Goal: Task Accomplishment & Management: Manage account settings

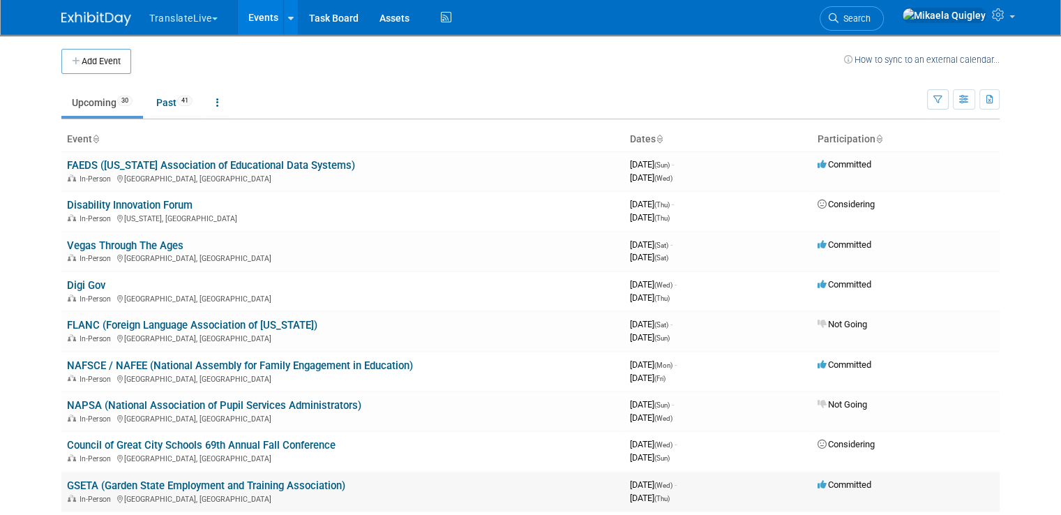
click at [224, 479] on link "GSETA (Garden State Employment and Training Association)" at bounding box center [206, 485] width 278 height 13
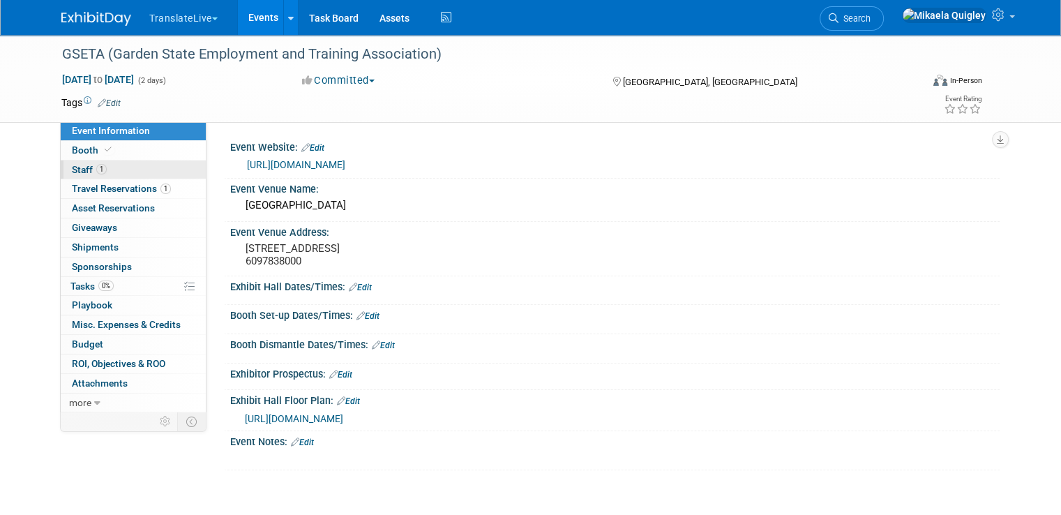
click at [112, 169] on link "1 Staff 1" at bounding box center [133, 169] width 145 height 19
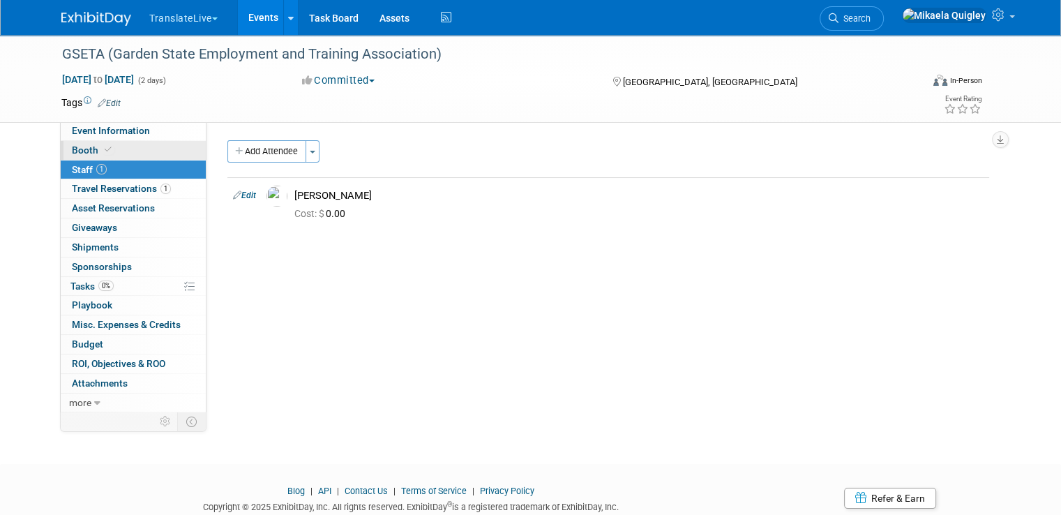
click at [114, 154] on link "Booth" at bounding box center [133, 150] width 145 height 19
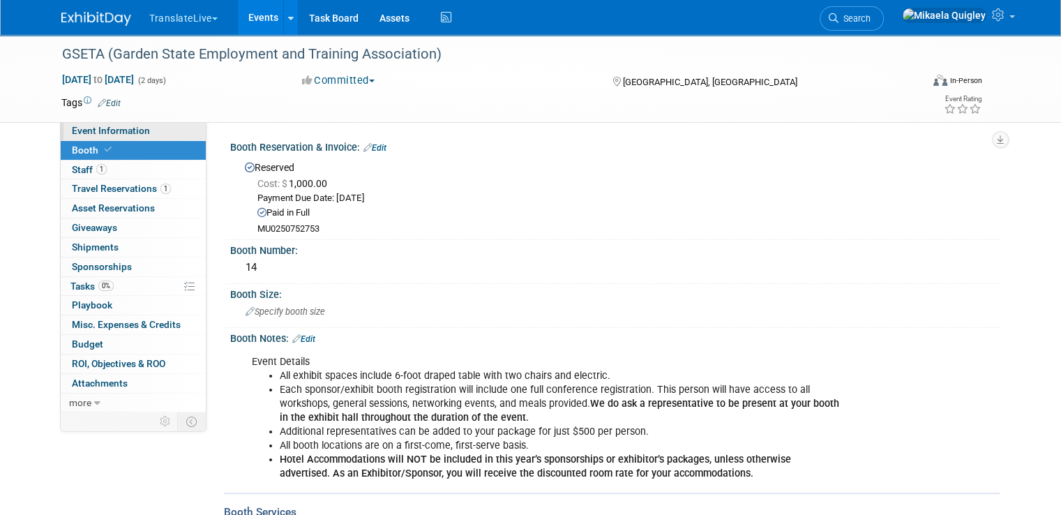
click at [134, 126] on span "Event Information" at bounding box center [111, 130] width 78 height 11
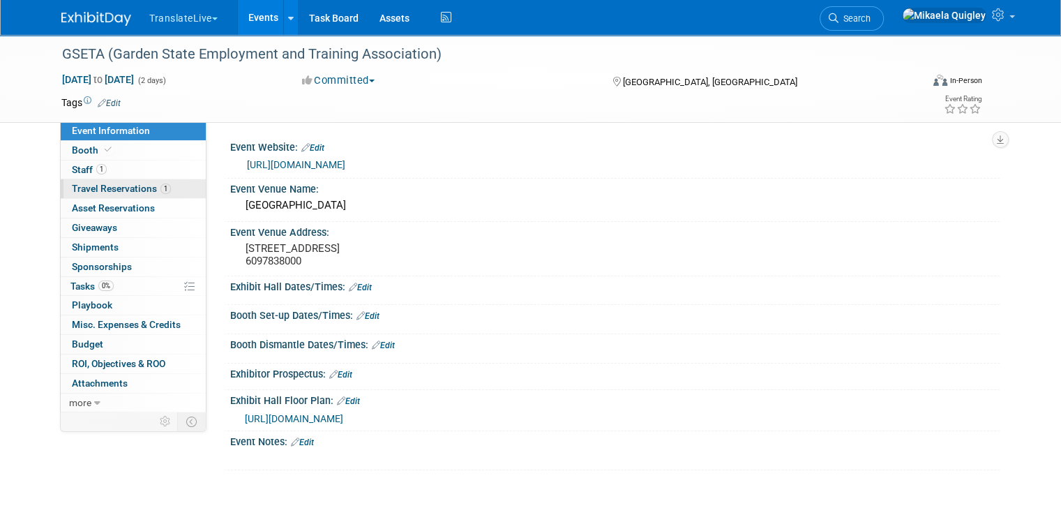
click at [113, 189] on span "Travel Reservations 1" at bounding box center [121, 188] width 99 height 11
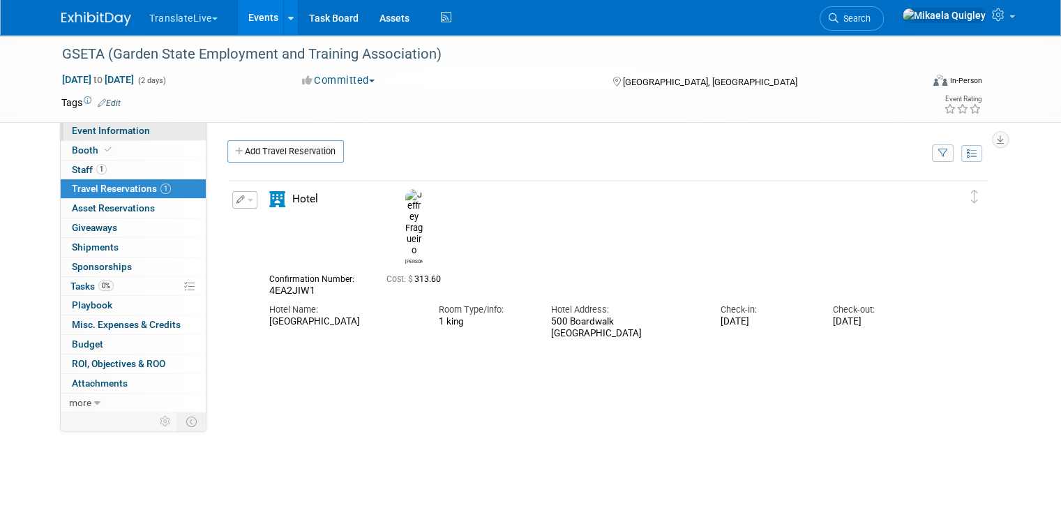
click at [124, 129] on span "Event Information" at bounding box center [111, 130] width 78 height 11
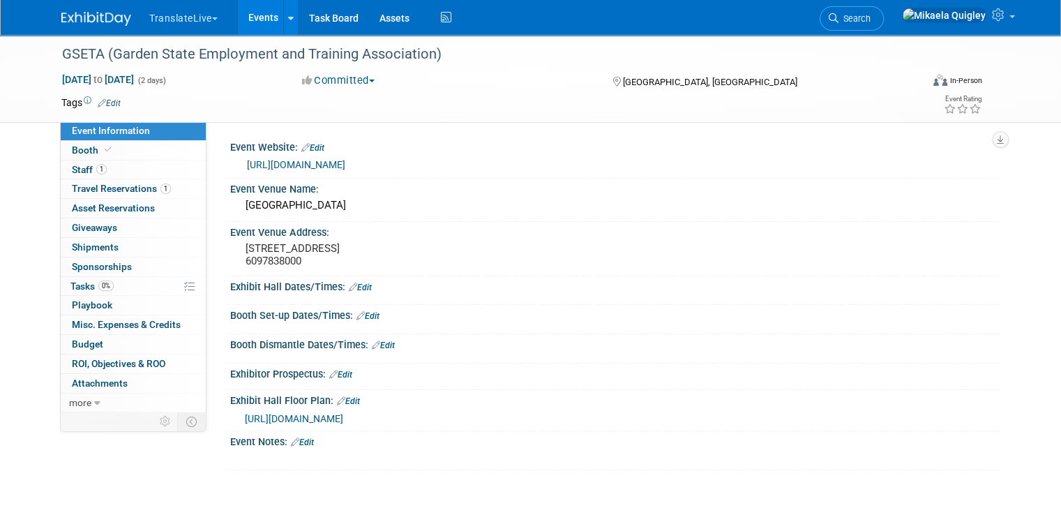
click at [258, 15] on link "Events" at bounding box center [263, 17] width 51 height 35
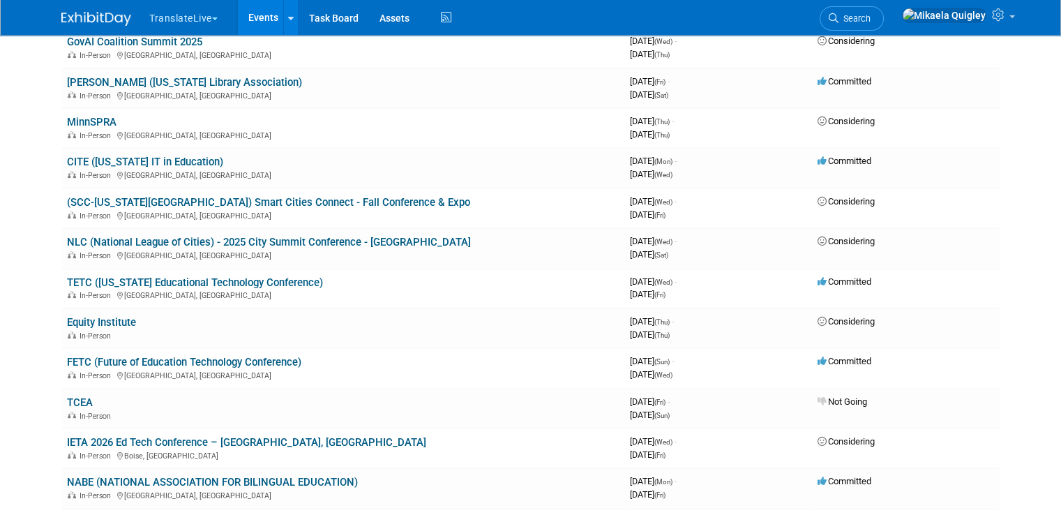
scroll to position [742, 0]
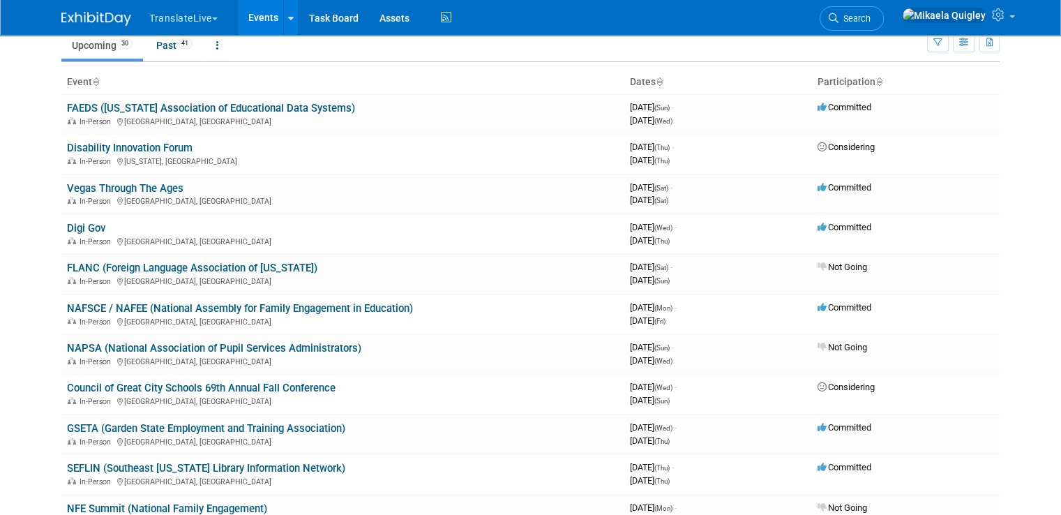
scroll to position [36, 0]
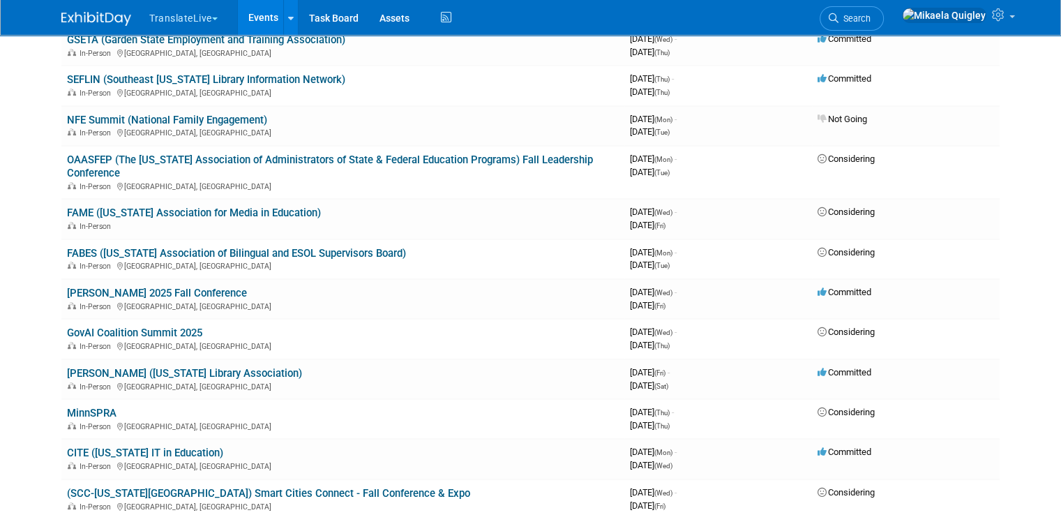
scroll to position [442, 0]
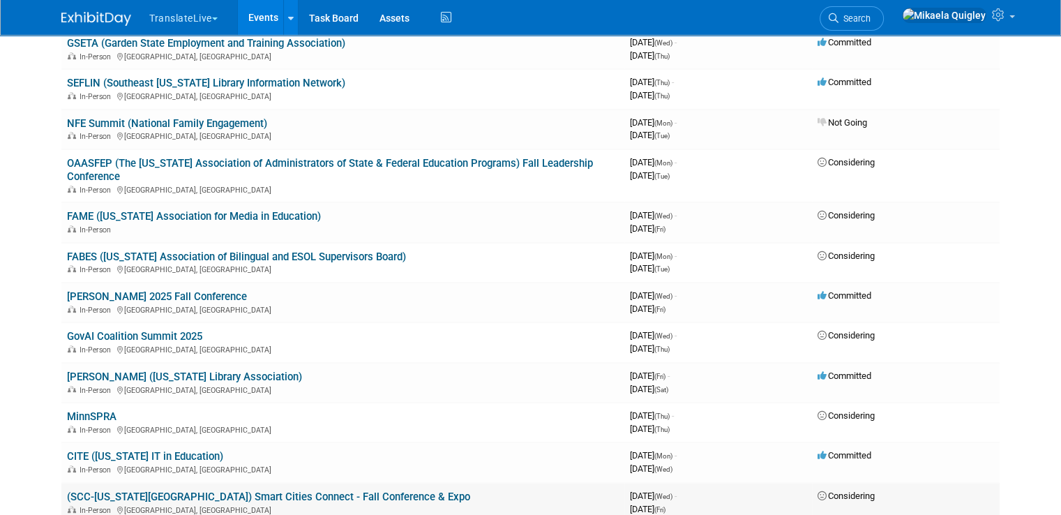
click at [248, 491] on link "(SCC-[US_STATE][GEOGRAPHIC_DATA]) Smart Cities Connect - Fall Conference & Expo" at bounding box center [268, 497] width 403 height 13
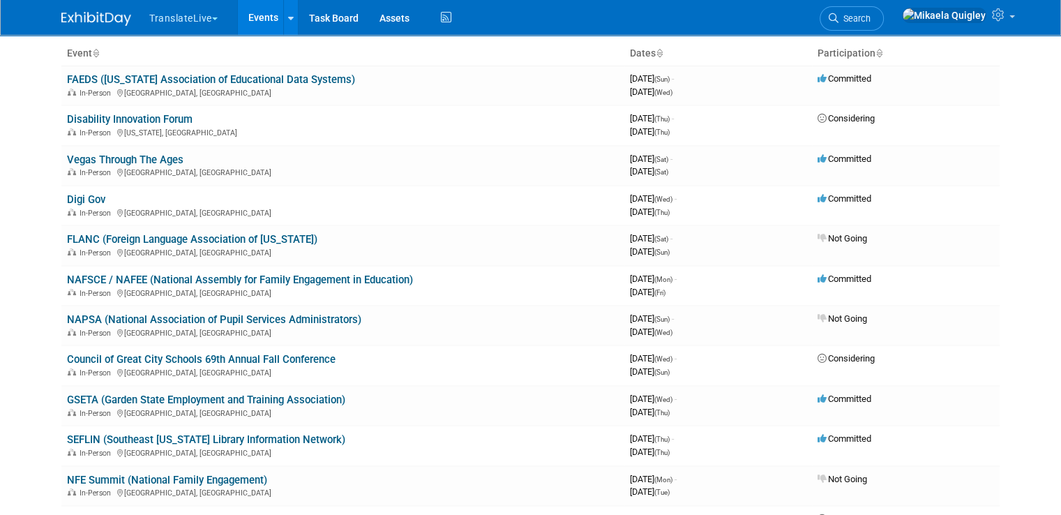
scroll to position [0, 0]
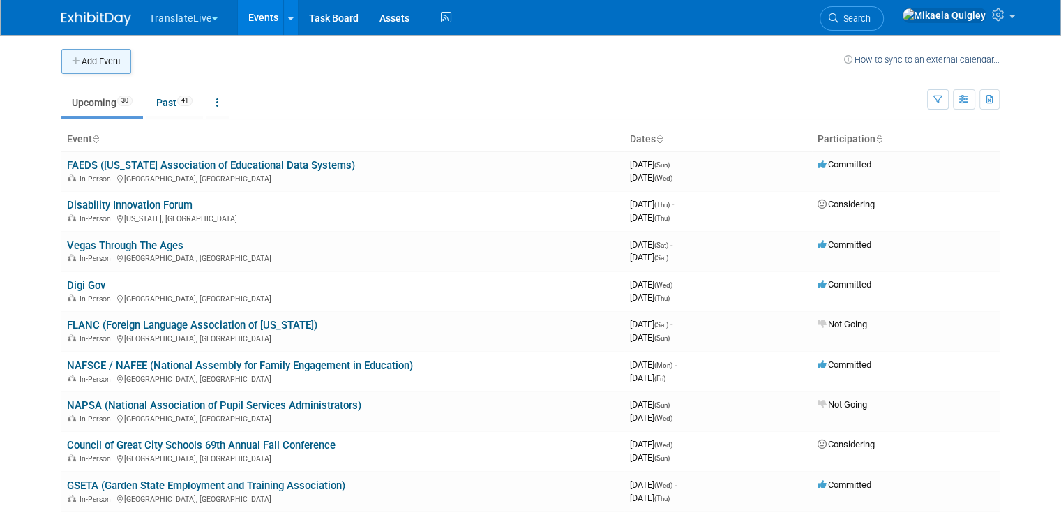
click at [87, 71] on button "Add Event" at bounding box center [96, 61] width 70 height 25
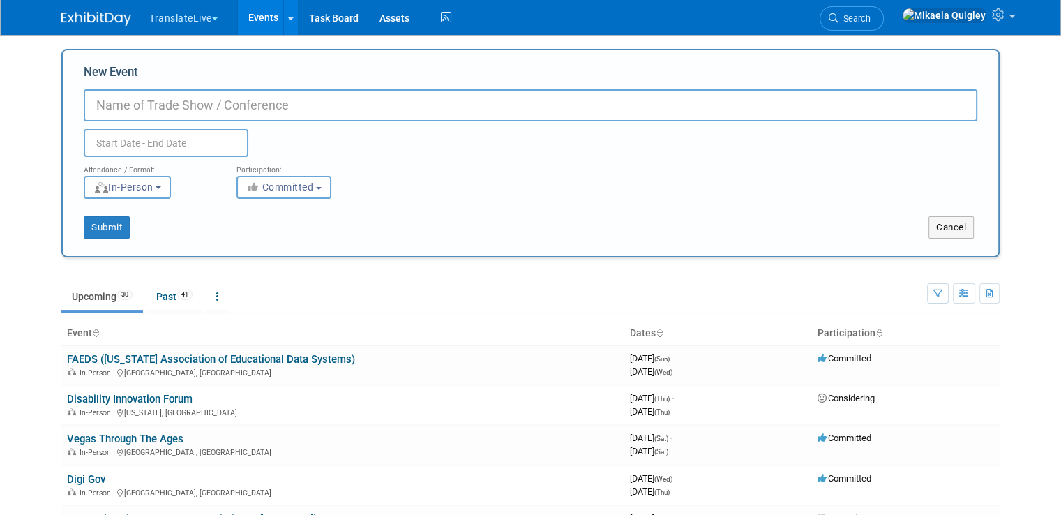
click at [100, 101] on input "New Event" at bounding box center [531, 105] width 894 height 32
paste input "2025 SC MLP Conference"
type input "2025 SC MLP Conference"
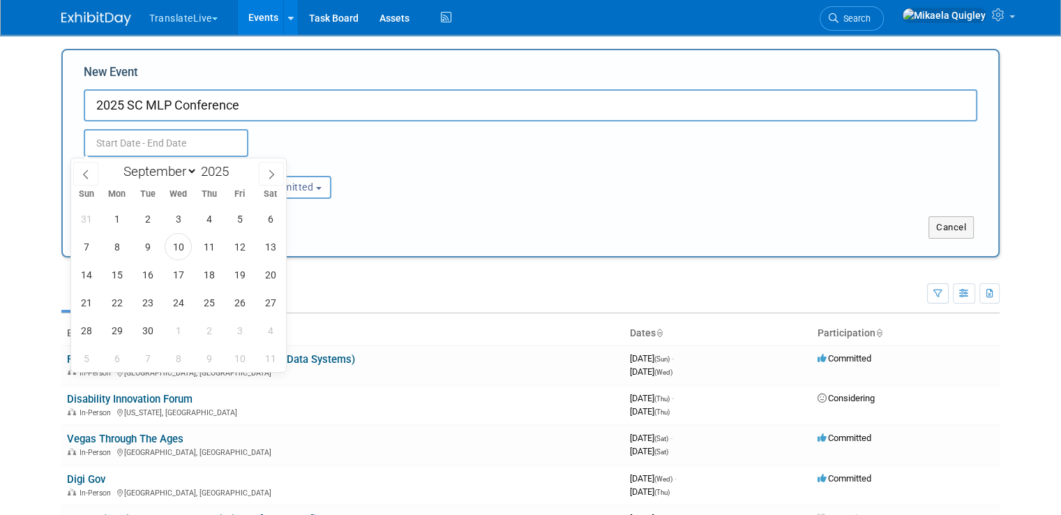
click at [175, 149] on body "TranslateLive Choose Workspace: TranslateLive TranslateLive LLC Events Add Even…" at bounding box center [530, 257] width 1061 height 515
click at [114, 270] on span "15" at bounding box center [116, 274] width 27 height 27
click at [179, 280] on span "17" at bounding box center [178, 274] width 27 height 27
type input "Sep 15, 2025 to Sep 17, 2025"
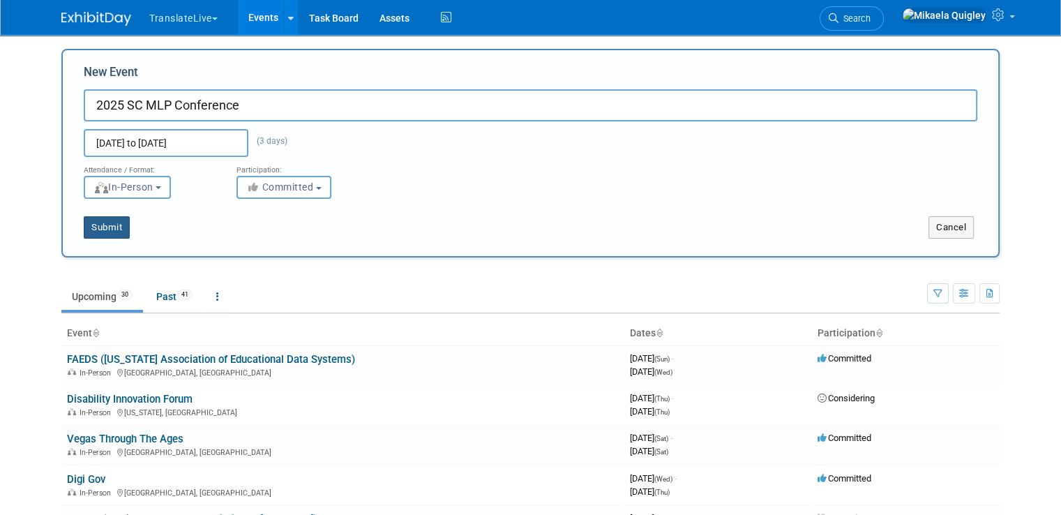
click at [95, 230] on button "Submit" at bounding box center [107, 227] width 46 height 22
type input "2025 SC MLP Conference"
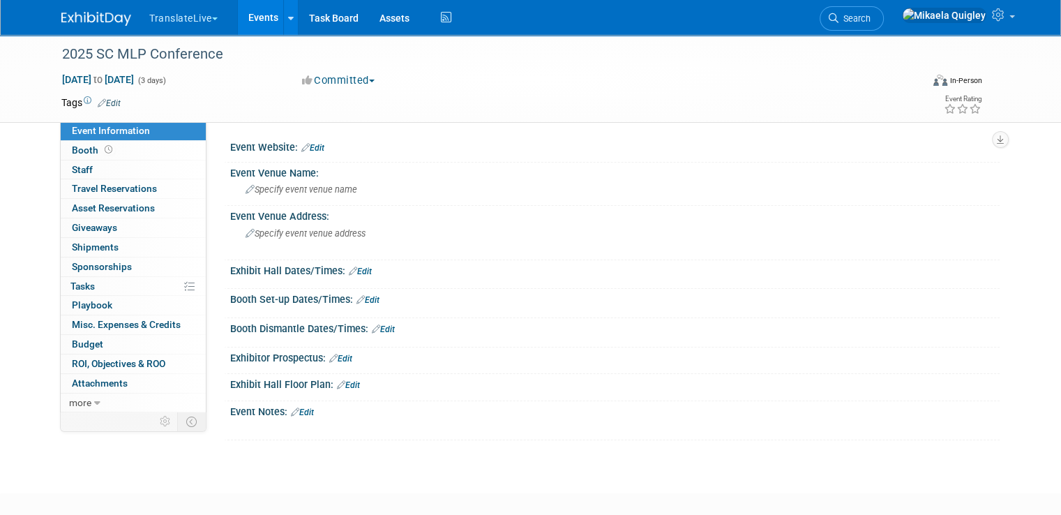
click at [302, 148] on link "Edit" at bounding box center [312, 148] width 23 height 10
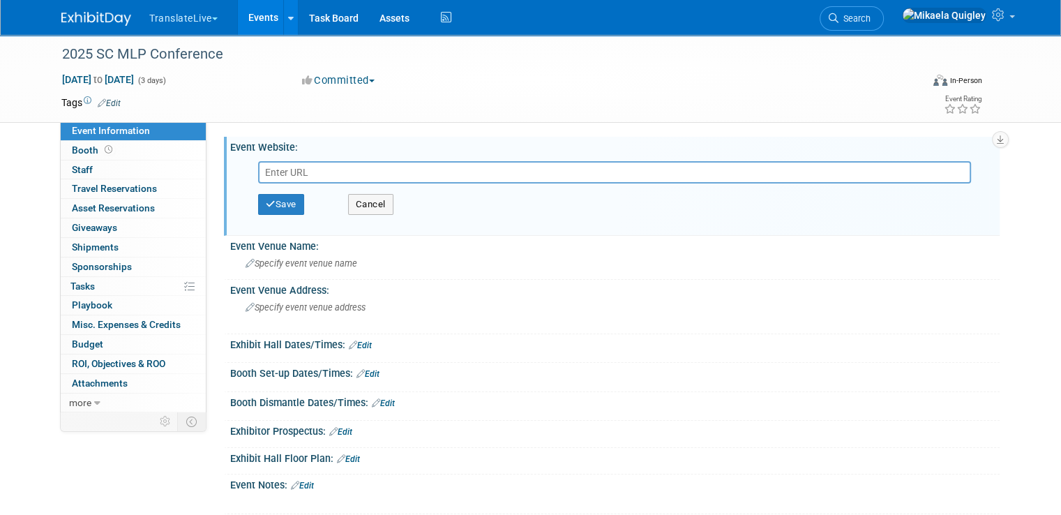
click at [324, 168] on input "text" at bounding box center [614, 172] width 713 height 22
type input "https://sites.google.com/ed.sc.gov/scmlpconference/home?authuser=0"
click at [288, 203] on button "Save" at bounding box center [281, 204] width 46 height 21
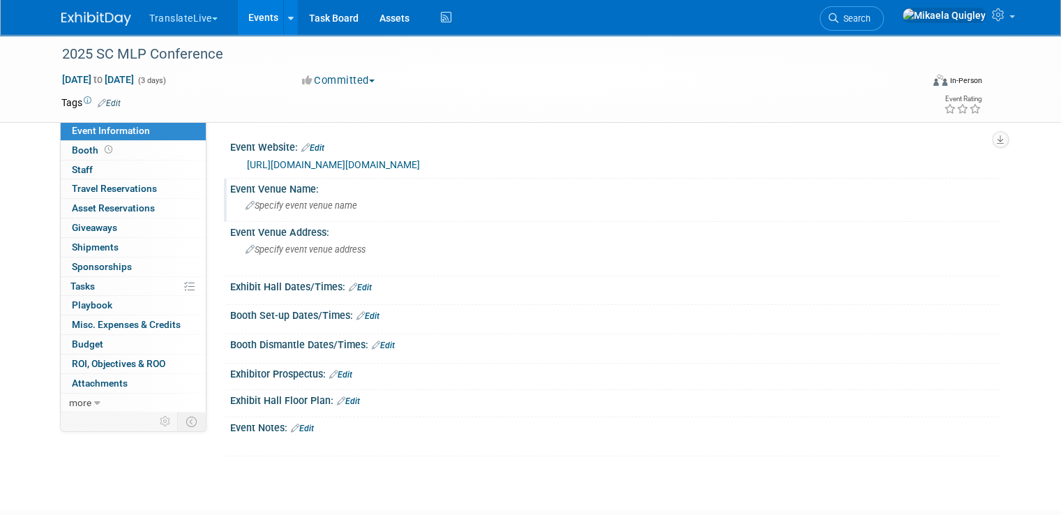
click at [285, 202] on span "Specify event venue name" at bounding box center [302, 205] width 112 height 10
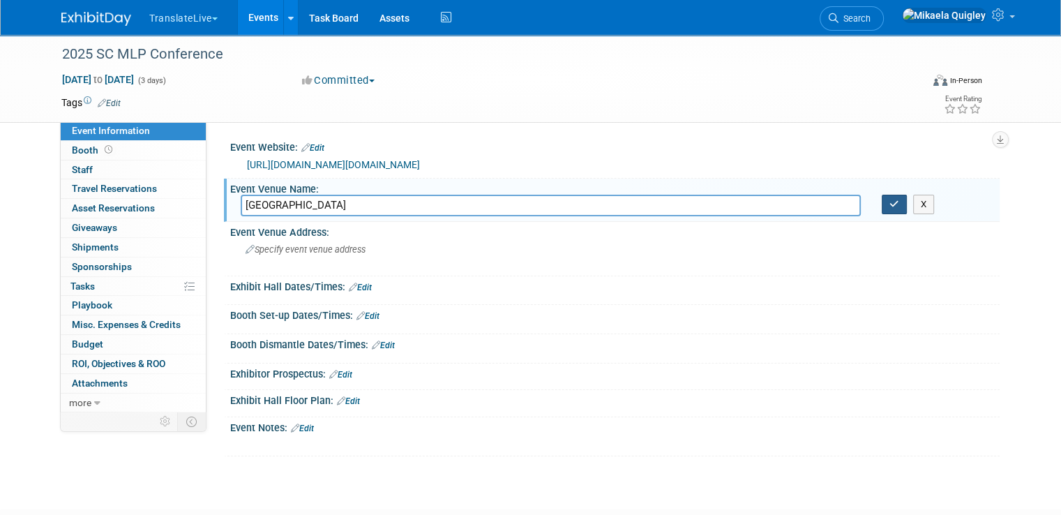
type input "Columbia Metropolitan Convention Center"
click at [899, 207] on icon "button" at bounding box center [895, 204] width 10 height 9
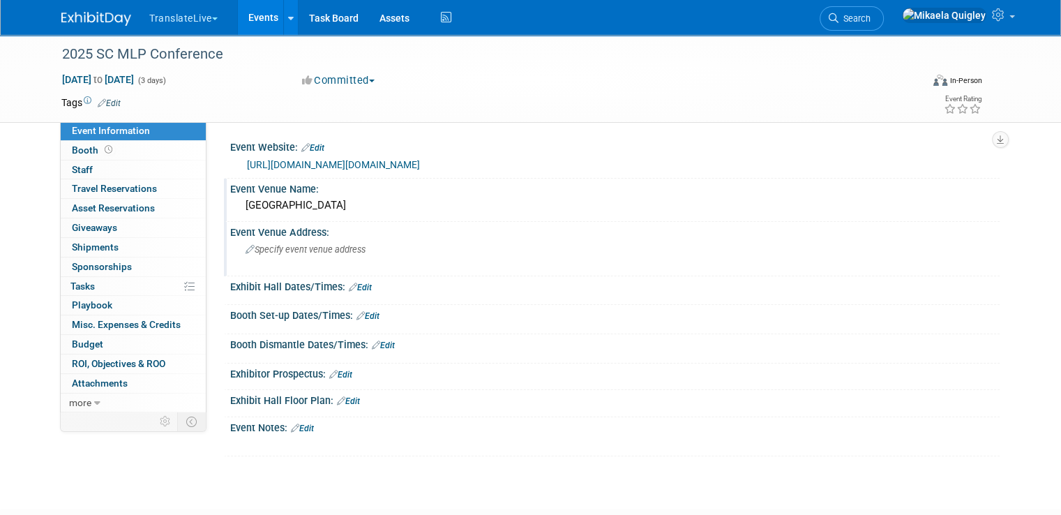
click at [264, 252] on span "Specify event venue address" at bounding box center [306, 249] width 120 height 10
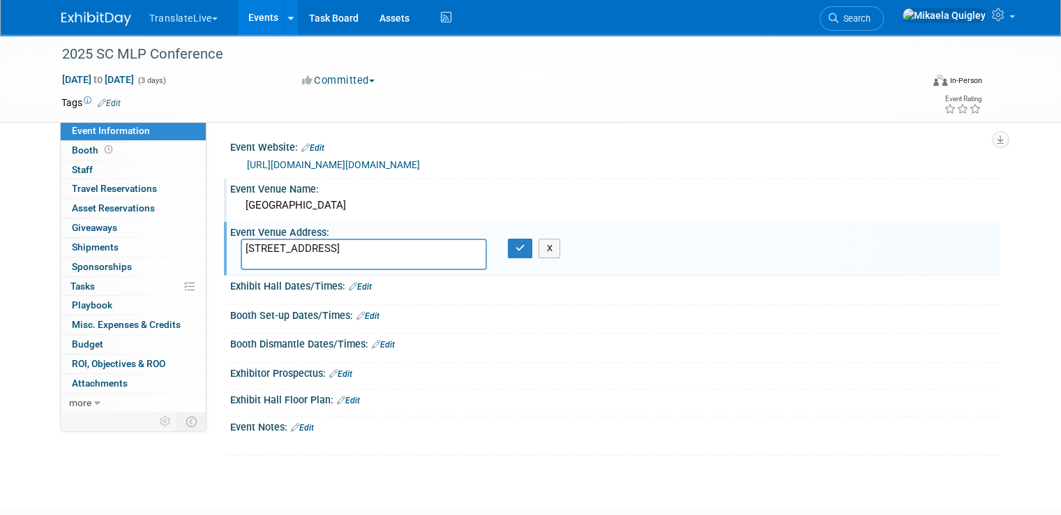
drag, startPoint x: 237, startPoint y: 258, endPoint x: 387, endPoint y: 314, distance: 159.4
click at [241, 259] on textarea "1101 Lincoln St. Columbia, SC 29201" at bounding box center [364, 254] width 246 height 31
type textarea "1101 Lincoln St., Columbia, SC 29201"
click at [516, 251] on icon "button" at bounding box center [521, 248] width 10 height 9
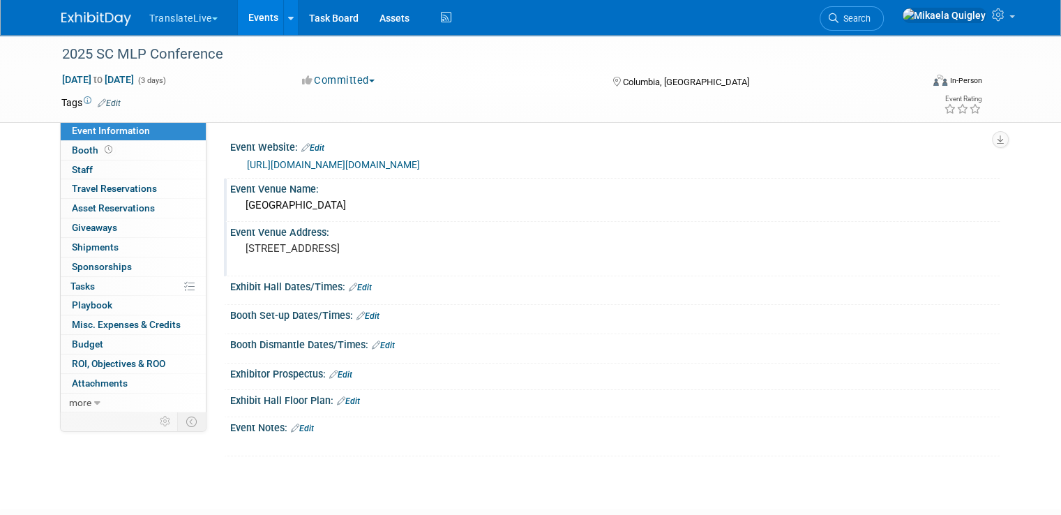
click at [381, 247] on pre "1101 Lincoln St., Columbia, SC 29201" at bounding box center [391, 248] width 290 height 13
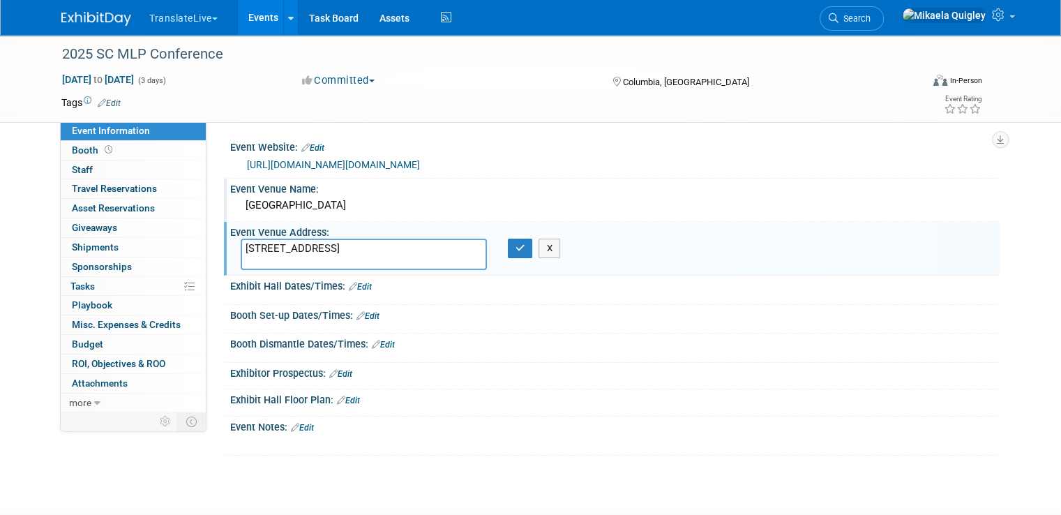
click at [374, 247] on textarea "1101 Lincoln St., Columbia, SC 29201" at bounding box center [364, 254] width 246 height 31
type textarea "1101 Lincoln St., Columbia, SC, 29201"
click at [516, 247] on icon "button" at bounding box center [521, 248] width 10 height 9
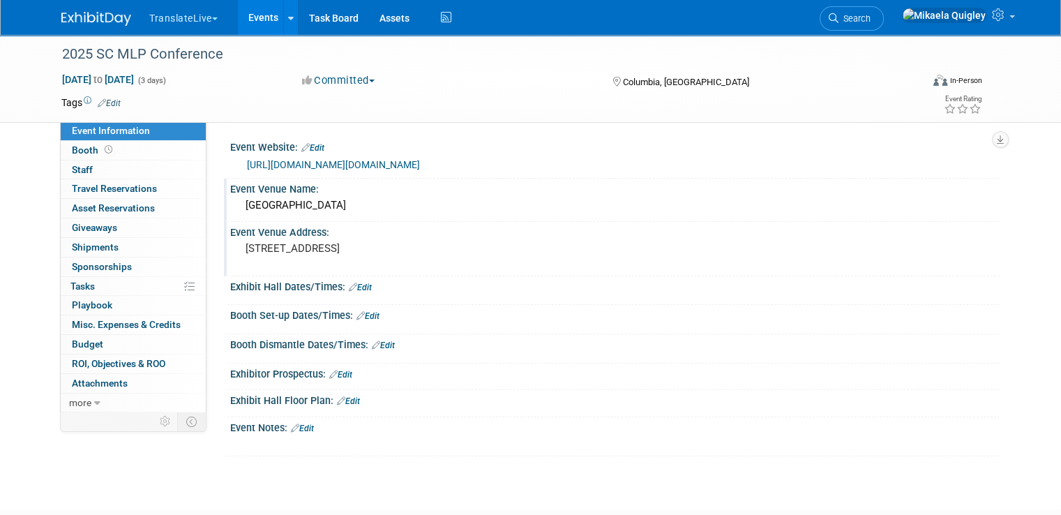
click at [352, 285] on link "Edit" at bounding box center [360, 288] width 23 height 10
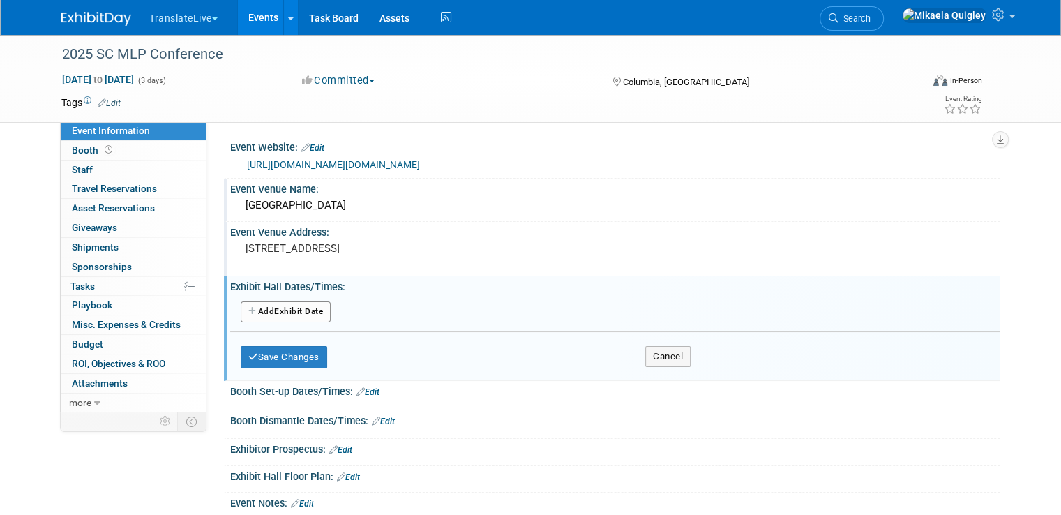
click at [285, 308] on button "Add Another Exhibit Date" at bounding box center [286, 311] width 90 height 21
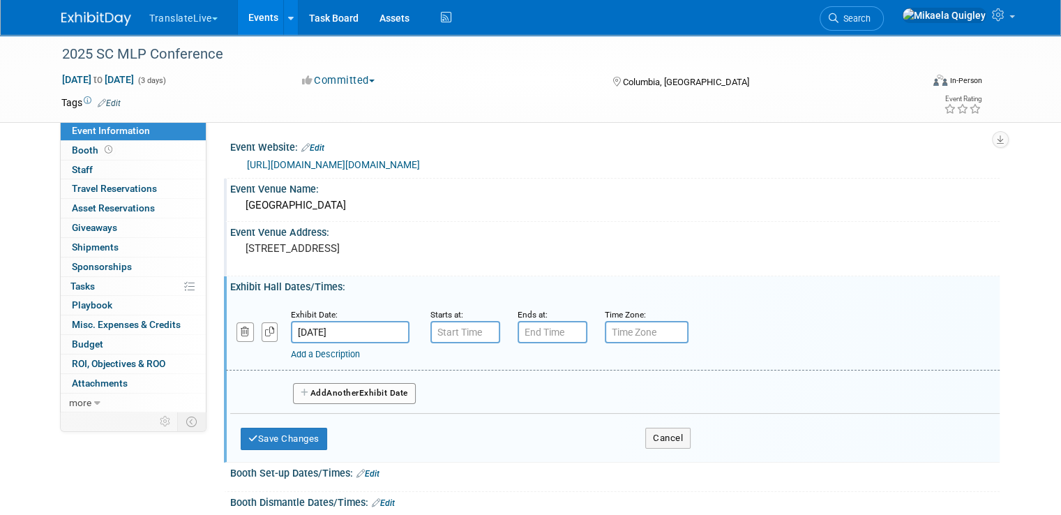
click at [431, 336] on input "text" at bounding box center [466, 332] width 70 height 22
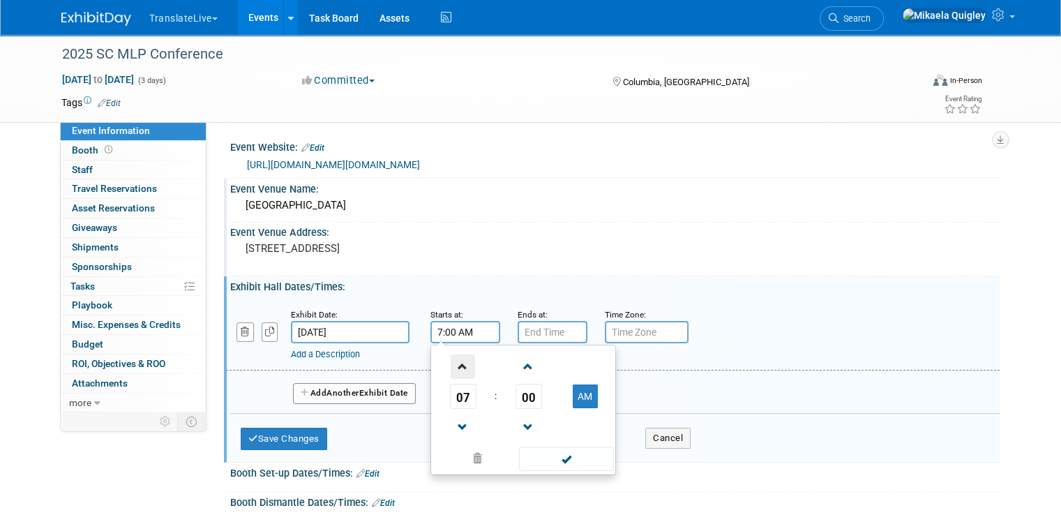
click at [451, 358] on span at bounding box center [463, 366] width 24 height 24
type input "9:00 AM"
click at [533, 333] on input "7:00 PM" at bounding box center [553, 332] width 70 height 22
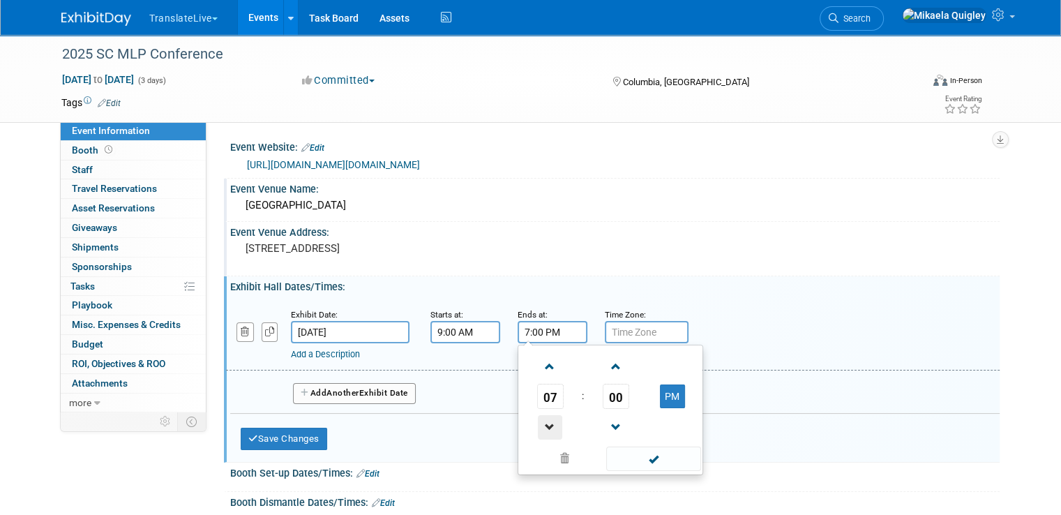
click at [538, 433] on span at bounding box center [550, 427] width 24 height 24
type input "3:00 PM"
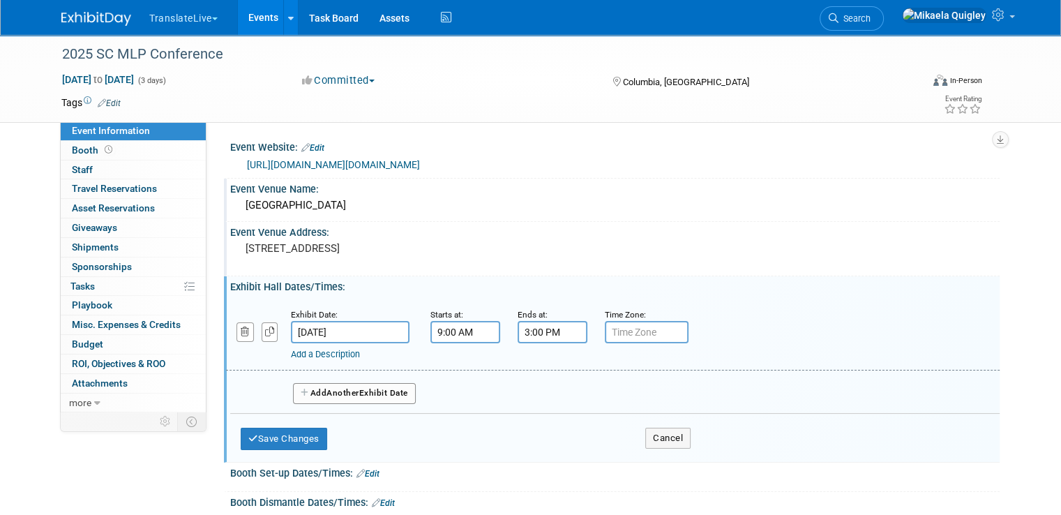
click at [622, 325] on input "text" at bounding box center [647, 332] width 84 height 22
type input "EST"
click at [782, 313] on div "Add a Description Description:" at bounding box center [613, 334] width 795 height 54
click at [353, 395] on button "Add Another Exhibit Date" at bounding box center [354, 393] width 123 height 21
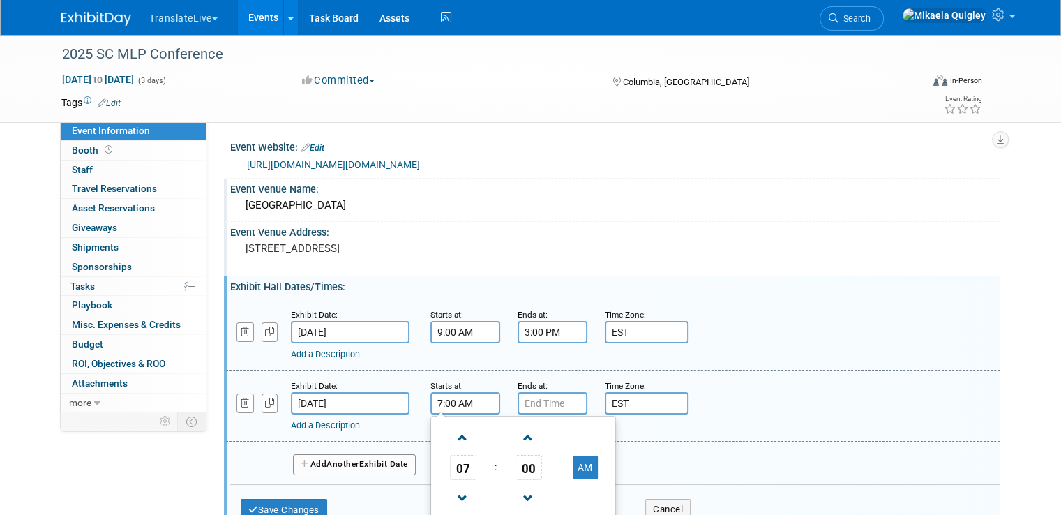
click at [465, 410] on input "7:00 AM" at bounding box center [466, 403] width 70 height 22
click at [468, 404] on input "7:00 AM" at bounding box center [466, 403] width 70 height 22
click at [518, 431] on span at bounding box center [528, 438] width 24 height 24
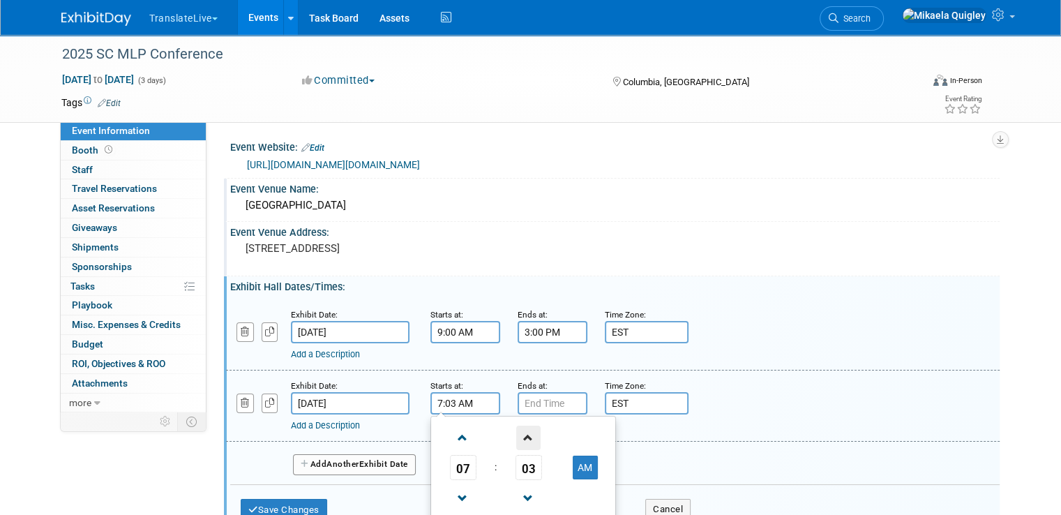
click at [518, 431] on span at bounding box center [528, 438] width 24 height 24
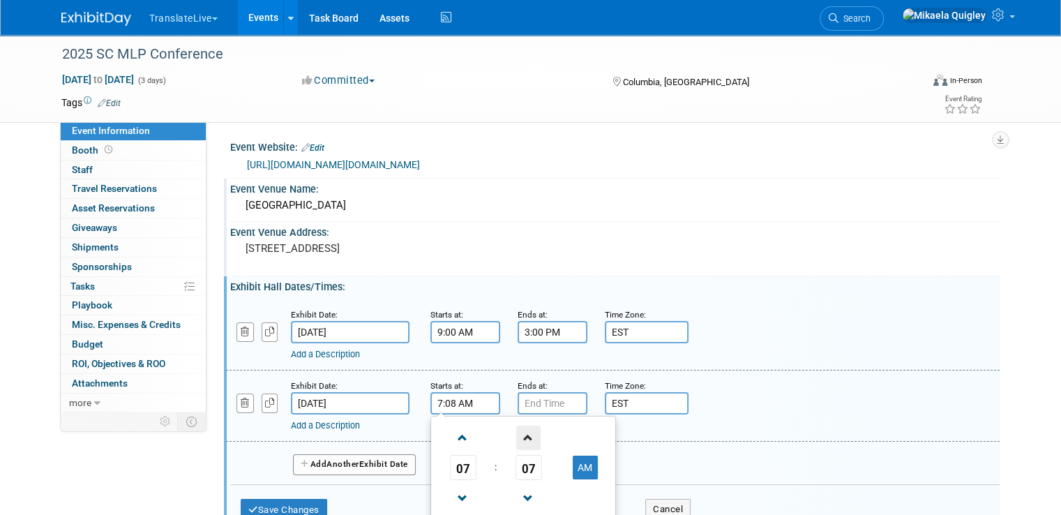
click at [518, 431] on span at bounding box center [528, 438] width 24 height 24
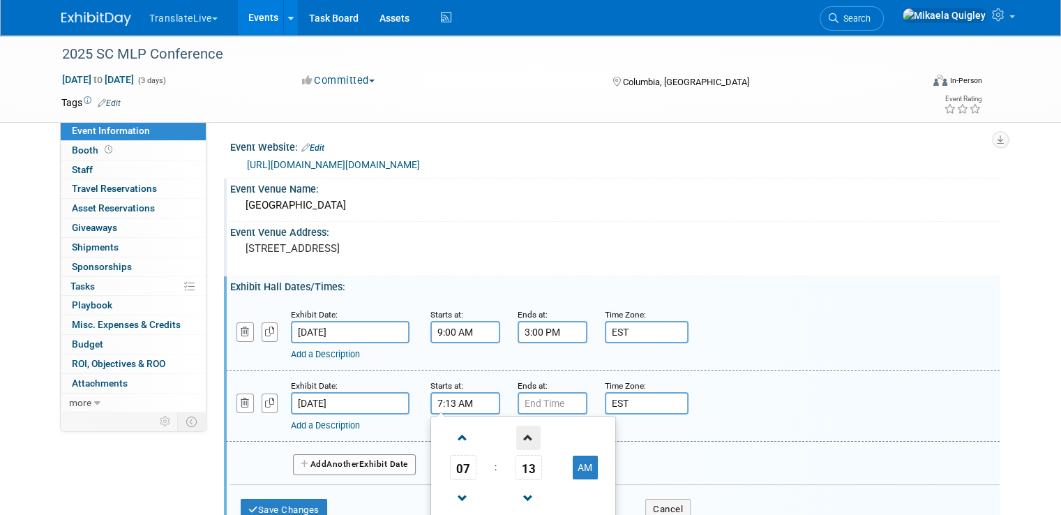
click at [518, 431] on span at bounding box center [528, 438] width 24 height 24
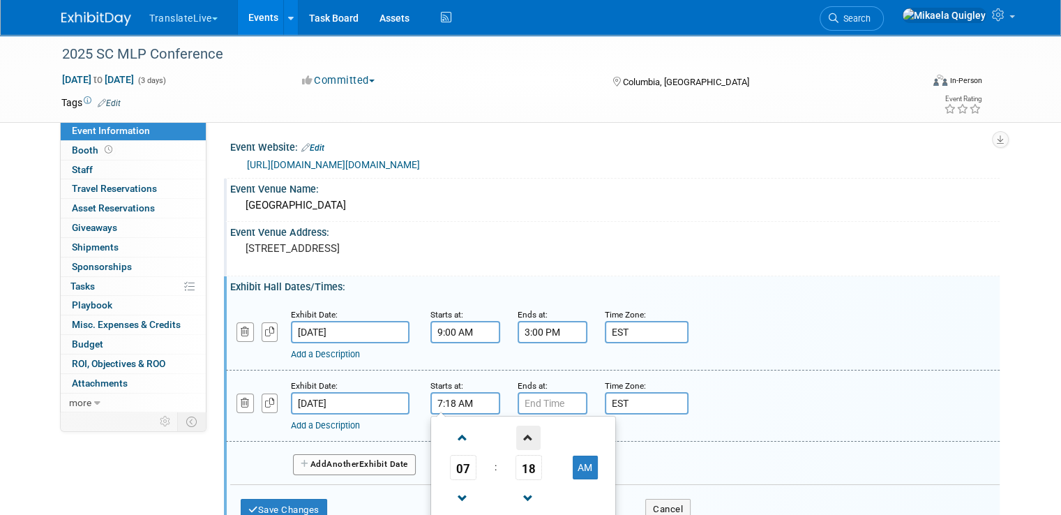
click at [518, 431] on span at bounding box center [528, 438] width 24 height 24
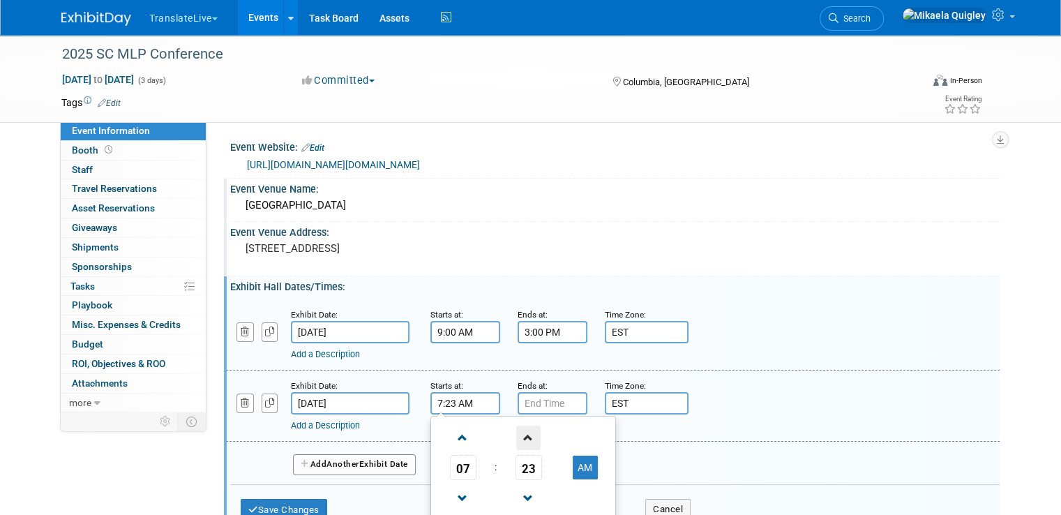
click at [518, 431] on span at bounding box center [528, 438] width 24 height 24
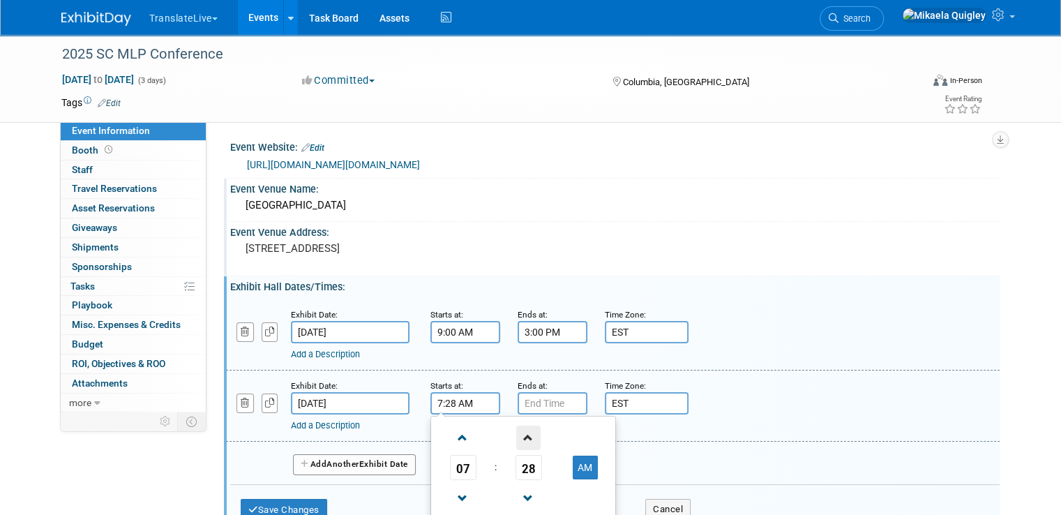
click at [518, 431] on span at bounding box center [528, 438] width 24 height 24
type input "7:30 AM"
click at [532, 405] on input "text" at bounding box center [553, 403] width 70 height 22
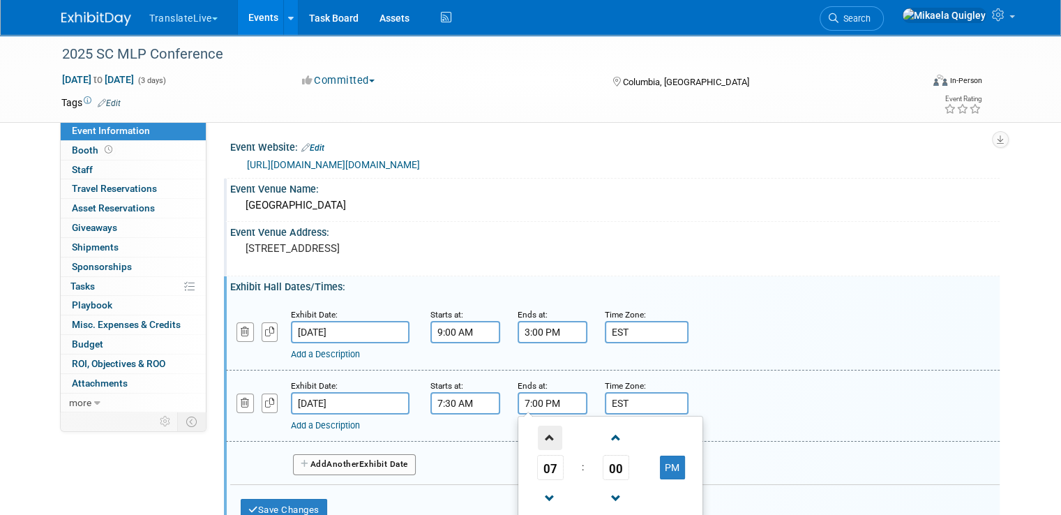
click at [538, 436] on span at bounding box center [550, 438] width 24 height 24
click at [542, 496] on span at bounding box center [550, 498] width 24 height 24
click at [542, 497] on span at bounding box center [550, 498] width 24 height 24
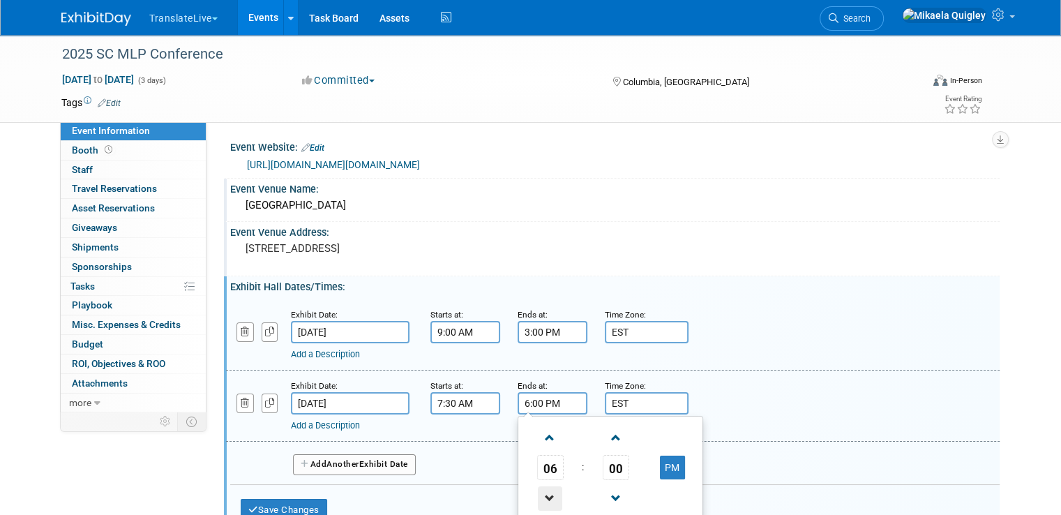
click at [542, 497] on span at bounding box center [550, 498] width 24 height 24
click at [604, 442] on span at bounding box center [616, 438] width 24 height 24
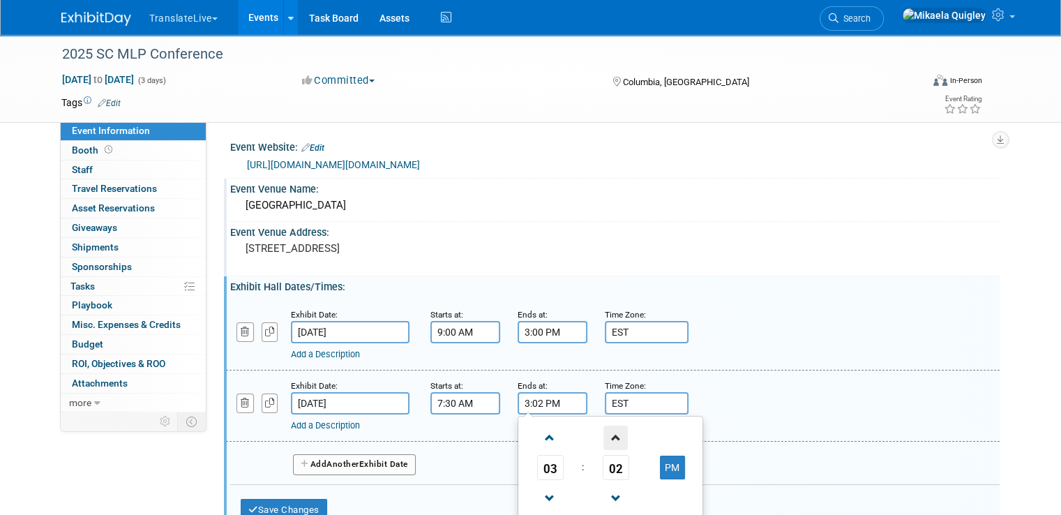
click at [604, 442] on span at bounding box center [616, 438] width 24 height 24
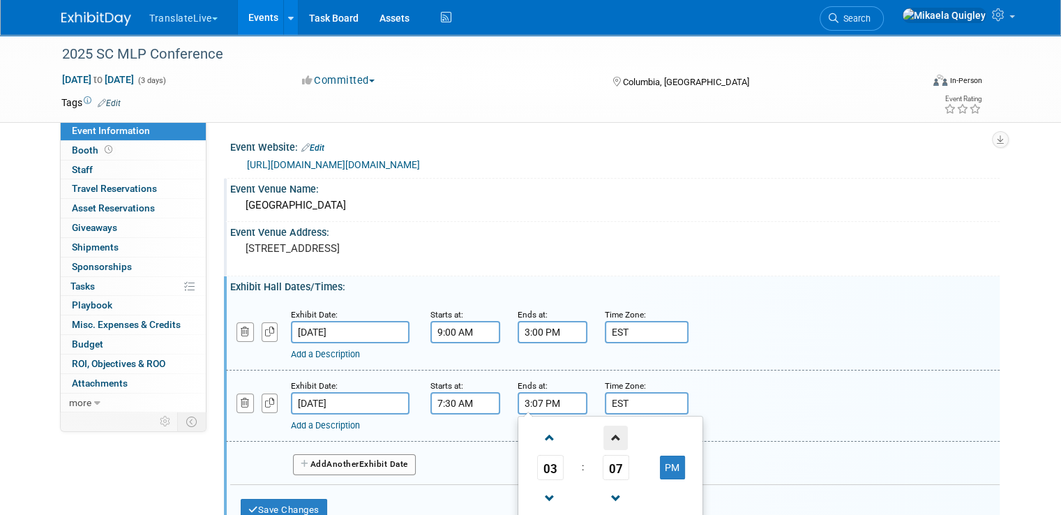
click at [604, 442] on span at bounding box center [616, 438] width 24 height 24
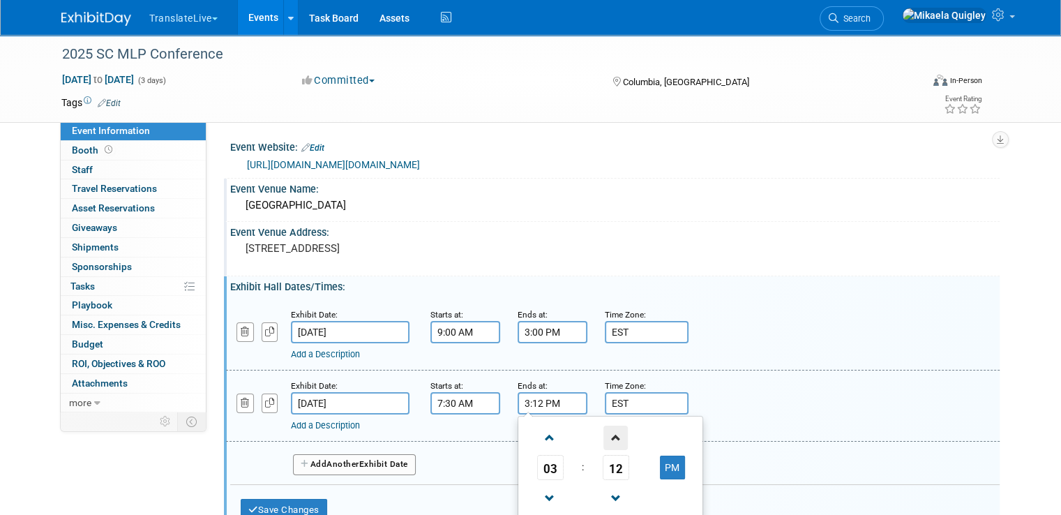
click at [604, 442] on span at bounding box center [616, 438] width 24 height 24
type input "3:15 PM"
click at [729, 403] on div "Add a Description Description:" at bounding box center [613, 405] width 795 height 54
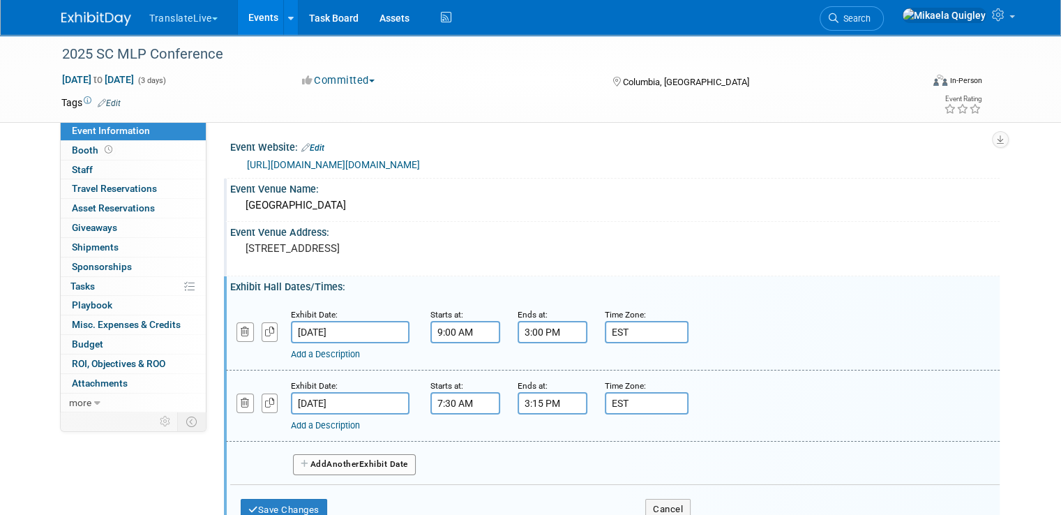
click at [341, 460] on span "Another" at bounding box center [343, 464] width 33 height 10
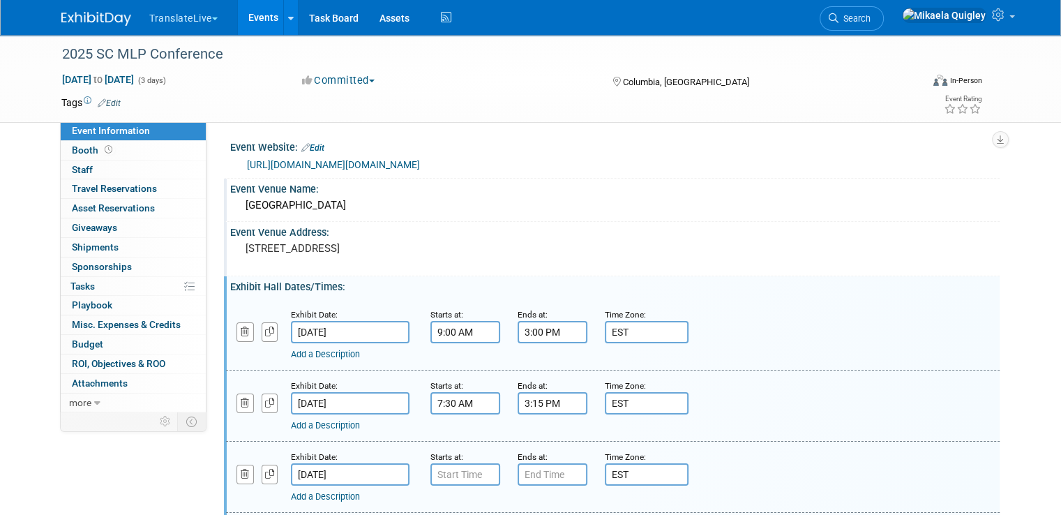
click at [466, 477] on input "text" at bounding box center [466, 474] width 70 height 22
click at [472, 477] on input "7:00 AM" at bounding box center [466, 474] width 70 height 22
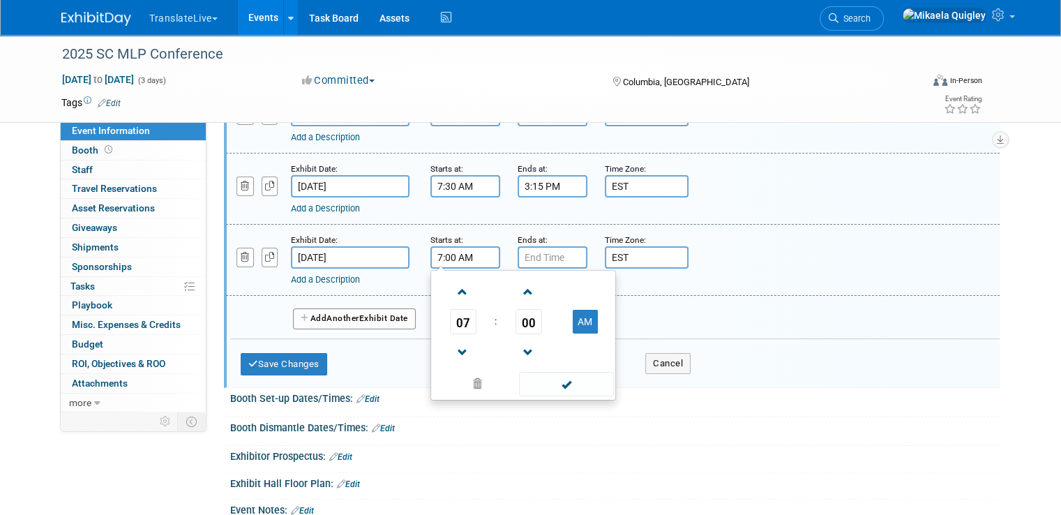
scroll to position [222, 0]
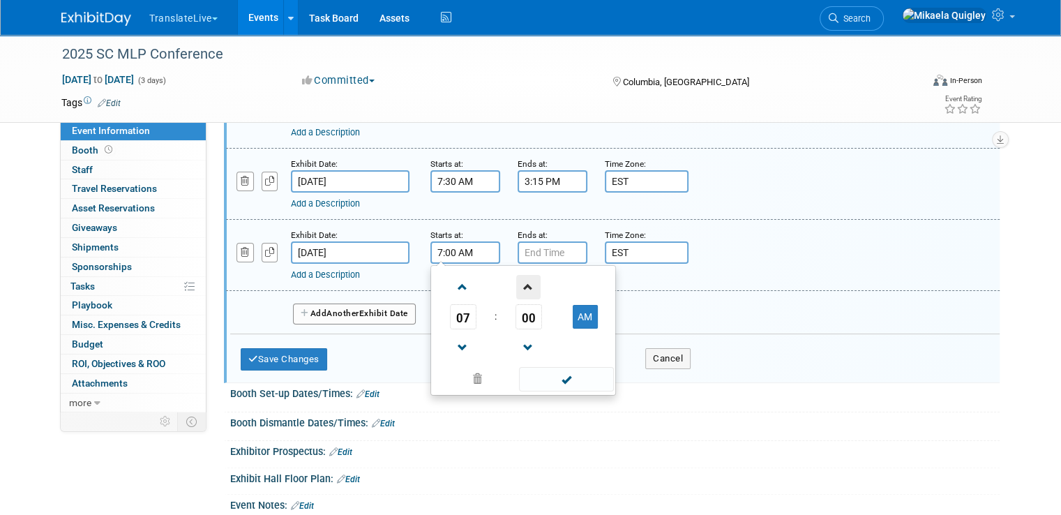
click at [516, 283] on span at bounding box center [528, 287] width 24 height 24
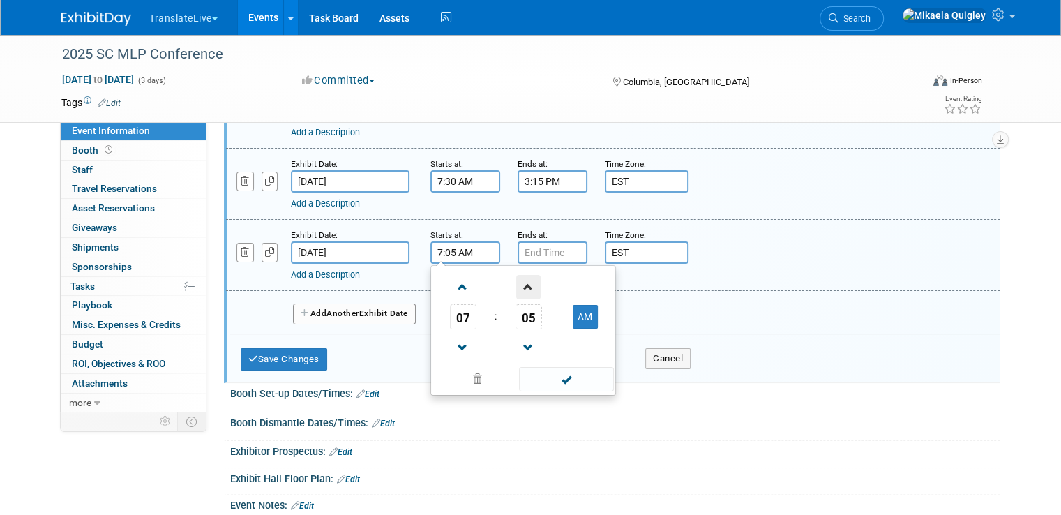
click at [516, 283] on span at bounding box center [528, 287] width 24 height 24
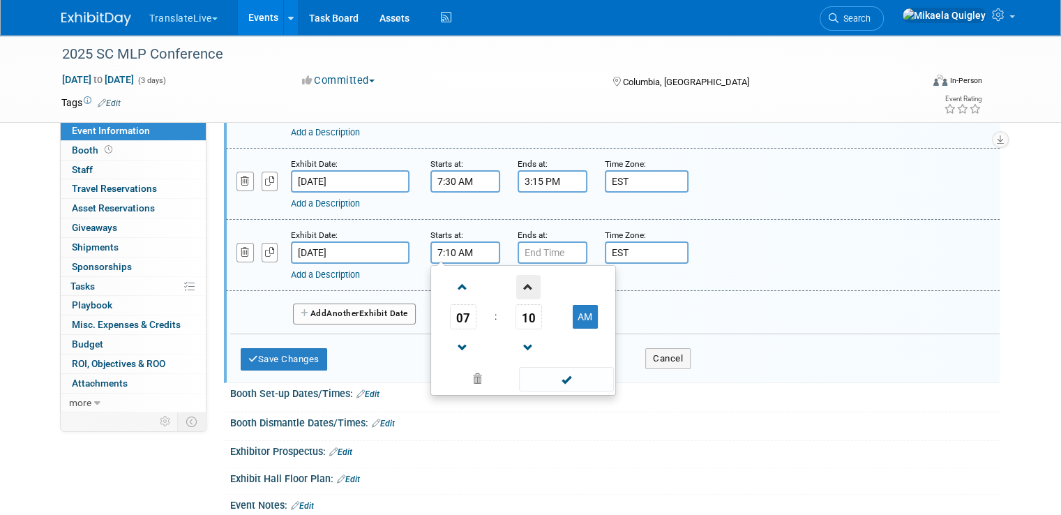
click at [516, 283] on span at bounding box center [528, 287] width 24 height 24
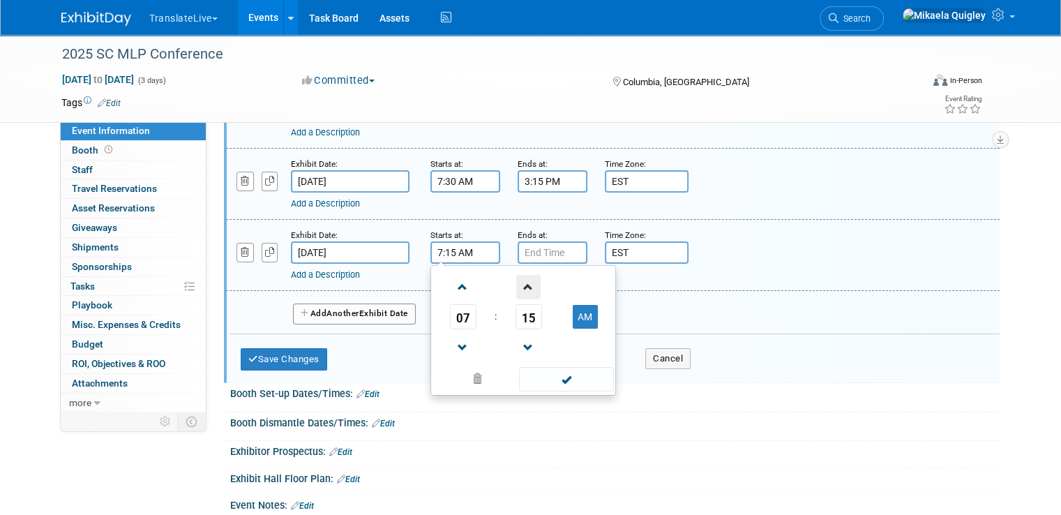
click at [516, 283] on span at bounding box center [528, 287] width 24 height 24
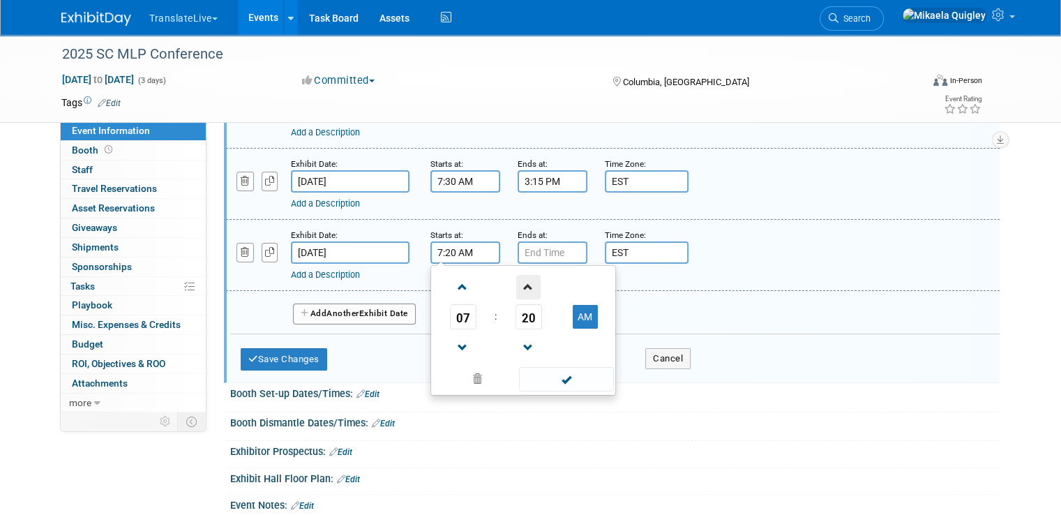
click at [516, 283] on span at bounding box center [528, 287] width 24 height 24
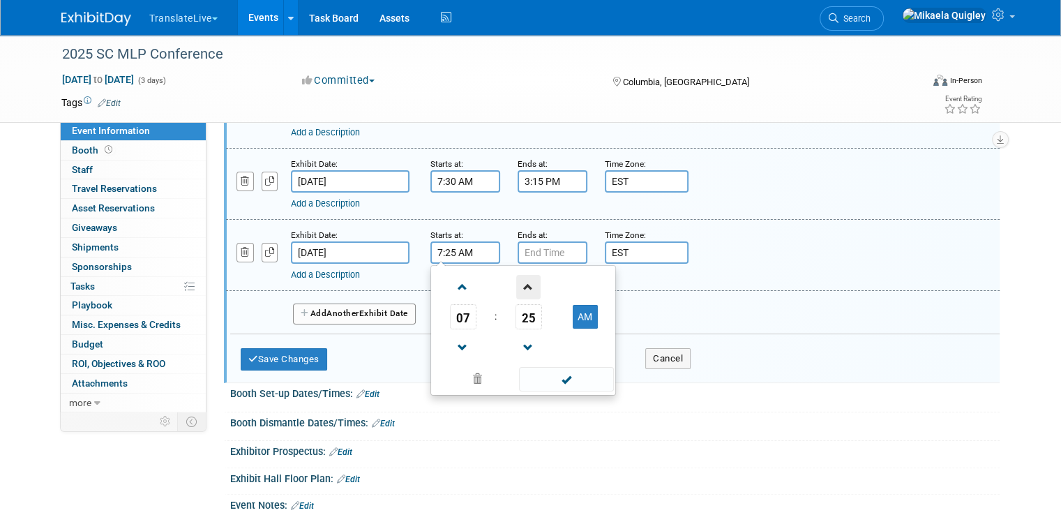
click at [516, 283] on span at bounding box center [528, 287] width 24 height 24
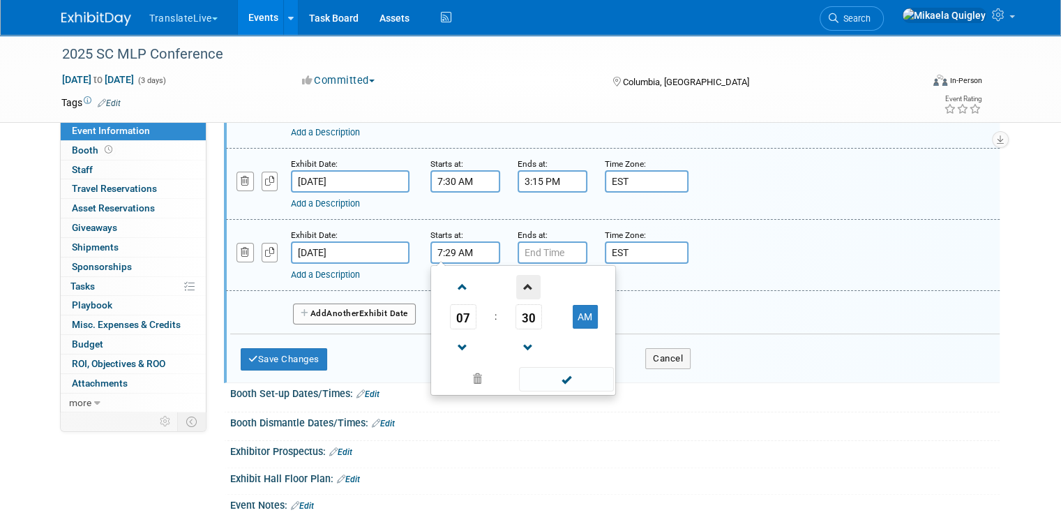
type input "7:30 AM"
click at [521, 243] on input "text" at bounding box center [553, 252] width 70 height 22
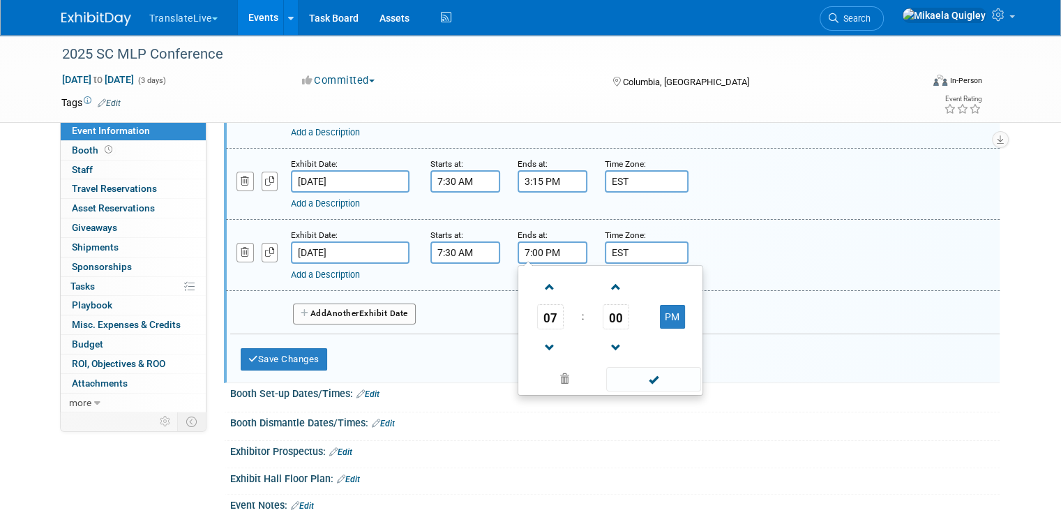
click at [518, 252] on input "7:00 PM" at bounding box center [553, 252] width 70 height 22
click at [538, 284] on span at bounding box center [550, 287] width 24 height 24
click at [540, 354] on span at bounding box center [550, 348] width 24 height 24
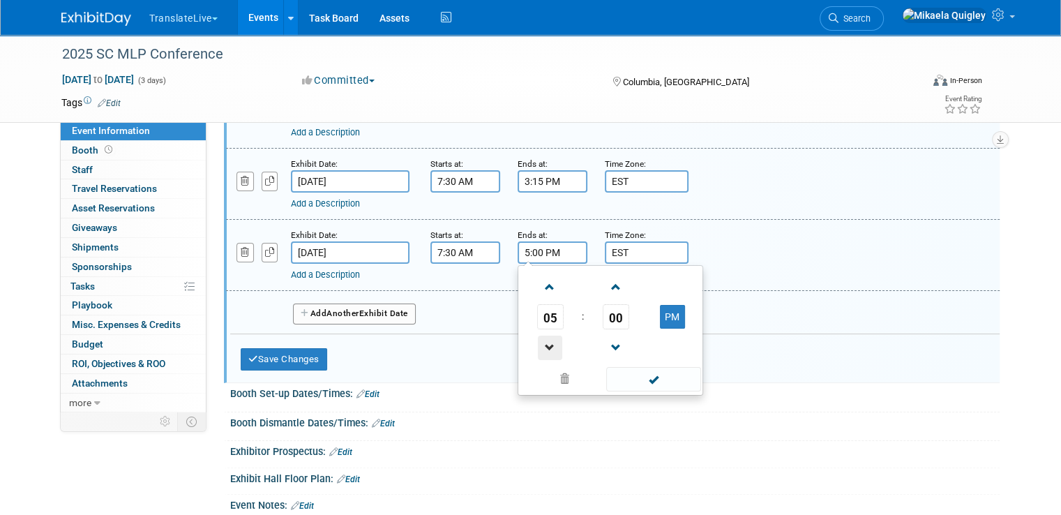
click at [540, 354] on span at bounding box center [550, 348] width 24 height 24
click at [605, 288] on span at bounding box center [616, 287] width 24 height 24
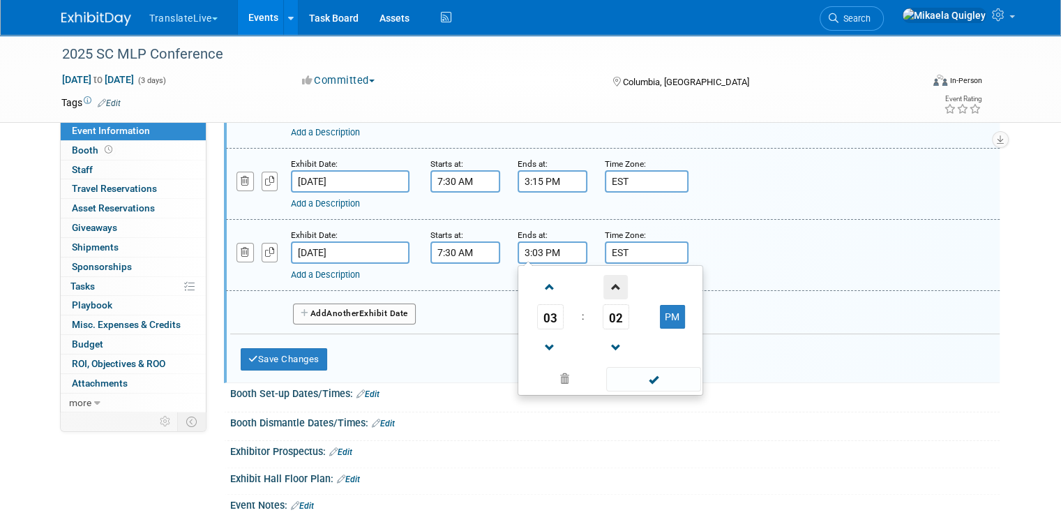
click at [605, 288] on span at bounding box center [616, 287] width 24 height 24
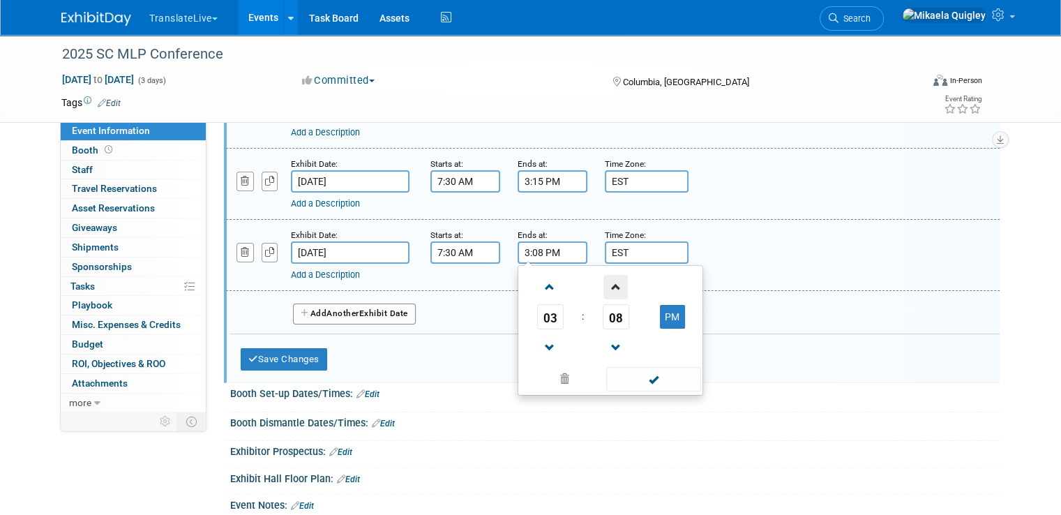
click at [605, 288] on span at bounding box center [616, 287] width 24 height 24
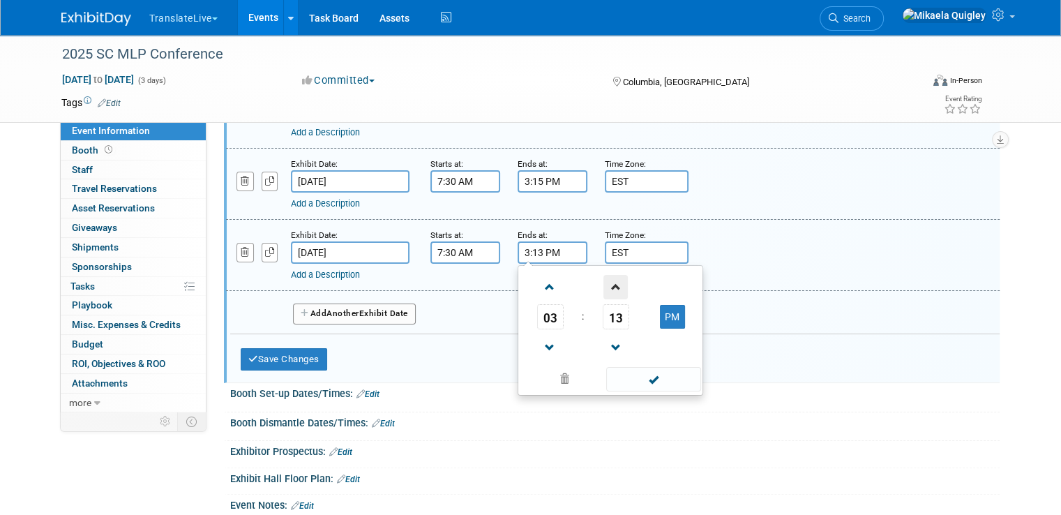
click at [605, 288] on span at bounding box center [616, 287] width 24 height 24
type input "3:15 PM"
click at [759, 238] on div "Add a Description Description:" at bounding box center [613, 254] width 795 height 54
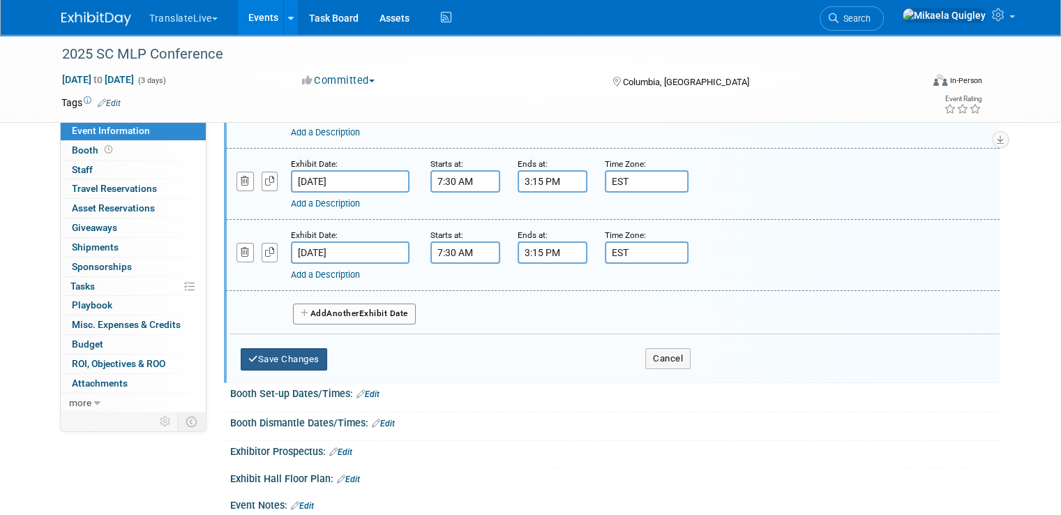
click at [282, 359] on button "Save Changes" at bounding box center [284, 359] width 87 height 22
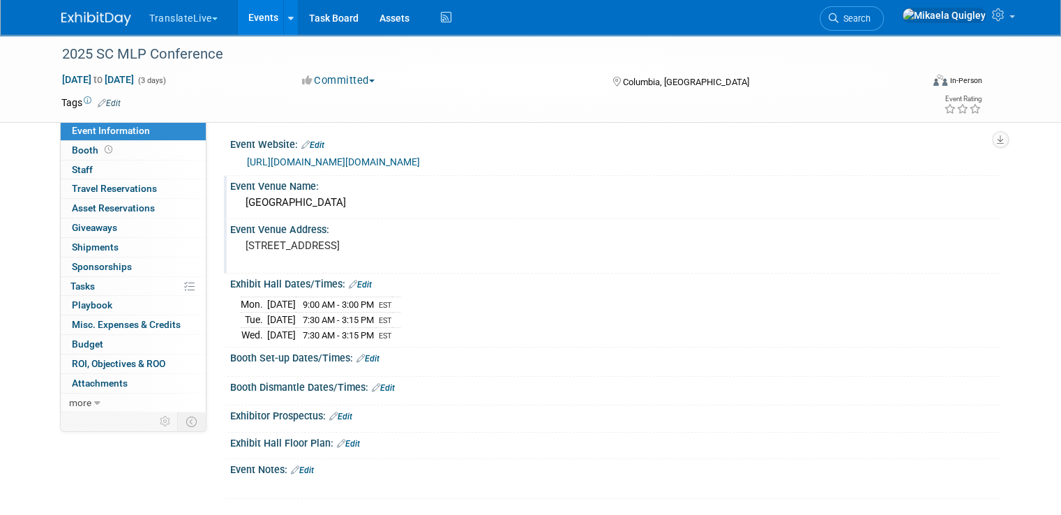
scroll to position [0, 0]
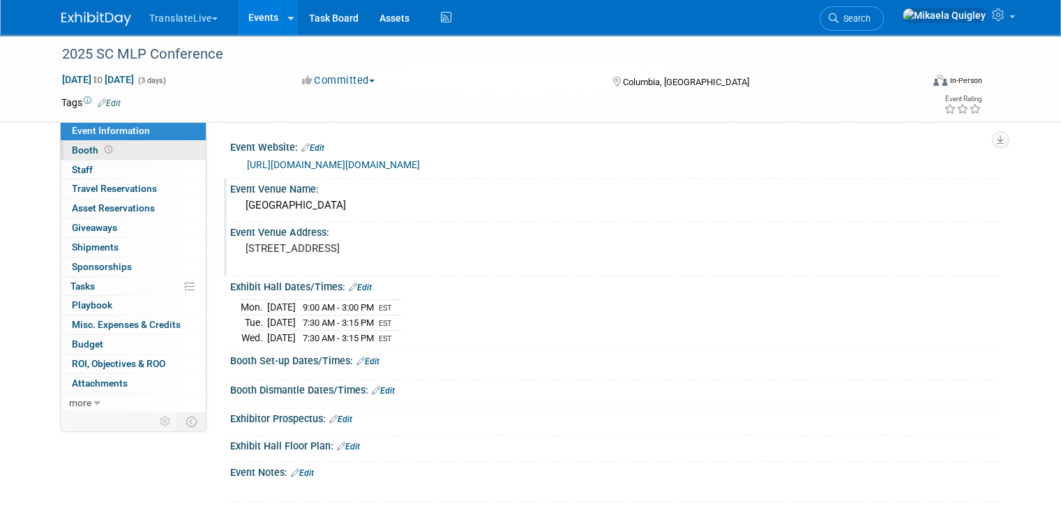
click at [140, 146] on link "Booth" at bounding box center [133, 150] width 145 height 19
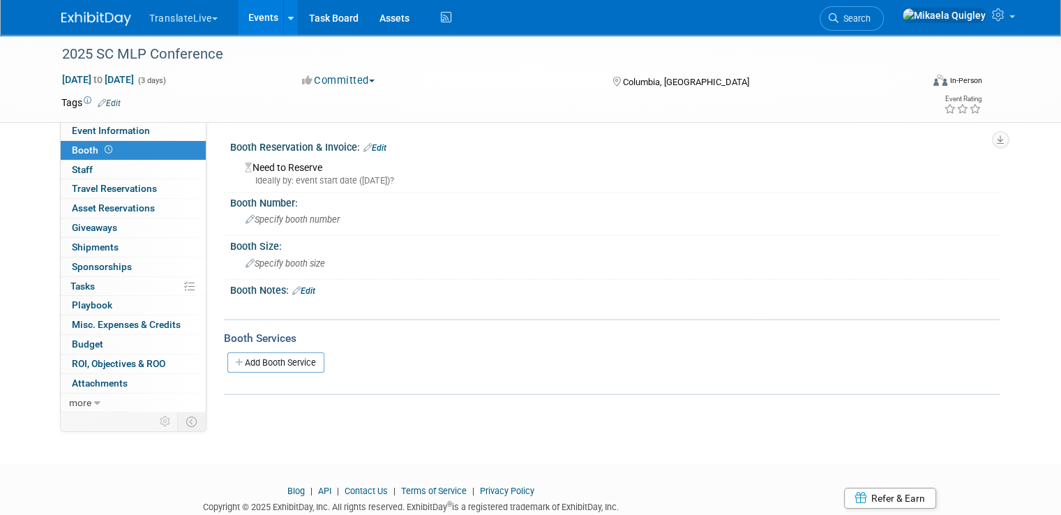
click at [367, 146] on link "Edit" at bounding box center [375, 148] width 23 height 10
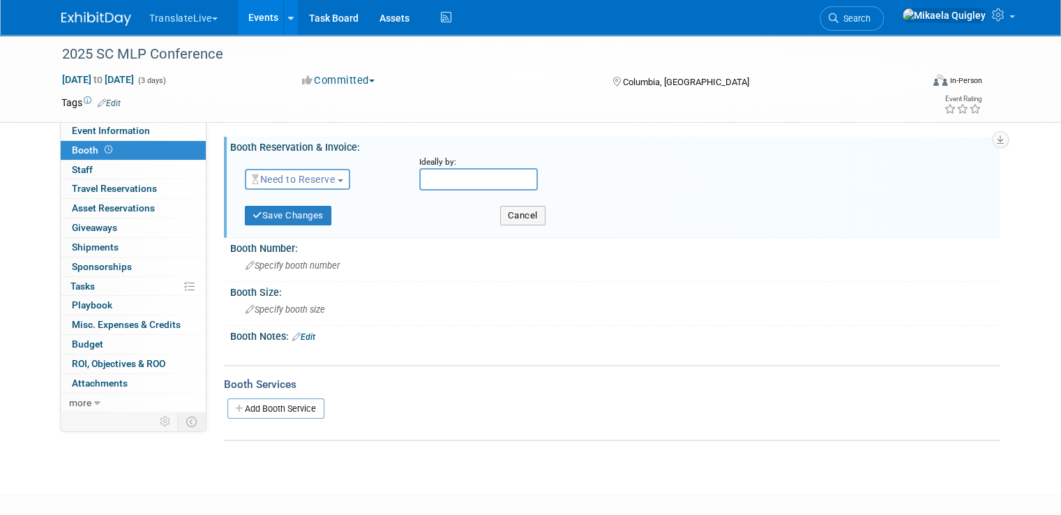
click at [338, 181] on span "button" at bounding box center [341, 180] width 6 height 3
click at [477, 271] on div "Specify booth number" at bounding box center [615, 266] width 749 height 22
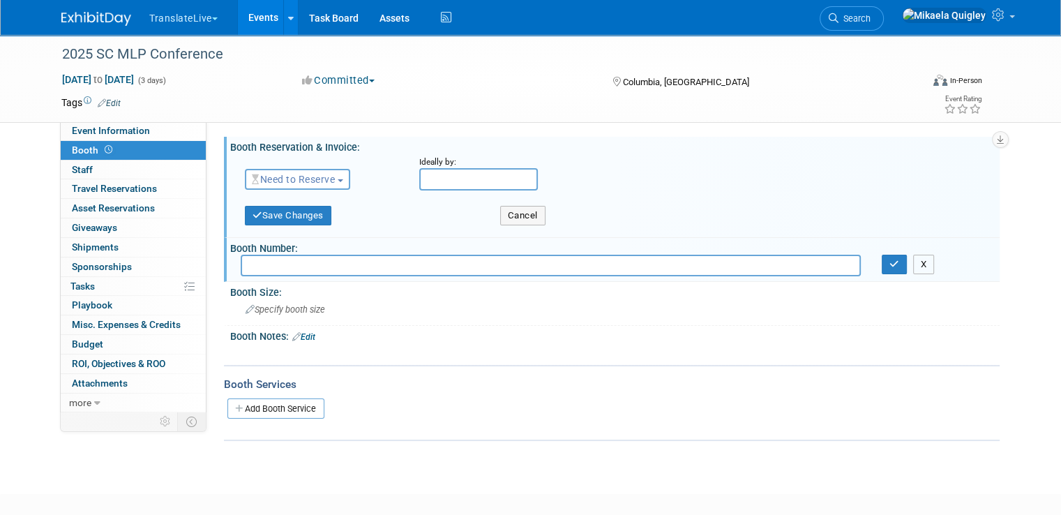
click at [935, 265] on button "X" at bounding box center [924, 265] width 22 height 20
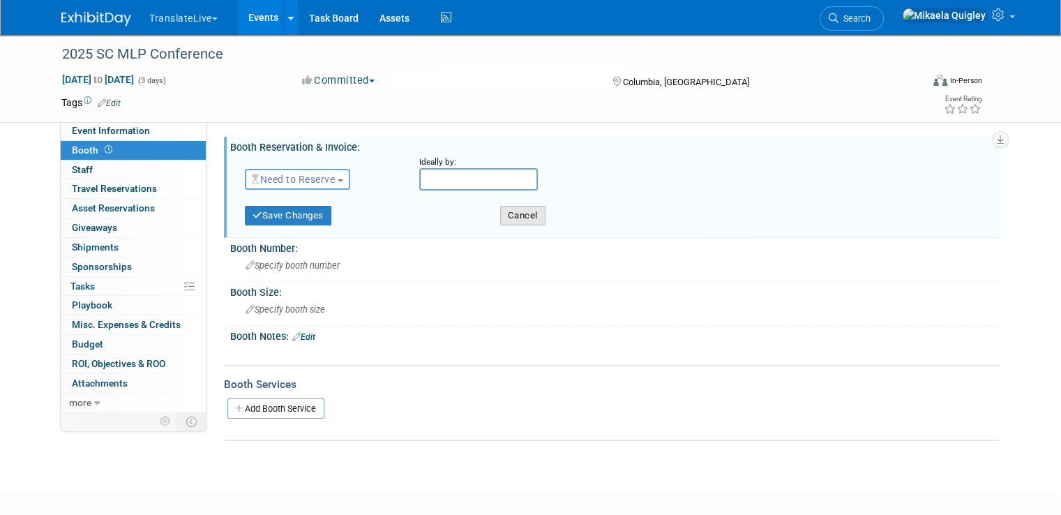
click at [513, 221] on button "Cancel" at bounding box center [522, 216] width 45 height 20
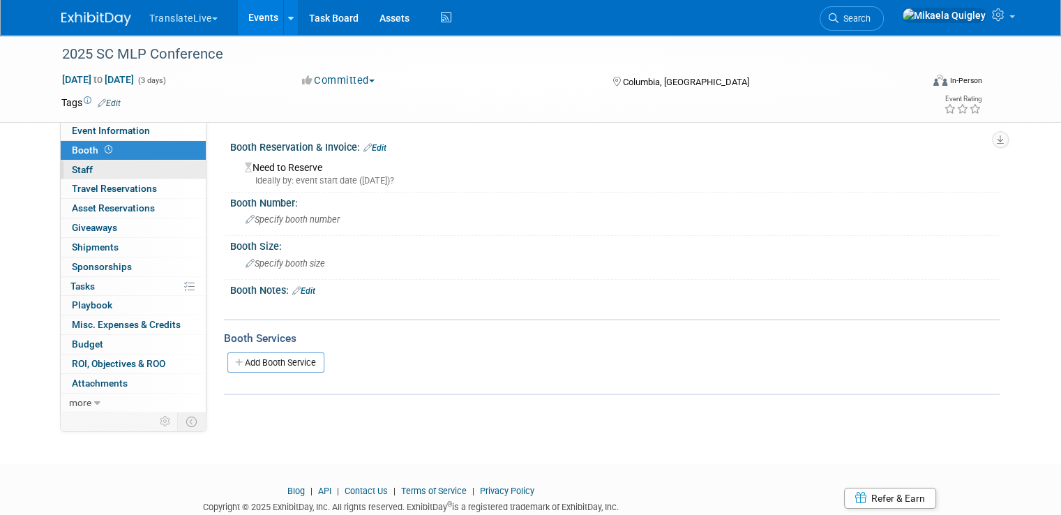
click at [128, 167] on link "0 Staff 0" at bounding box center [133, 169] width 145 height 19
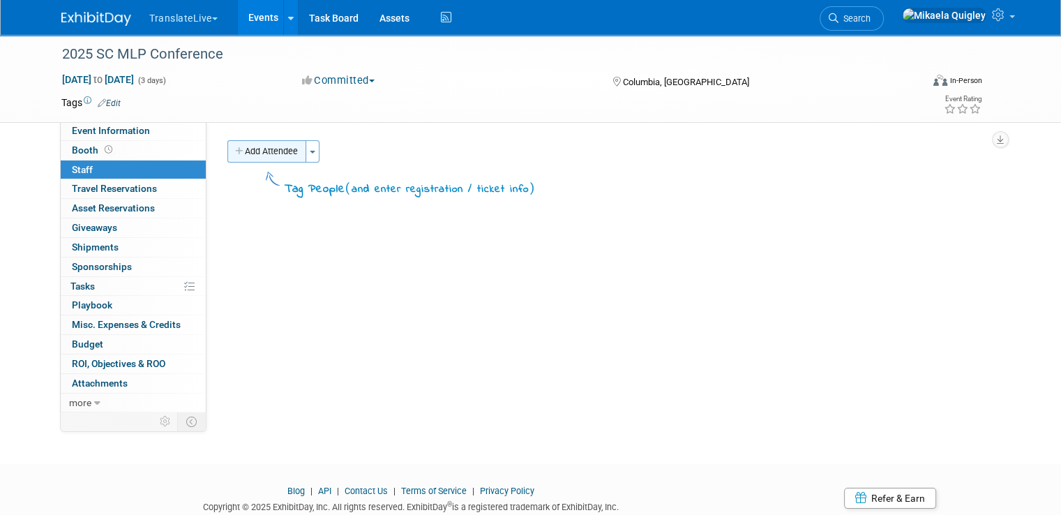
click at [253, 150] on button "Add Attendee" at bounding box center [266, 151] width 79 height 22
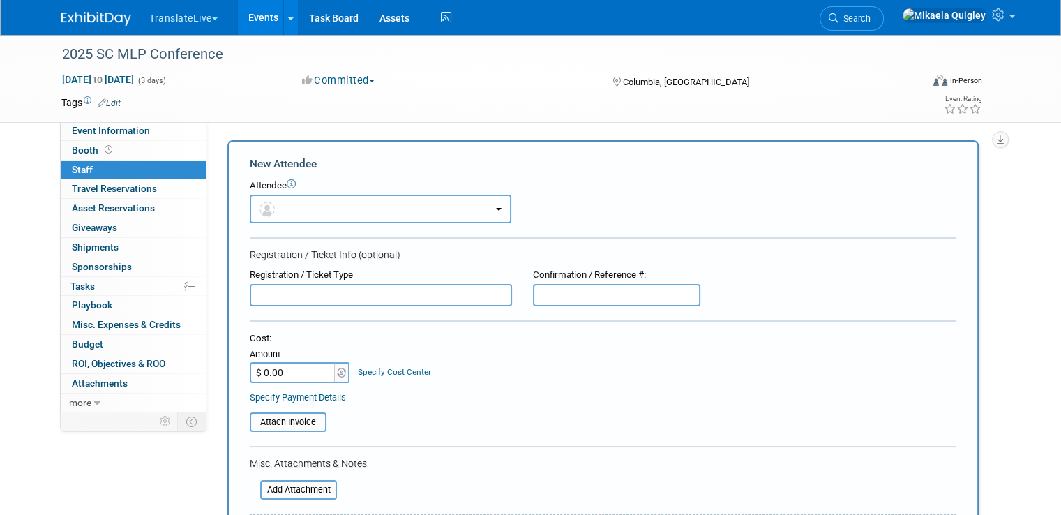
click at [328, 209] on button "button" at bounding box center [381, 209] width 262 height 29
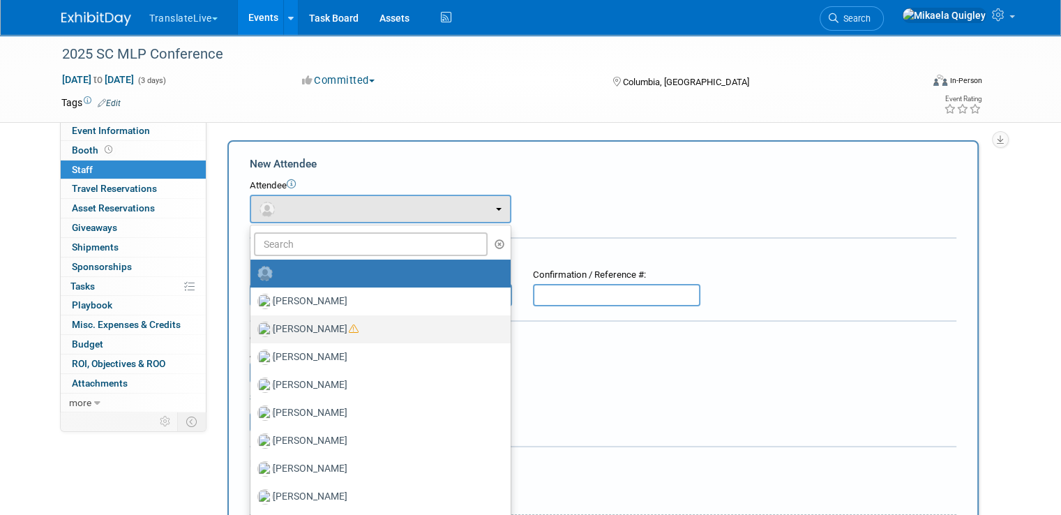
click at [336, 336] on label "Carlton Irvis" at bounding box center [376, 329] width 239 height 22
click at [253, 332] on input "Carlton Irvis" at bounding box center [248, 327] width 9 height 9
select select "2a8e7938-7d21-4bf1-afe5-79588bee05ff"
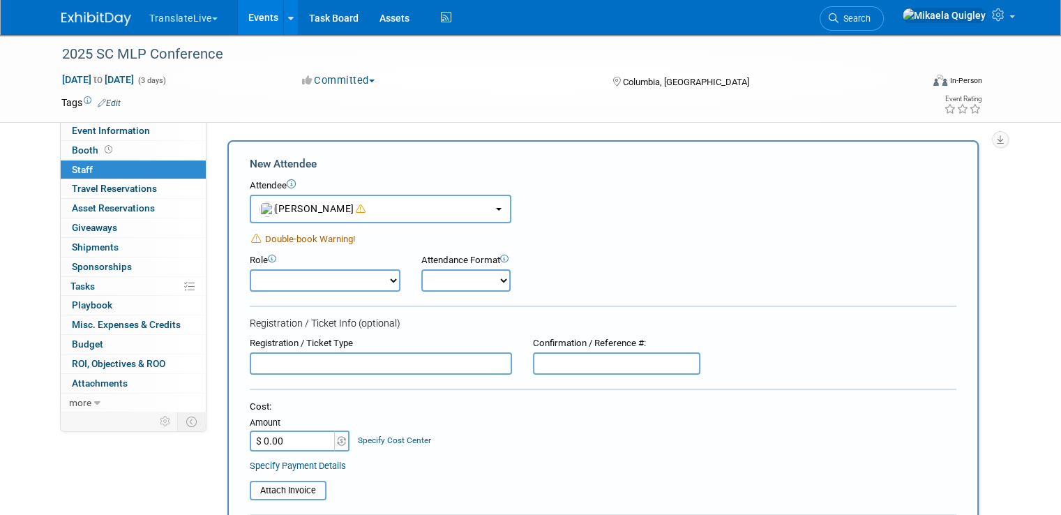
click at [251, 237] on span "Double-book Warning!" at bounding box center [303, 239] width 104 height 15
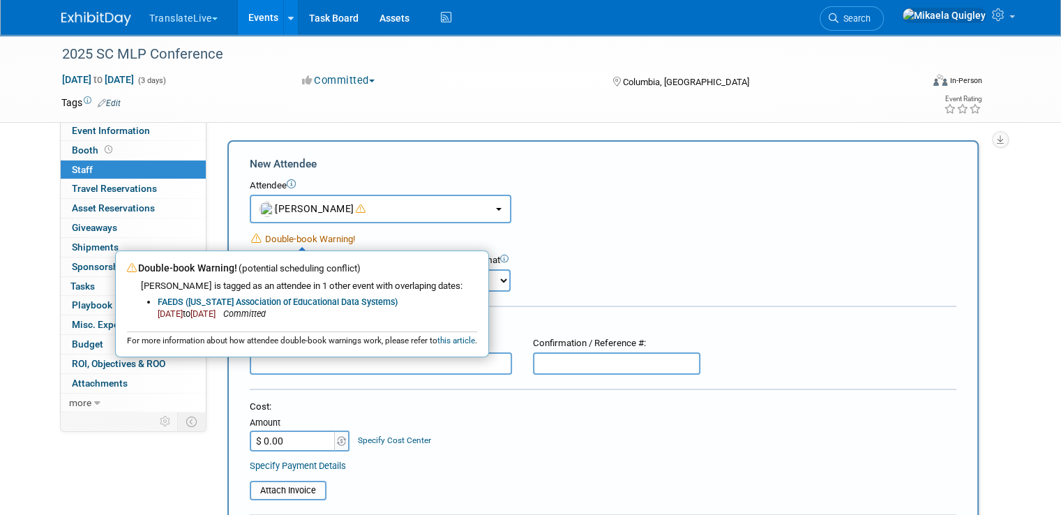
click at [643, 227] on form "New Attendee Attendee <img src="https://www.exhibitday.com/Images/Unassigned-Us…" at bounding box center [603, 446] width 707 height 581
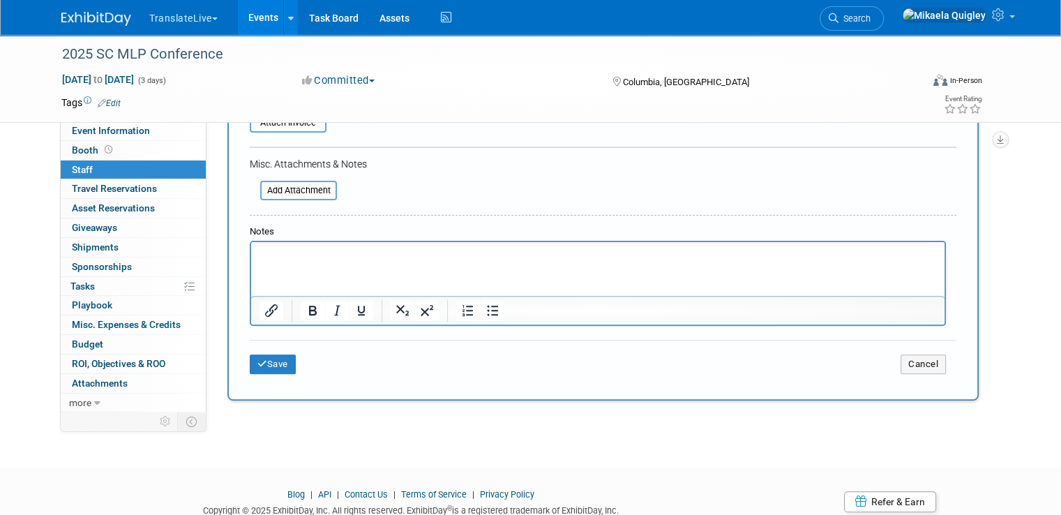
scroll to position [368, 0]
click at [937, 361] on button "Cancel" at bounding box center [923, 364] width 45 height 20
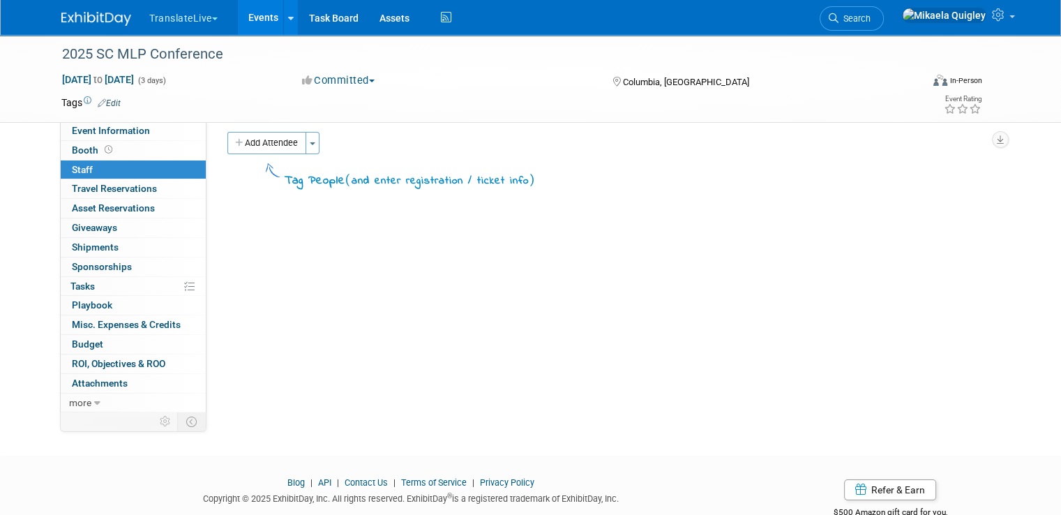
scroll to position [0, 0]
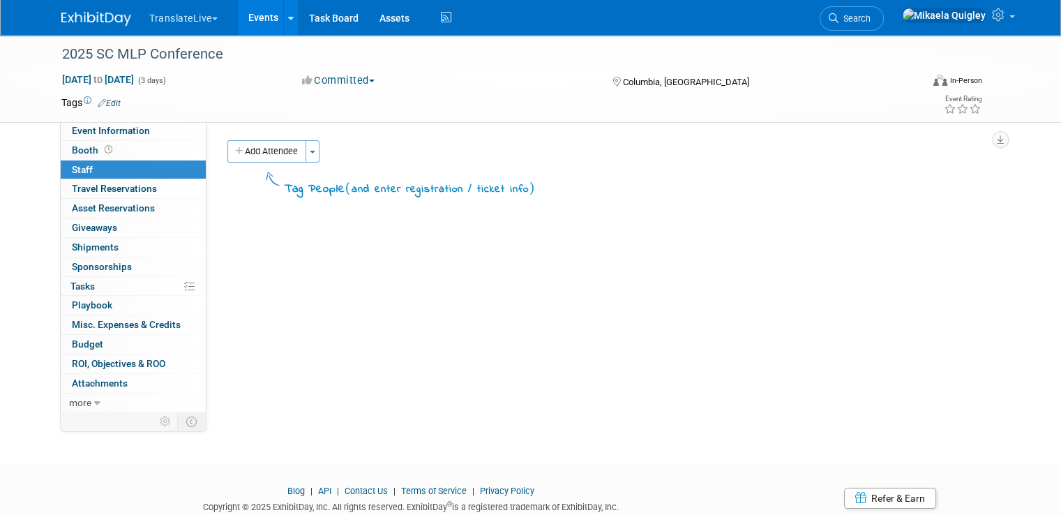
click at [255, 17] on link "Events" at bounding box center [263, 17] width 51 height 35
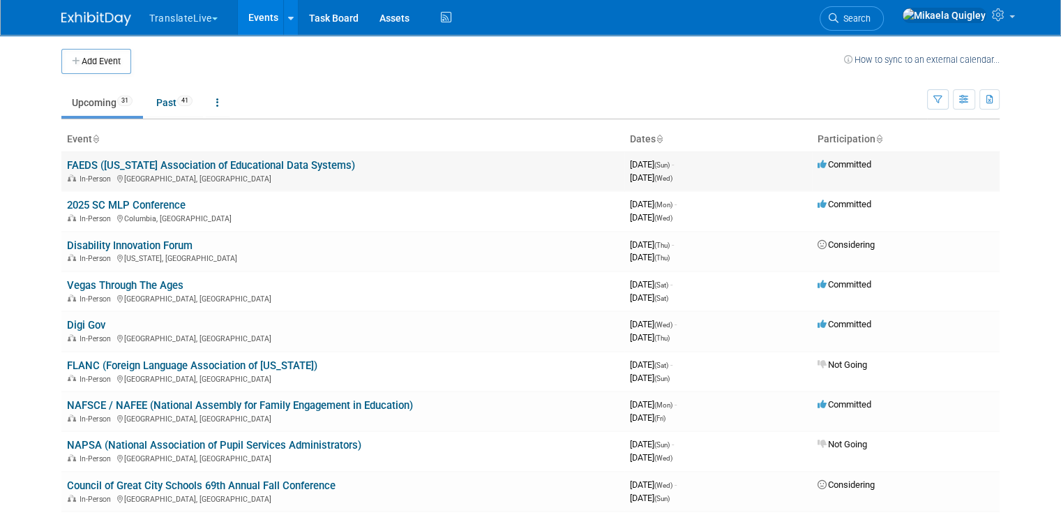
click at [78, 162] on link "FAEDS ([US_STATE] Association of Educational Data Systems)" at bounding box center [211, 165] width 288 height 13
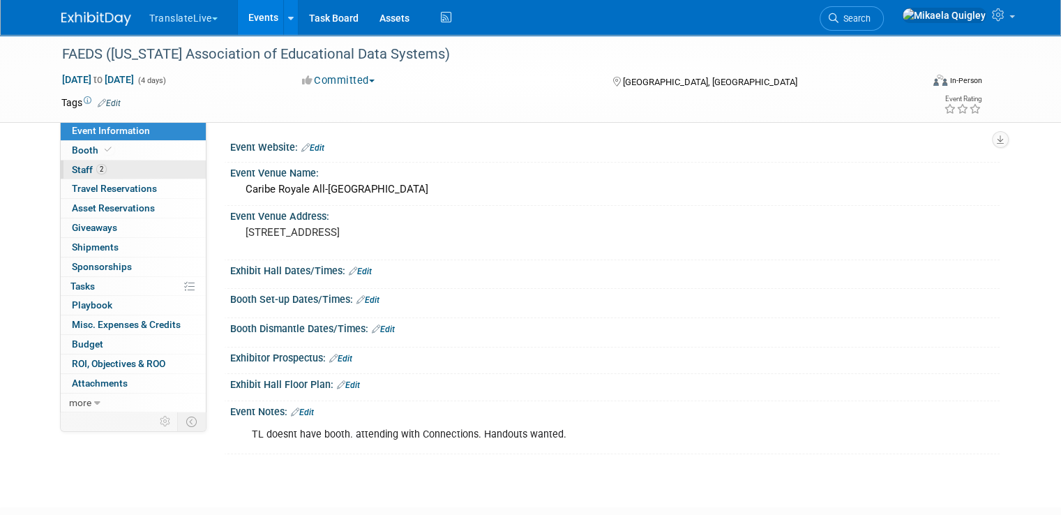
click at [112, 165] on link "2 Staff 2" at bounding box center [133, 169] width 145 height 19
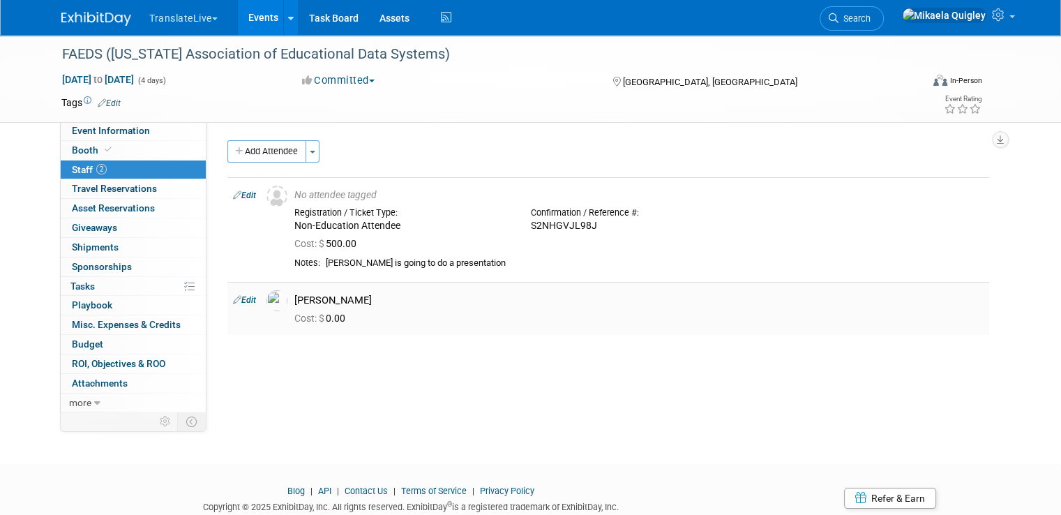
click at [240, 295] on link "Edit" at bounding box center [244, 300] width 23 height 10
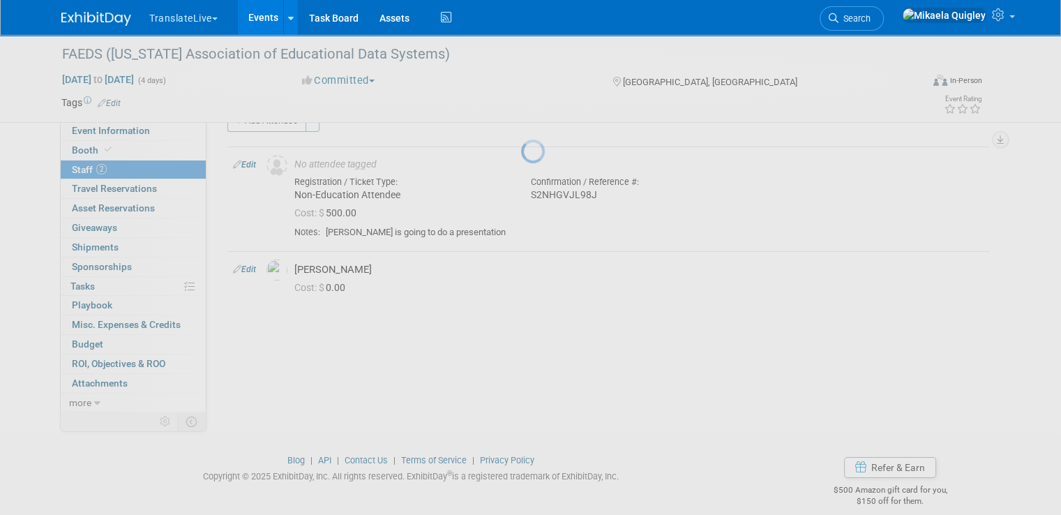
select select "2a8e7938-7d21-4bf1-afe5-79588bee05ff"
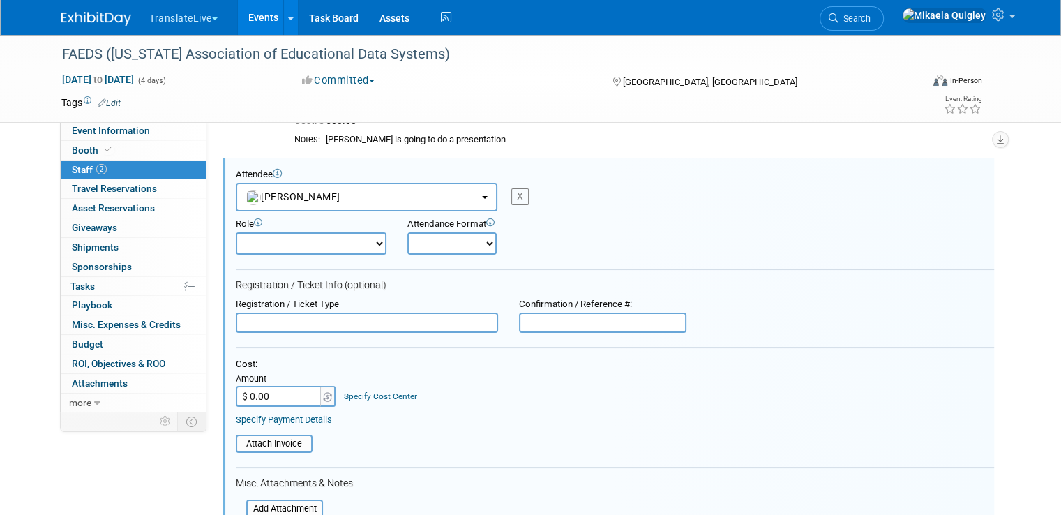
click at [512, 188] on div "X" at bounding box center [520, 196] width 17 height 17
select select
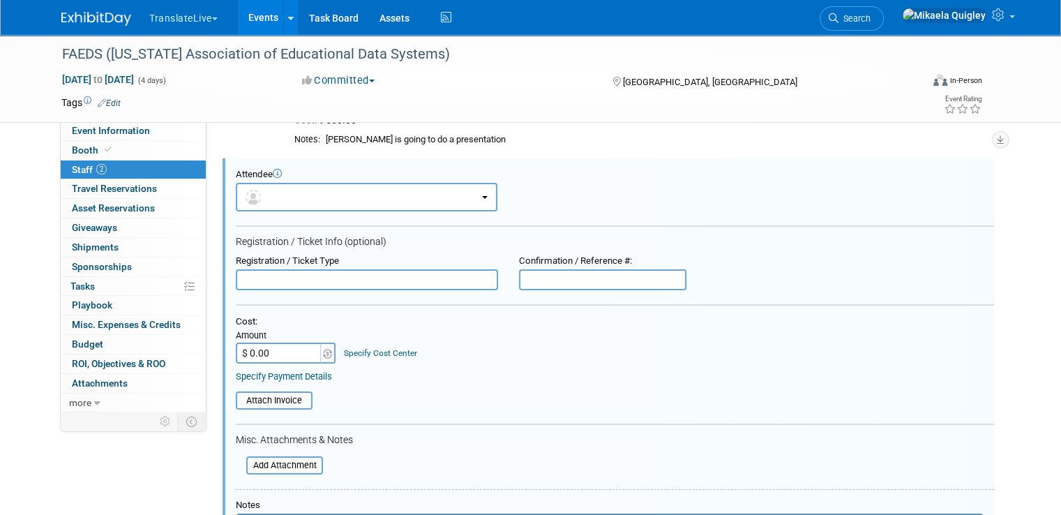
scroll to position [329, 0]
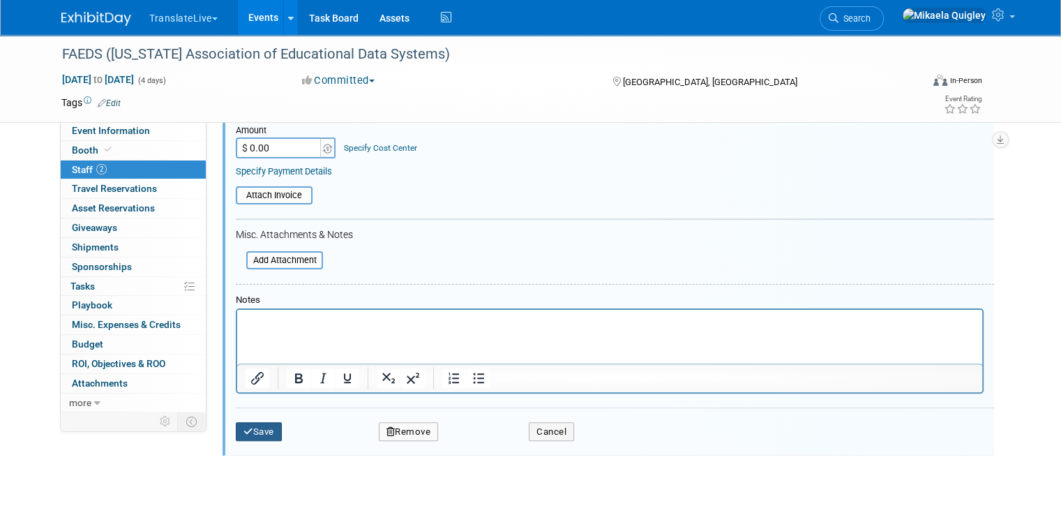
click at [262, 422] on button "Save" at bounding box center [259, 432] width 46 height 20
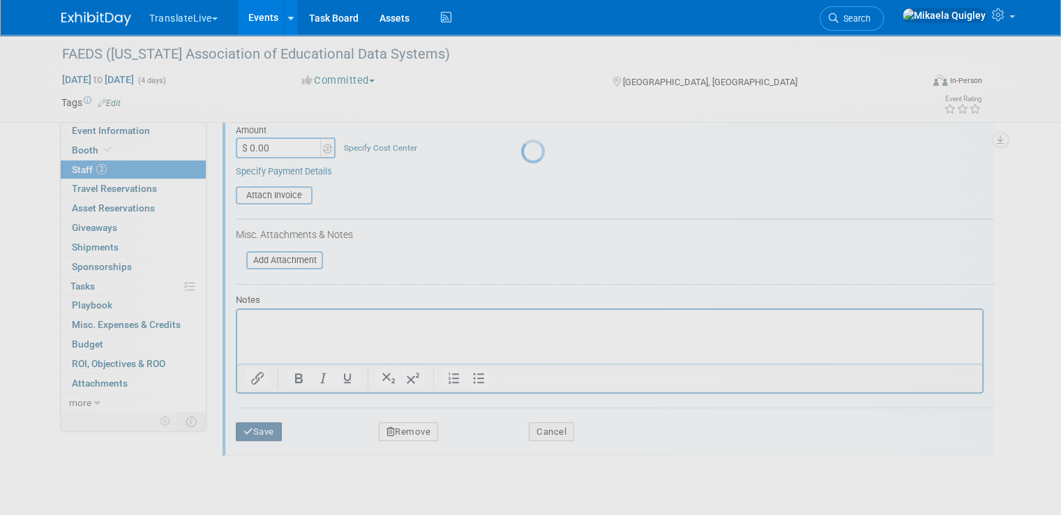
scroll to position [47, 0]
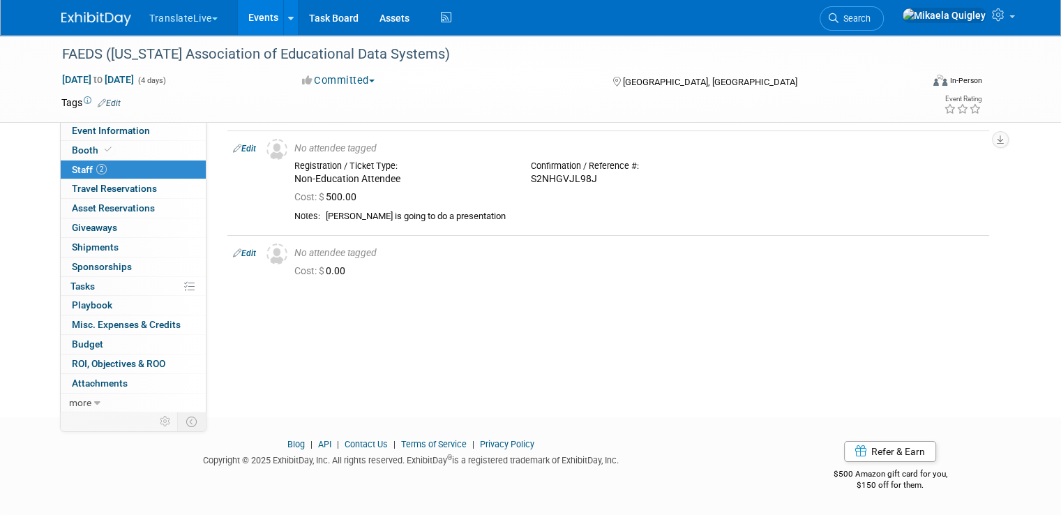
click at [254, 16] on link "Events" at bounding box center [263, 17] width 51 height 35
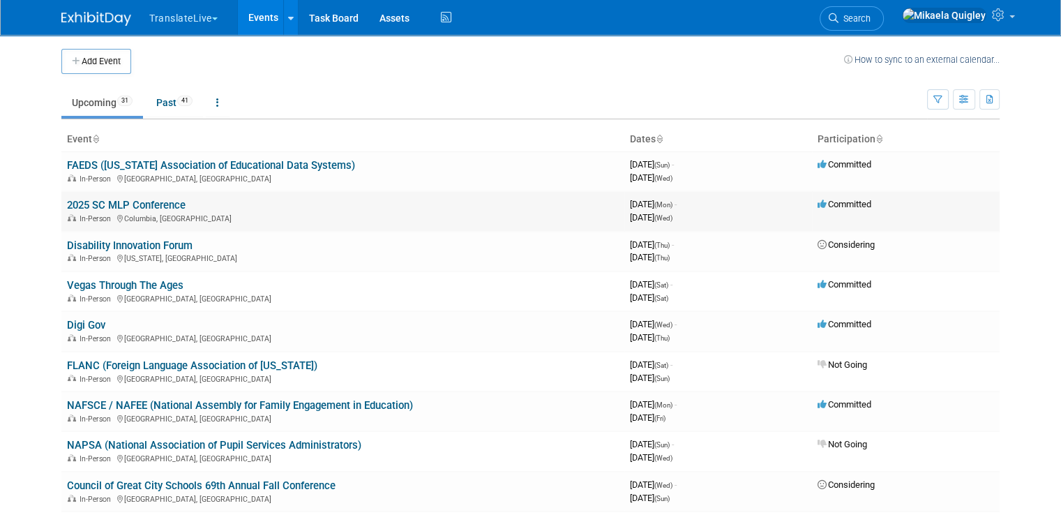
click at [148, 201] on link "2025 SC MLP Conference" at bounding box center [126, 205] width 119 height 13
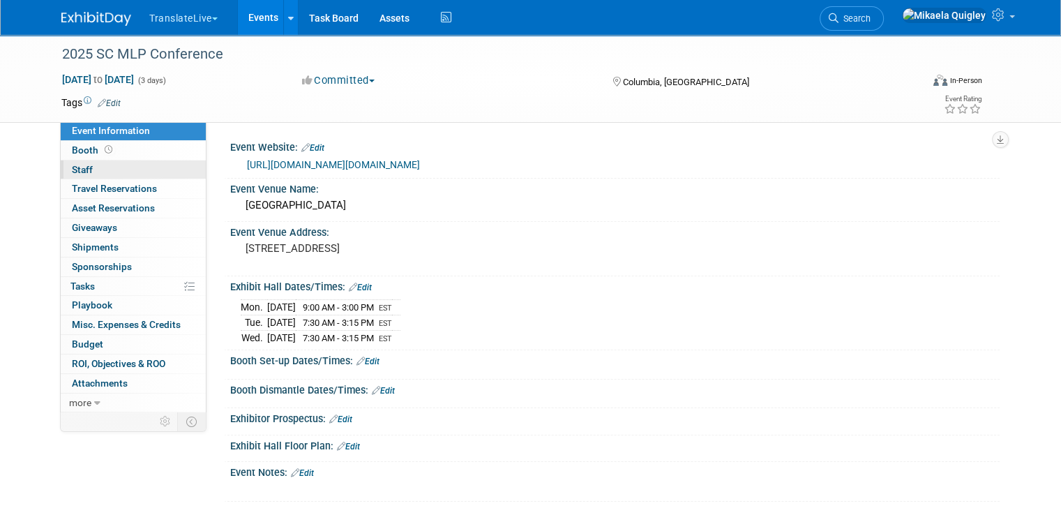
click at [127, 168] on link "0 Staff 0" at bounding box center [133, 169] width 145 height 19
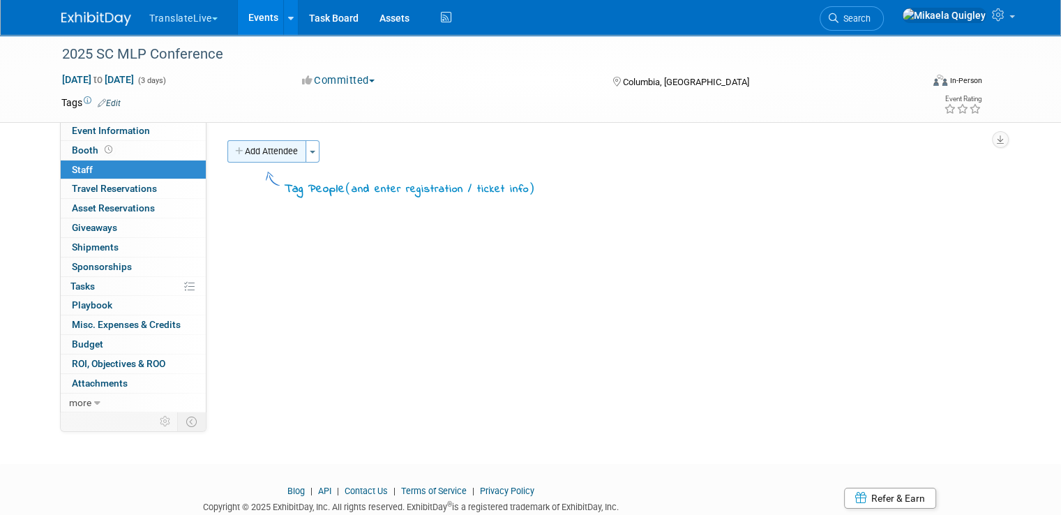
click at [260, 149] on button "Add Attendee" at bounding box center [266, 151] width 79 height 22
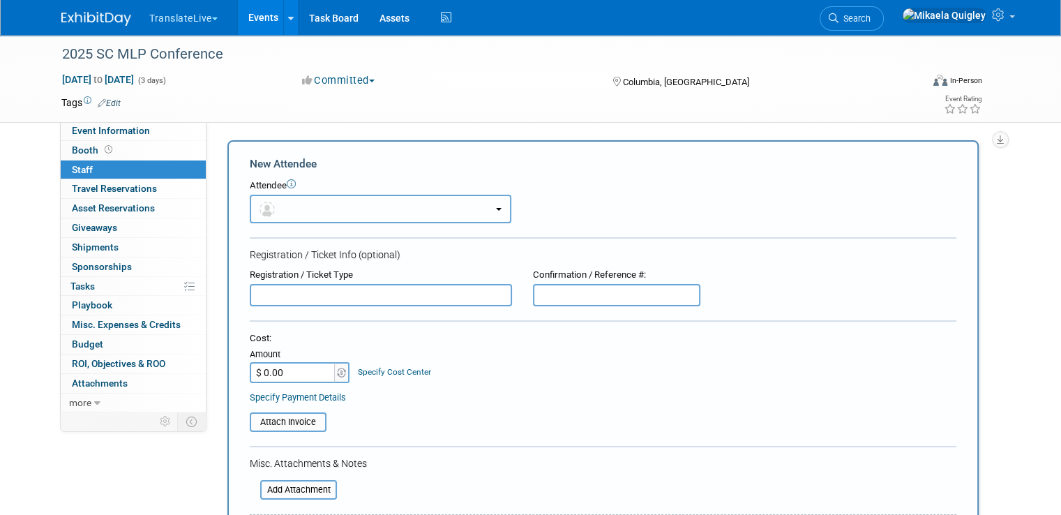
click at [354, 209] on button "button" at bounding box center [381, 209] width 262 height 29
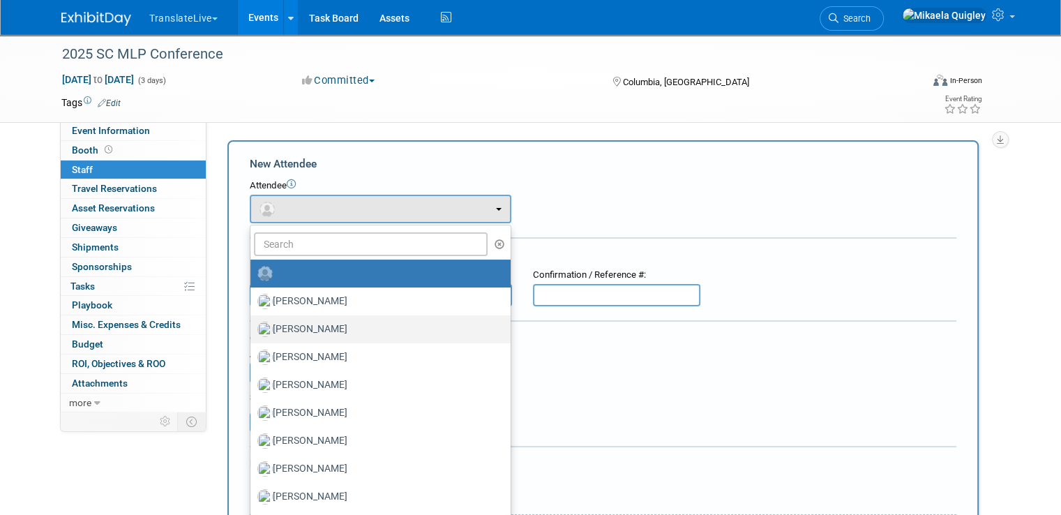
click at [329, 321] on label "Carlton Irvis" at bounding box center [376, 329] width 239 height 22
click at [253, 323] on input "Carlton Irvis" at bounding box center [248, 327] width 9 height 9
select select "2a8e7938-7d21-4bf1-afe5-79588bee05ff"
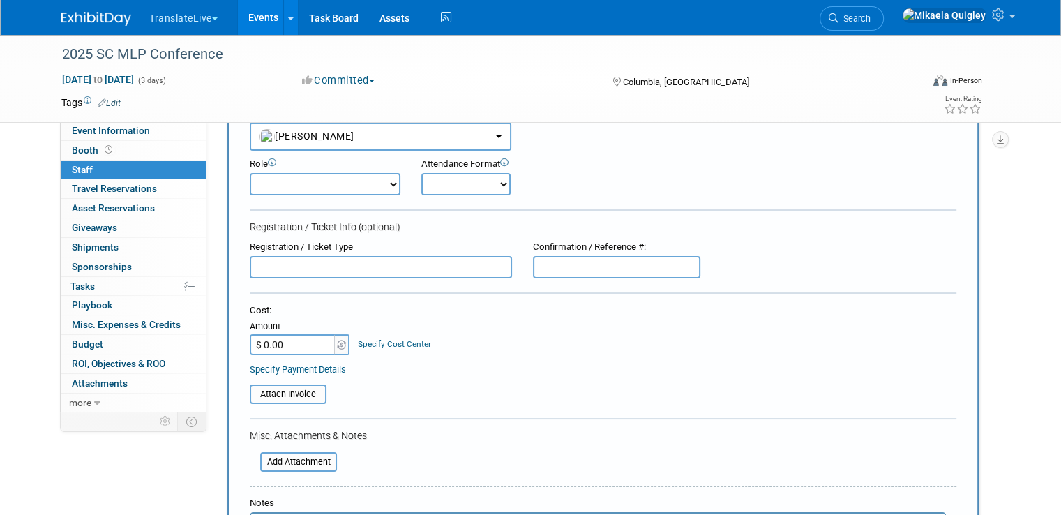
scroll to position [241, 0]
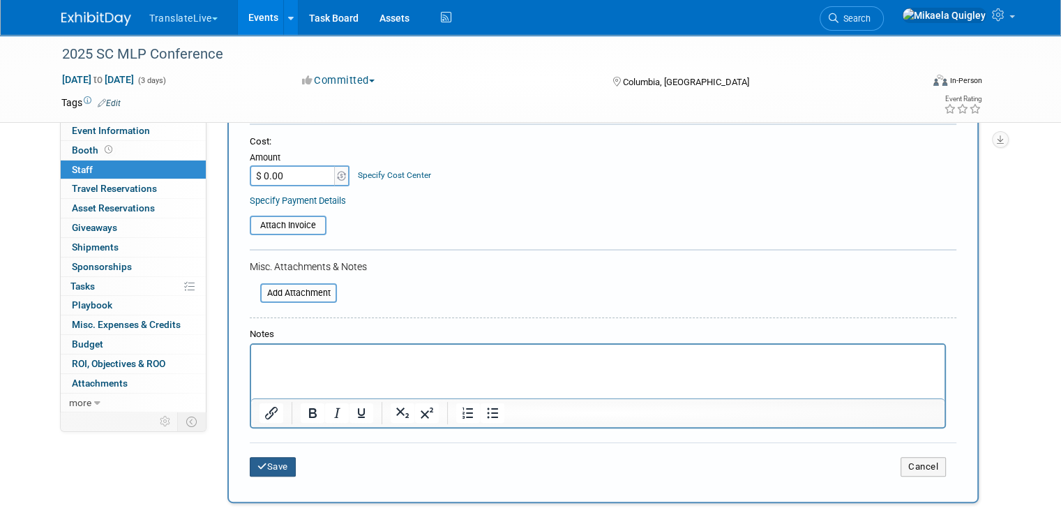
click at [272, 470] on button "Save" at bounding box center [273, 467] width 46 height 20
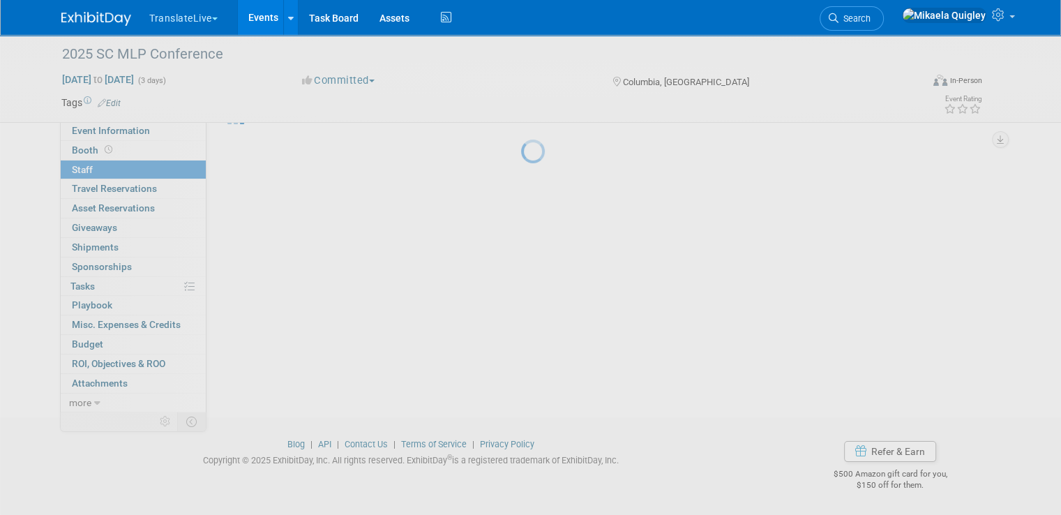
scroll to position [47, 0]
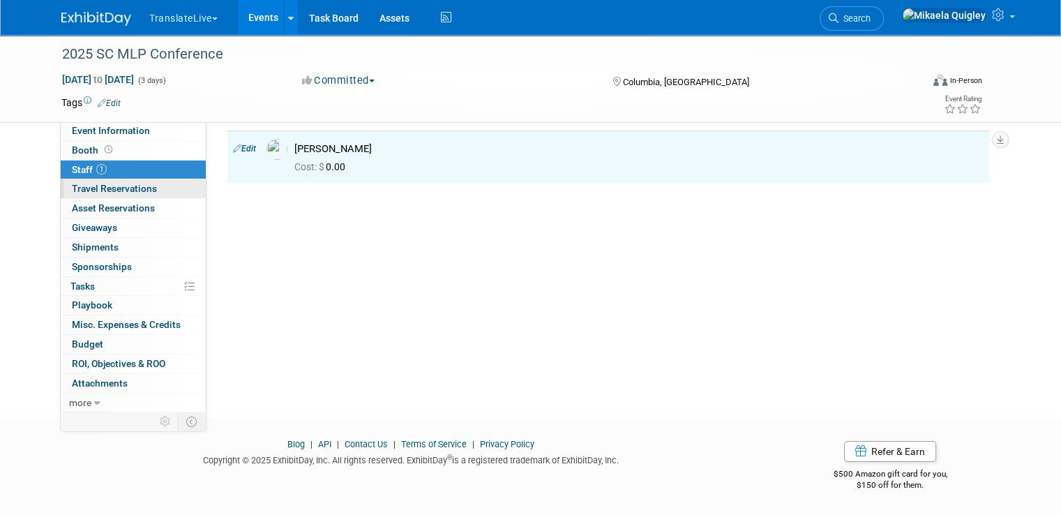
click at [118, 191] on span "Travel Reservations 0" at bounding box center [114, 188] width 85 height 11
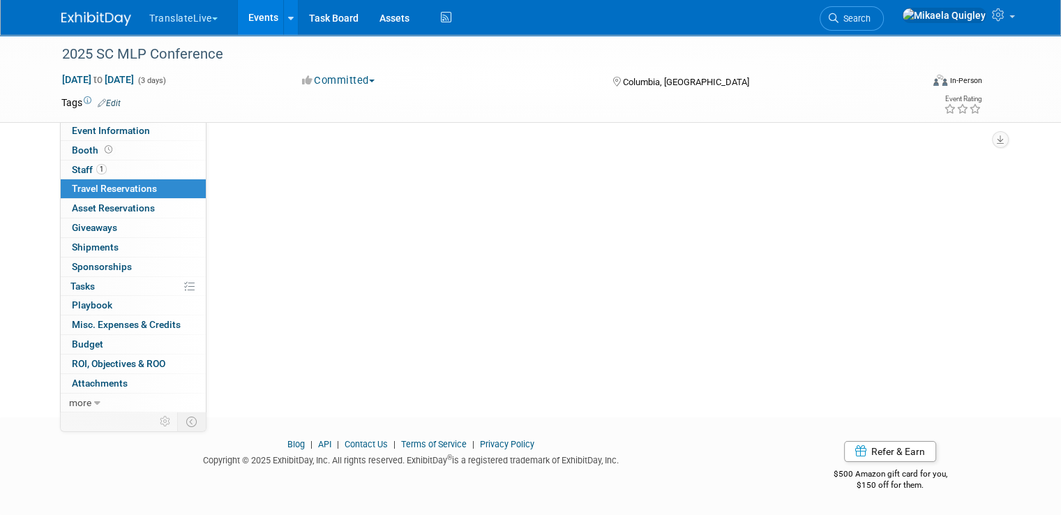
scroll to position [0, 0]
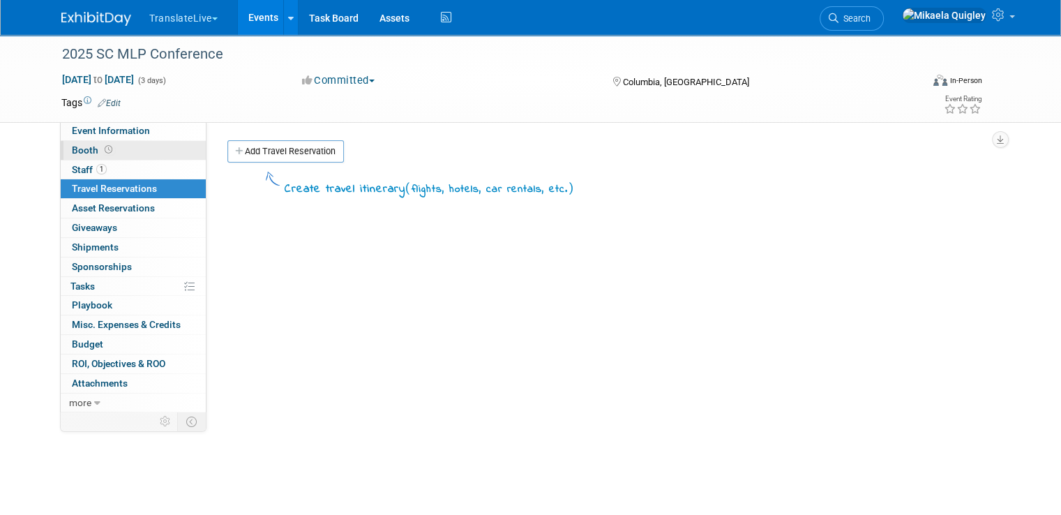
click at [112, 147] on link "Booth" at bounding box center [133, 150] width 145 height 19
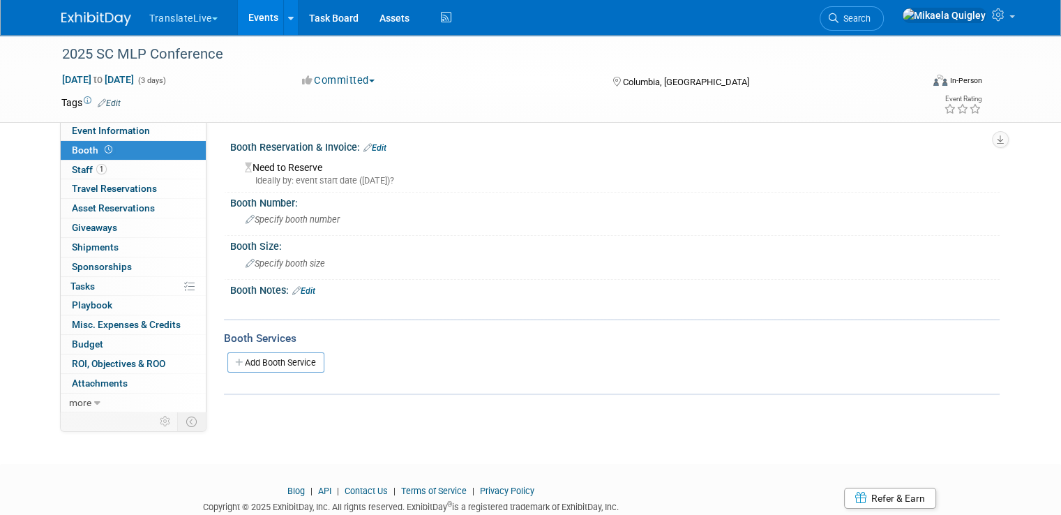
click at [300, 291] on link "Edit" at bounding box center [303, 291] width 23 height 10
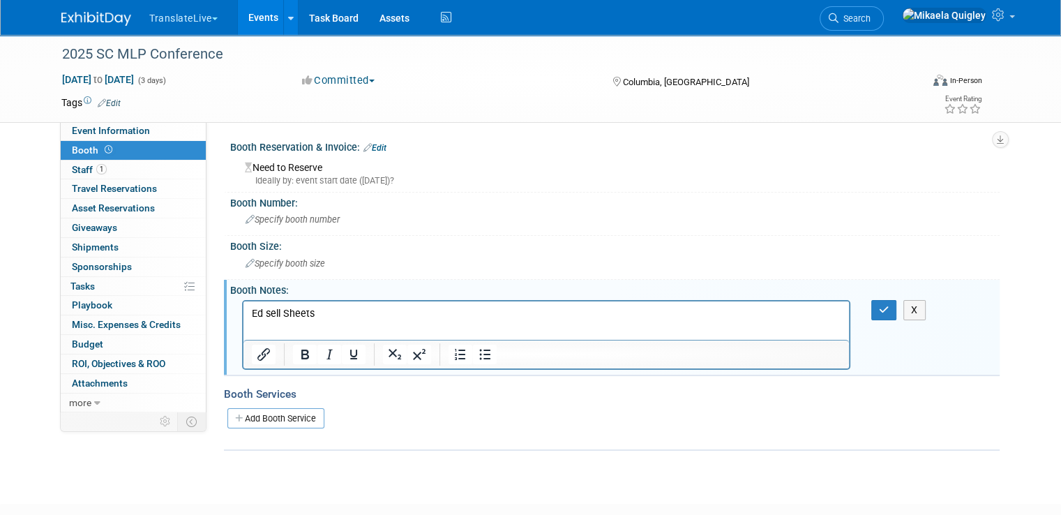
click at [324, 310] on p "Ed sell Sheets" at bounding box center [547, 313] width 590 height 14
paste body "Rich Text Area. Press ALT-0 for help."
click at [369, 308] on p "giving Ed sell Sheets" at bounding box center [547, 313] width 590 height 14
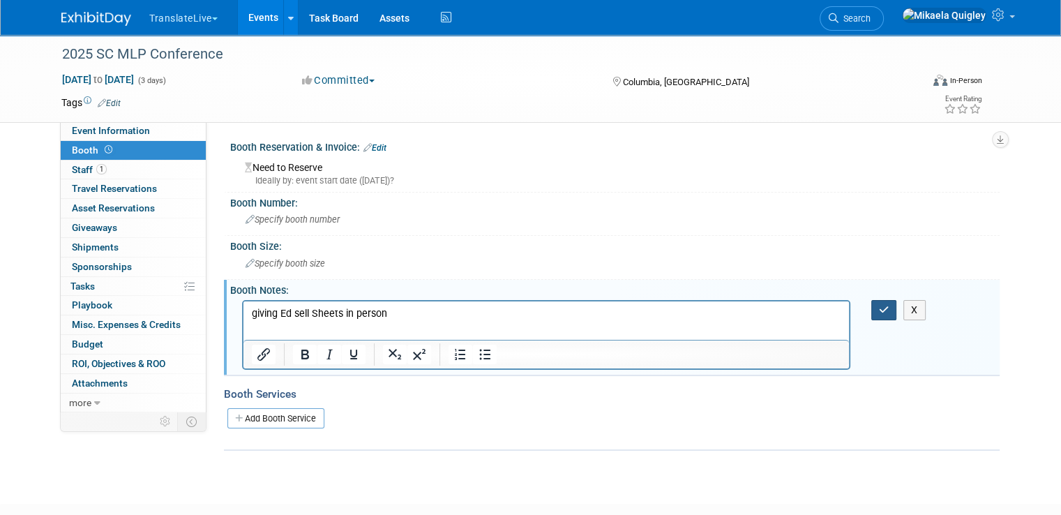
click at [890, 308] on icon "button" at bounding box center [884, 310] width 10 height 10
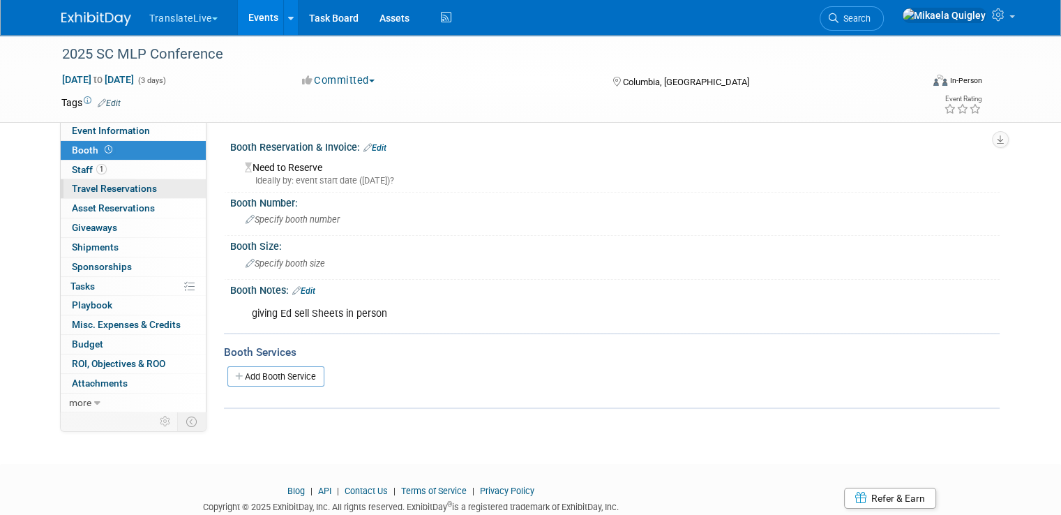
click at [116, 188] on span "Travel Reservations 0" at bounding box center [114, 188] width 85 height 11
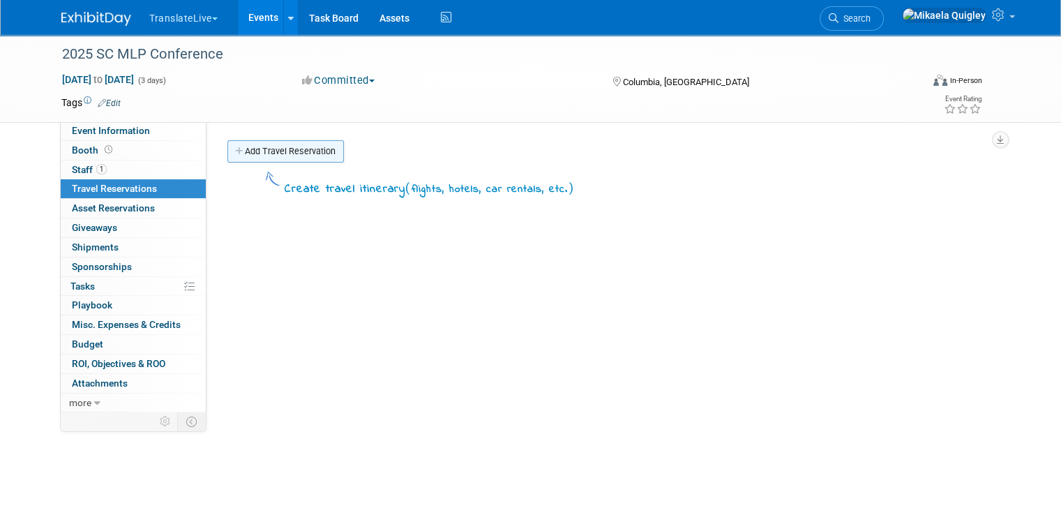
click at [299, 147] on link "Add Travel Reservation" at bounding box center [285, 151] width 117 height 22
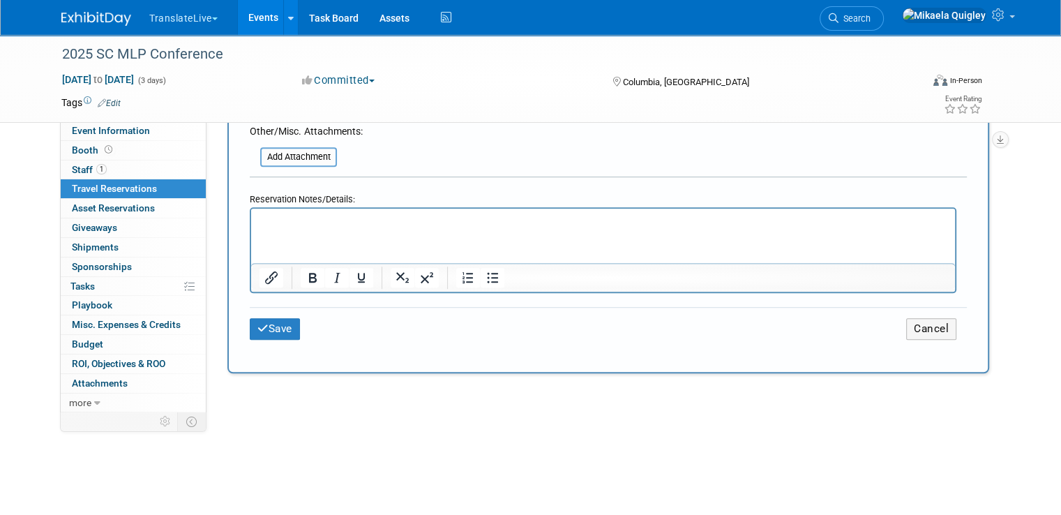
scroll to position [832, 0]
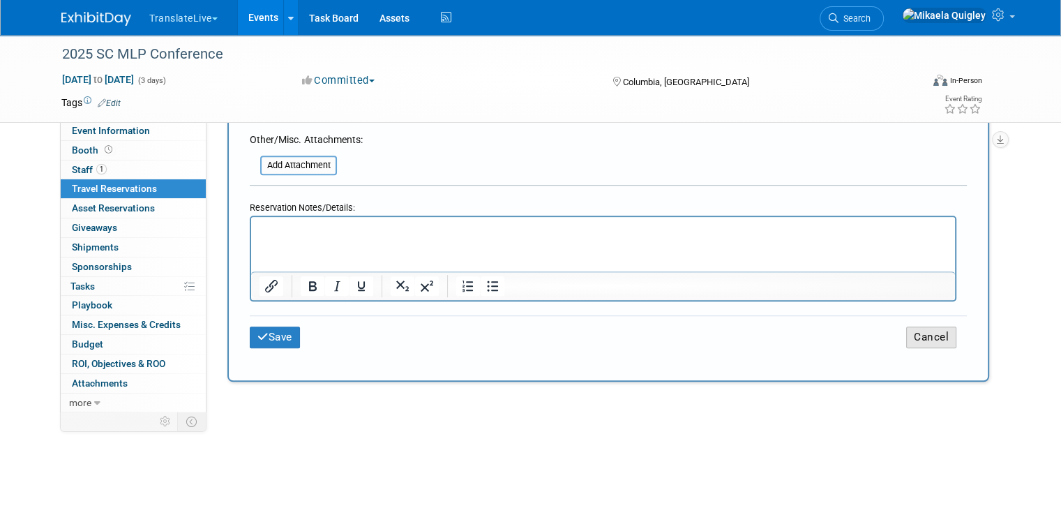
click at [941, 327] on button "Cancel" at bounding box center [931, 338] width 50 height 22
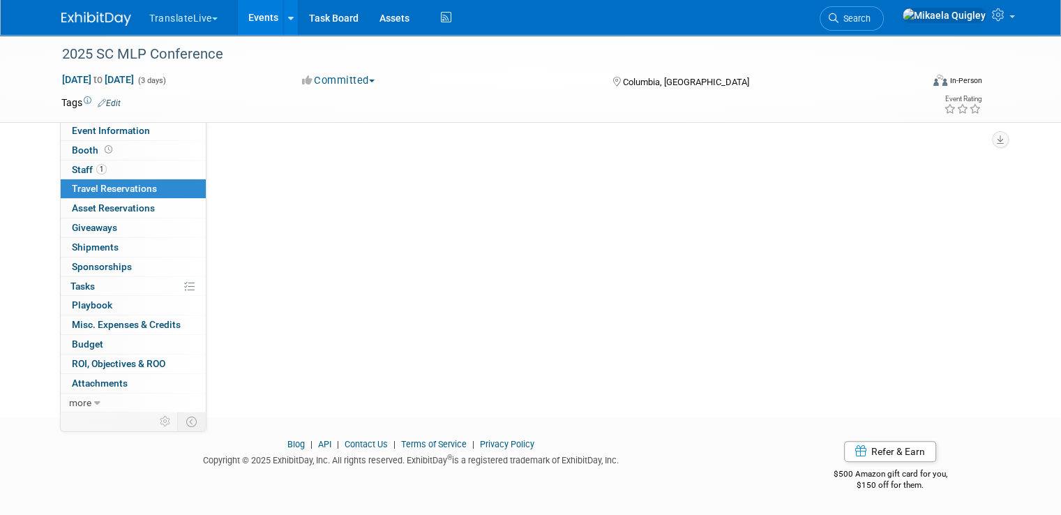
scroll to position [0, 0]
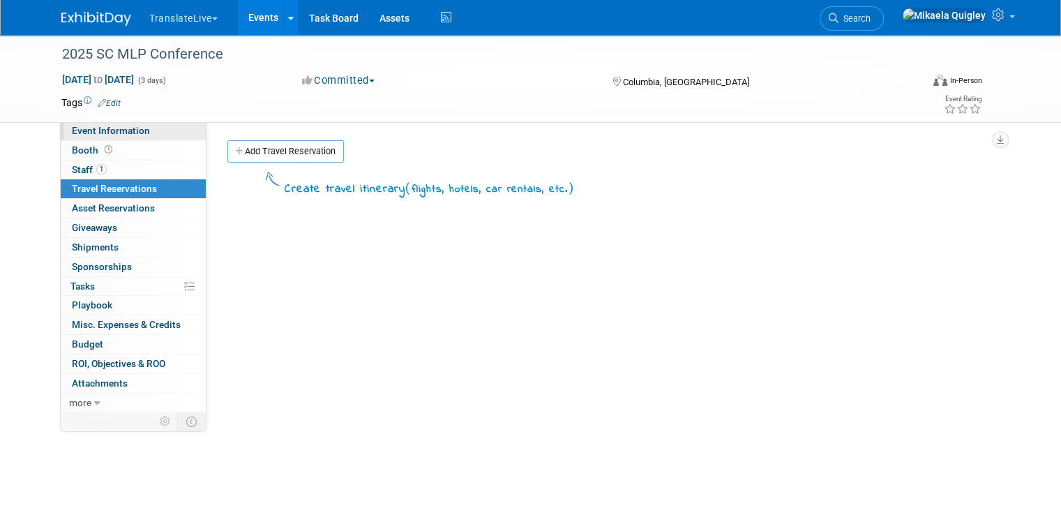
click at [137, 135] on link "Event Information" at bounding box center [133, 130] width 145 height 19
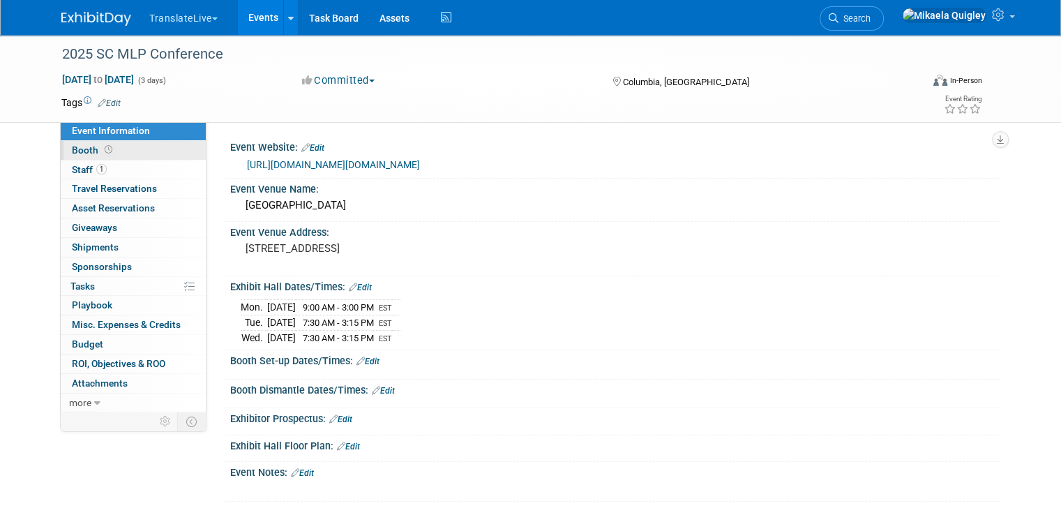
click at [133, 152] on link "Booth" at bounding box center [133, 150] width 145 height 19
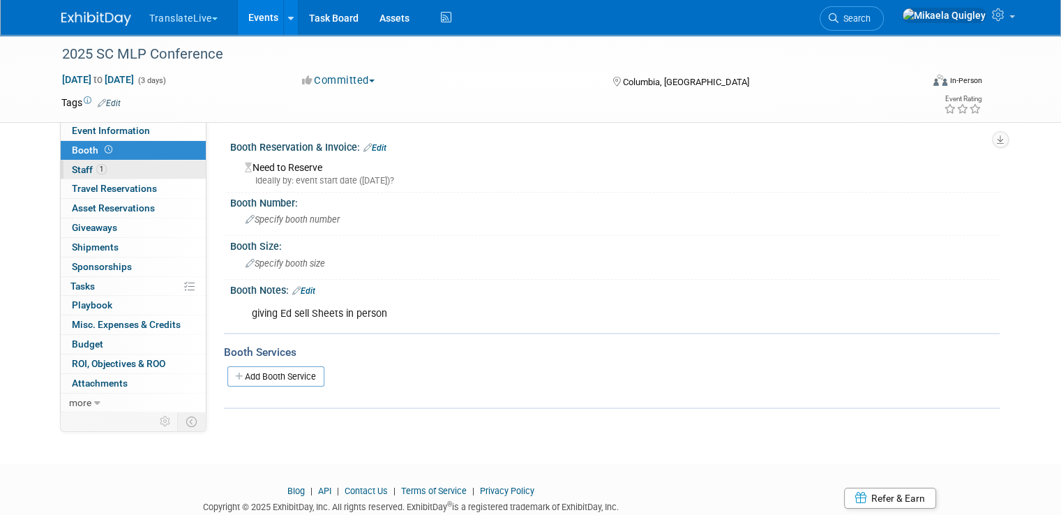
click at [133, 168] on link "1 Staff 1" at bounding box center [133, 169] width 145 height 19
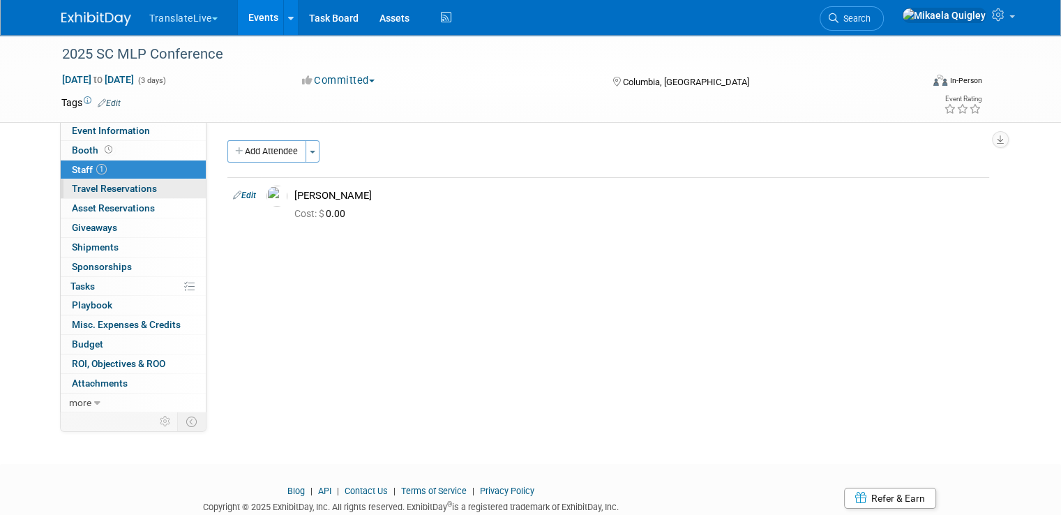
click at [133, 188] on span "Travel Reservations 0" at bounding box center [114, 188] width 85 height 11
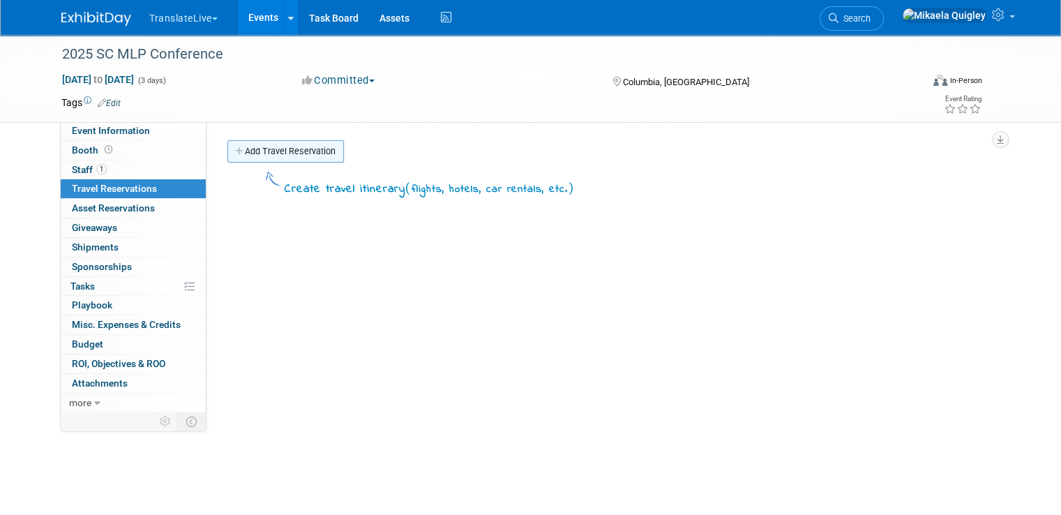
click at [306, 151] on link "Add Travel Reservation" at bounding box center [285, 151] width 117 height 22
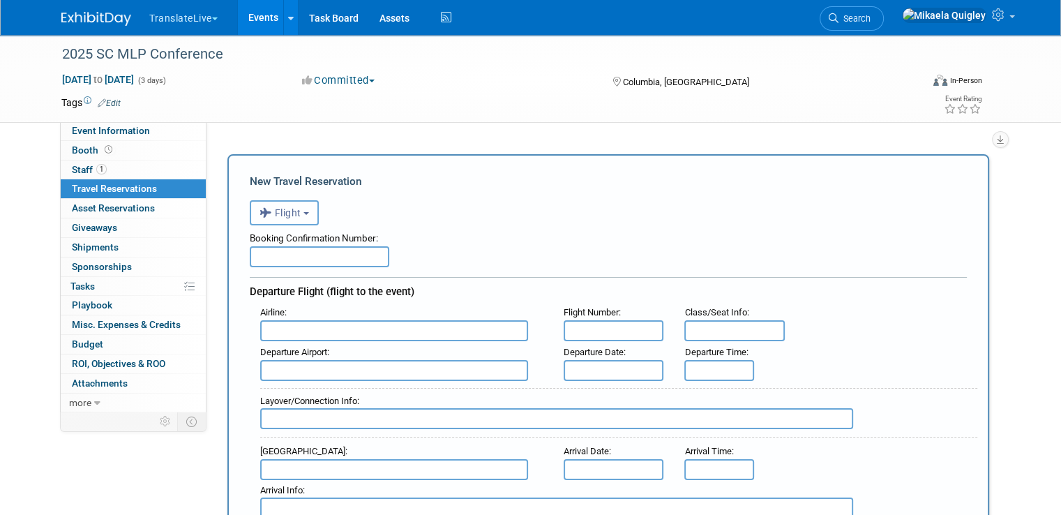
click at [304, 213] on b "button" at bounding box center [307, 213] width 6 height 3
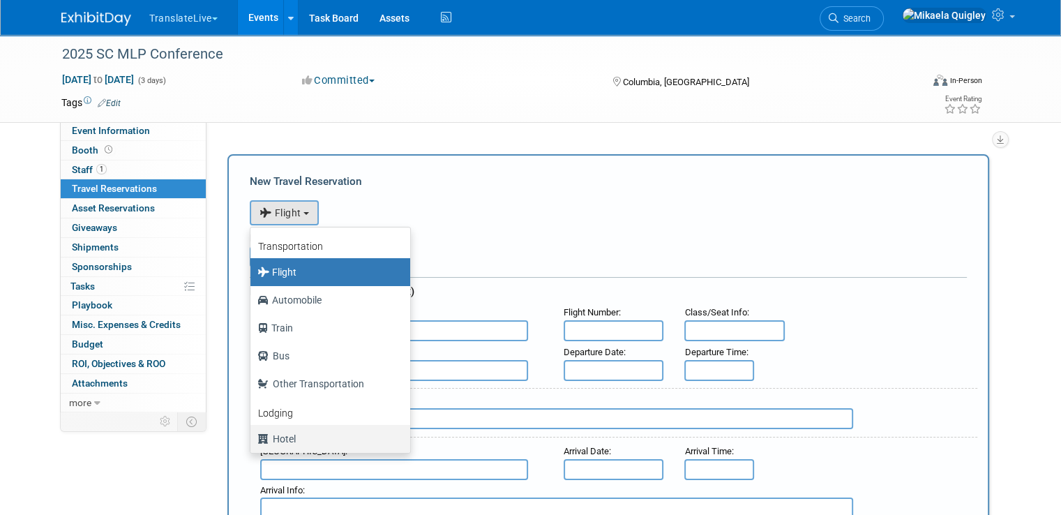
click at [272, 435] on label "Hotel" at bounding box center [326, 439] width 139 height 22
click at [253, 435] on input "Hotel" at bounding box center [248, 437] width 9 height 9
select select "6"
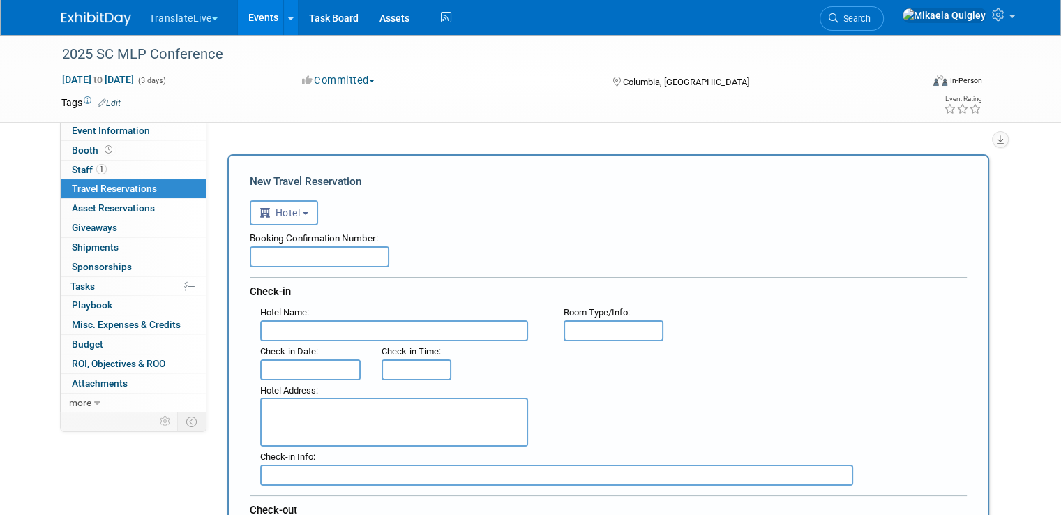
click at [384, 329] on input "text" at bounding box center [394, 330] width 268 height 21
paste input "Moxy Columbia Downtown 1200 Main Street, Columbia, SC 29201"
drag, startPoint x: 353, startPoint y: 324, endPoint x: 588, endPoint y: 361, distance: 237.3
click at [586, 361] on div "Hotel Name : Moxy Columbia Downtown 1200 Main Street, Columbia, SC 29201 Flight…" at bounding box center [608, 393] width 717 height 183
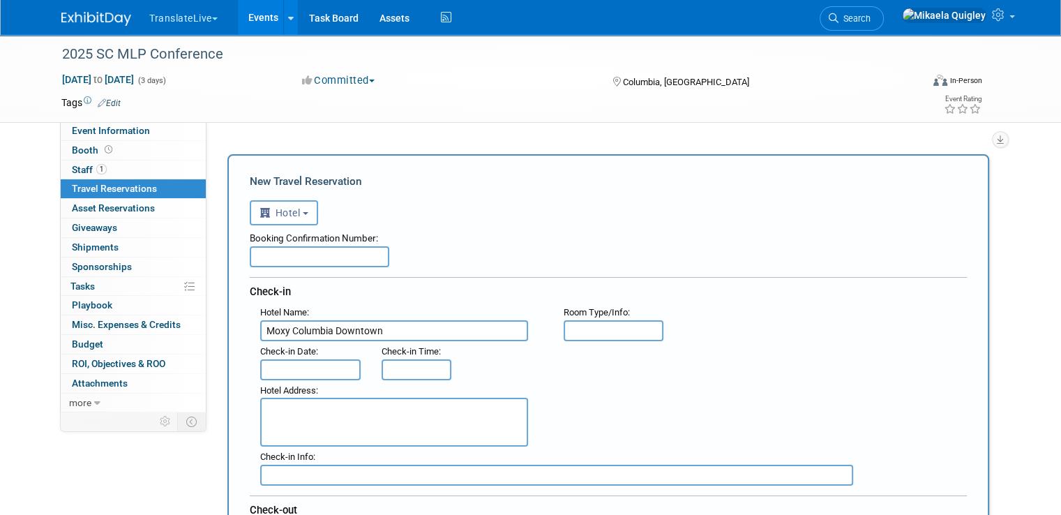
scroll to position [0, 0]
type input "Moxy Columbia Downtown"
click at [305, 355] on div "Check-in Date :" at bounding box center [310, 351] width 100 height 15
click at [302, 370] on input "text" at bounding box center [310, 369] width 100 height 21
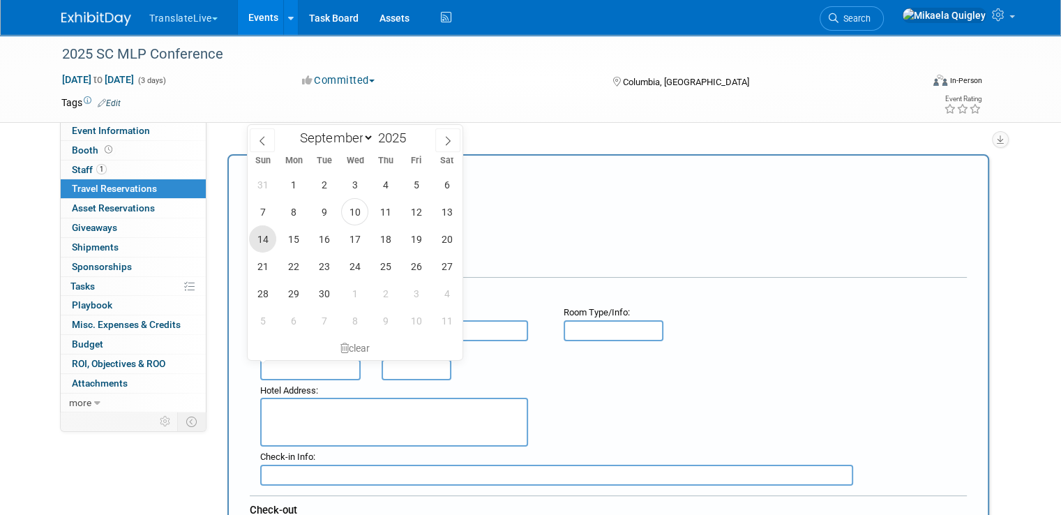
click at [268, 237] on span "14" at bounding box center [262, 238] width 27 height 27
click at [345, 243] on span "17" at bounding box center [354, 238] width 27 height 27
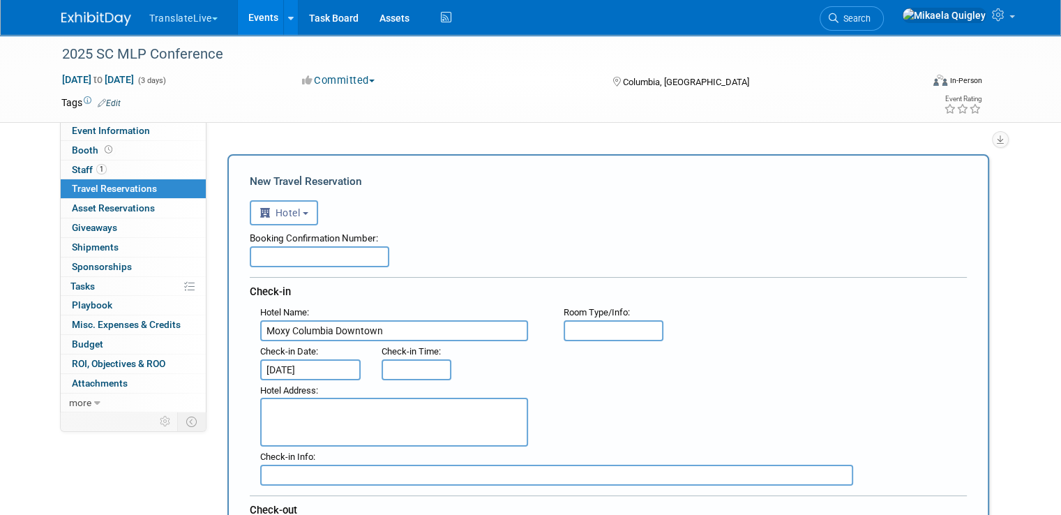
click at [295, 359] on input "Sep 17, 2025" at bounding box center [310, 369] width 100 height 21
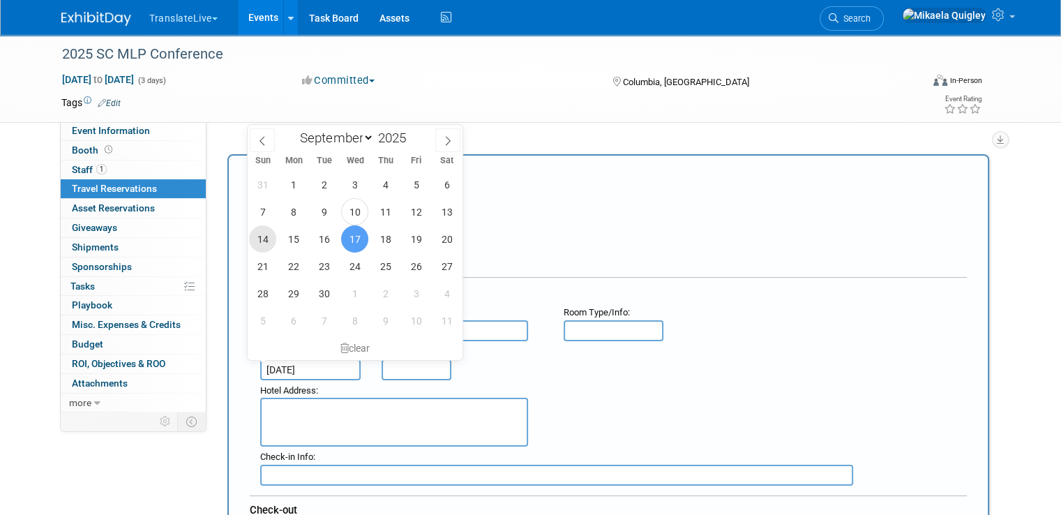
click at [269, 241] on span "14" at bounding box center [262, 238] width 27 height 27
type input "Sep 14, 2025"
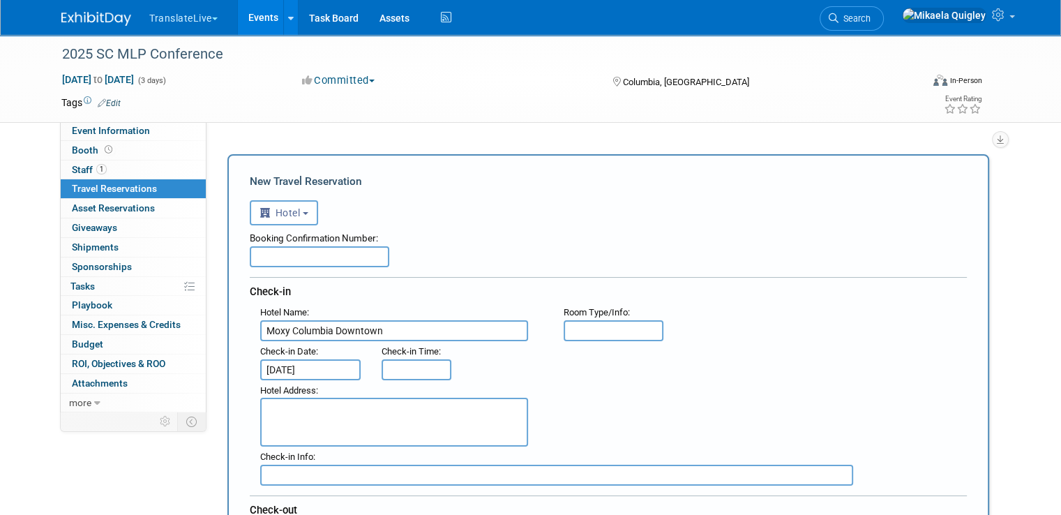
click at [394, 368] on input "text" at bounding box center [417, 369] width 70 height 21
type input "3:00 PM"
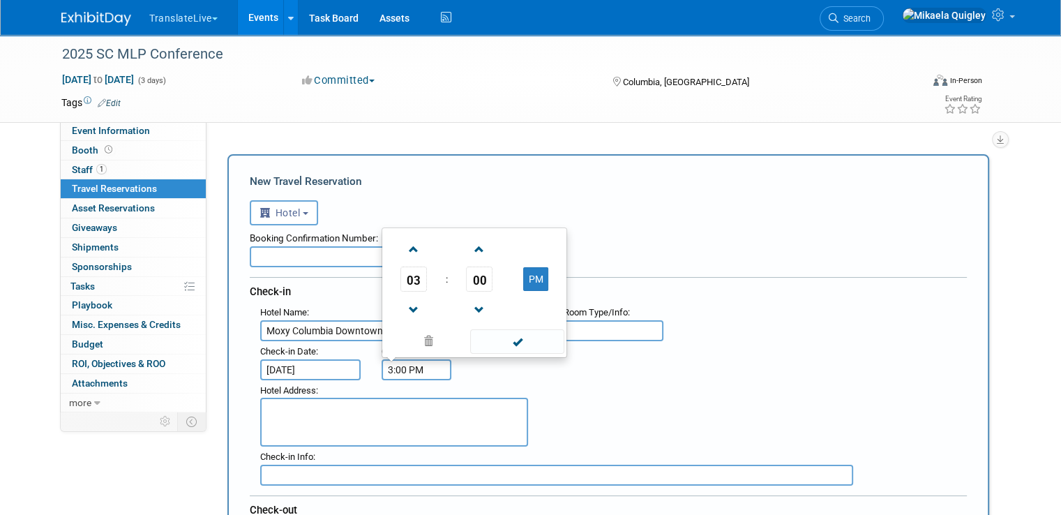
click at [609, 394] on div "Hotel Address :" at bounding box center [614, 413] width 728 height 67
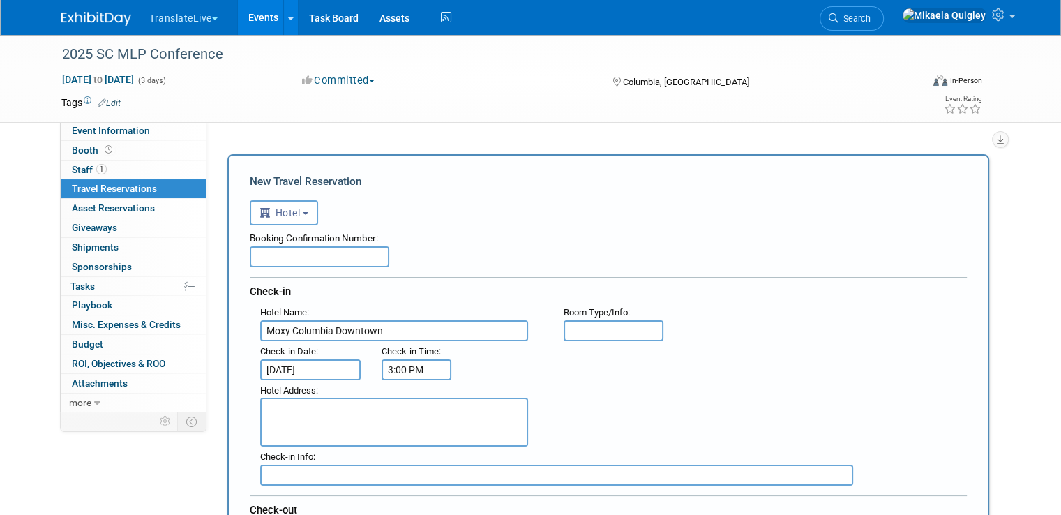
click at [424, 366] on input "3:00 PM" at bounding box center [417, 369] width 70 height 21
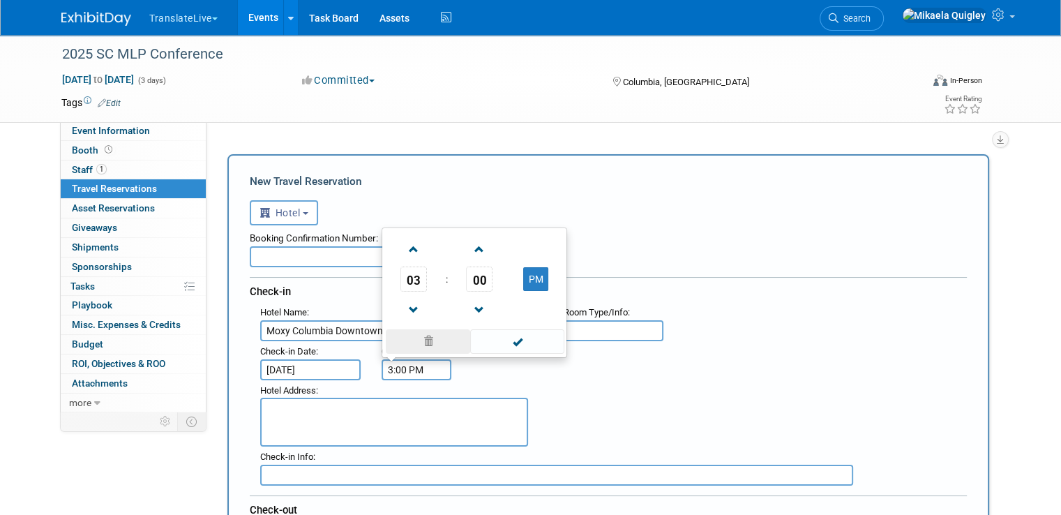
click at [420, 341] on span at bounding box center [428, 341] width 84 height 24
click at [675, 380] on div "Hotel Address :" at bounding box center [614, 413] width 728 height 67
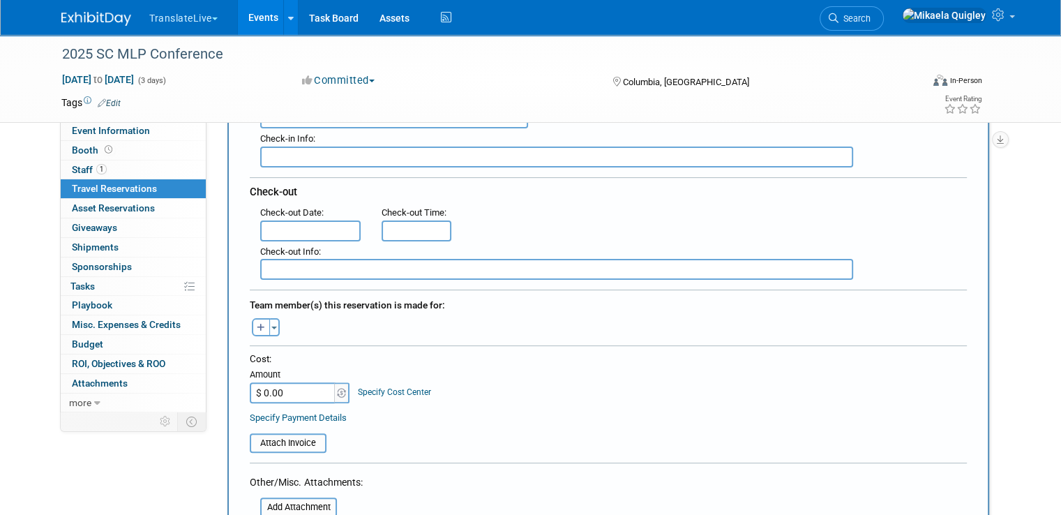
scroll to position [336, 0]
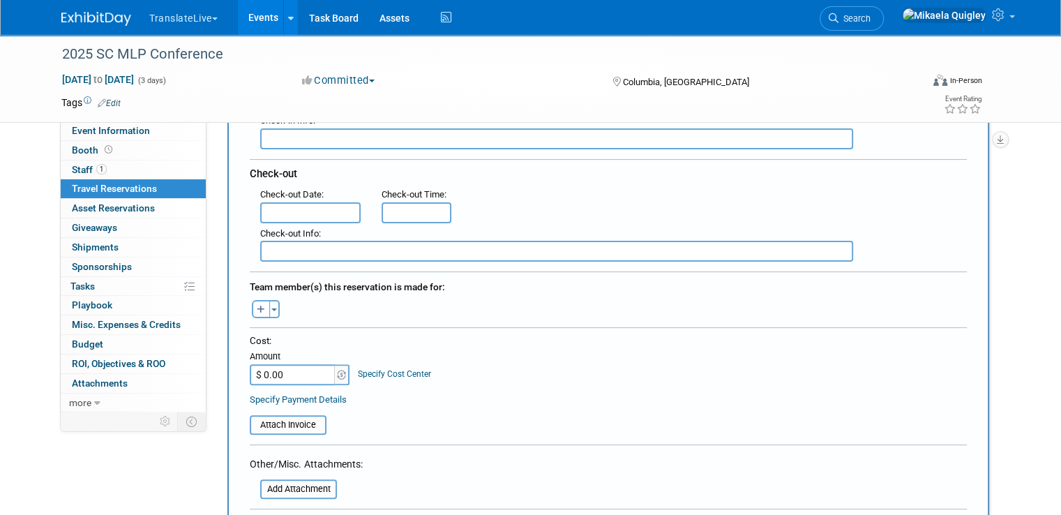
click at [299, 202] on input "text" at bounding box center [310, 212] width 100 height 21
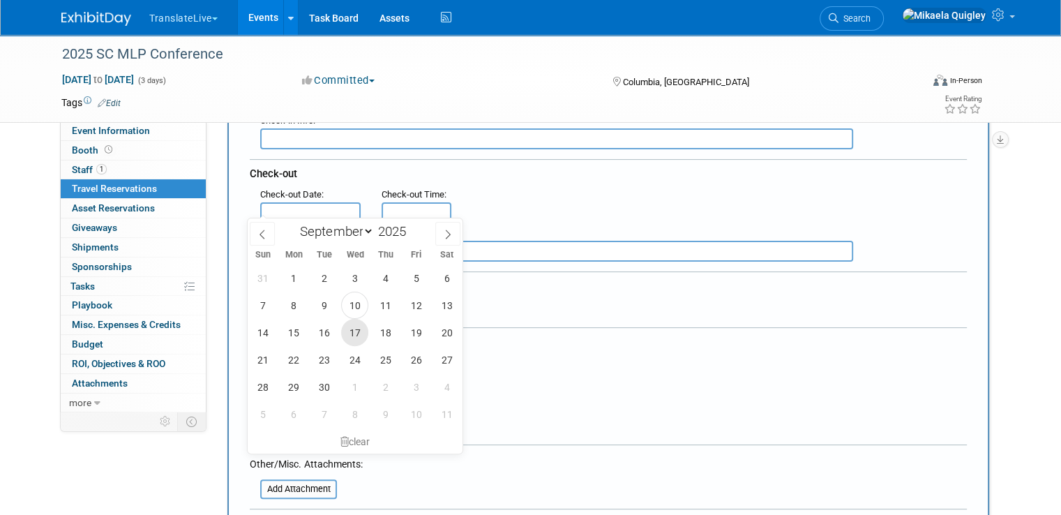
click at [364, 328] on span "17" at bounding box center [354, 332] width 27 height 27
type input "Sep 17, 2025"
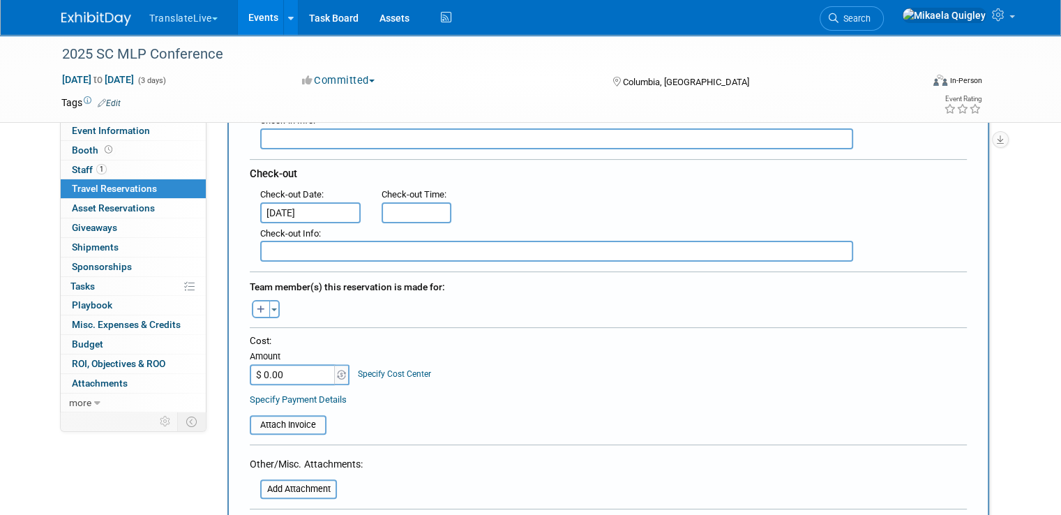
click at [288, 364] on input "$ 0.00" at bounding box center [293, 374] width 87 height 21
type input "$ 454.10"
click at [455, 350] on div "Cost: Amount $ 454.10 Specify Cost Center Cost Center -- Not Specified --" at bounding box center [608, 359] width 717 height 51
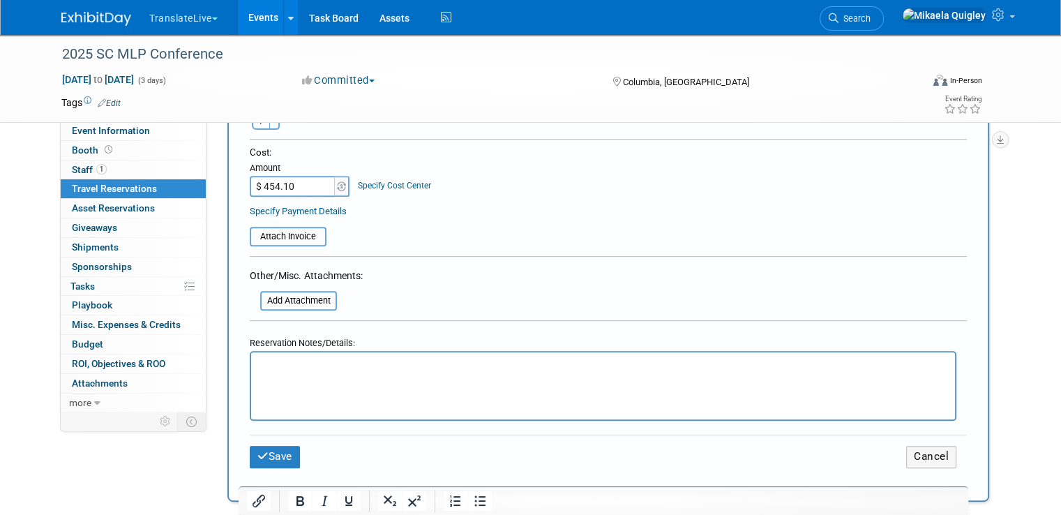
scroll to position [532, 0]
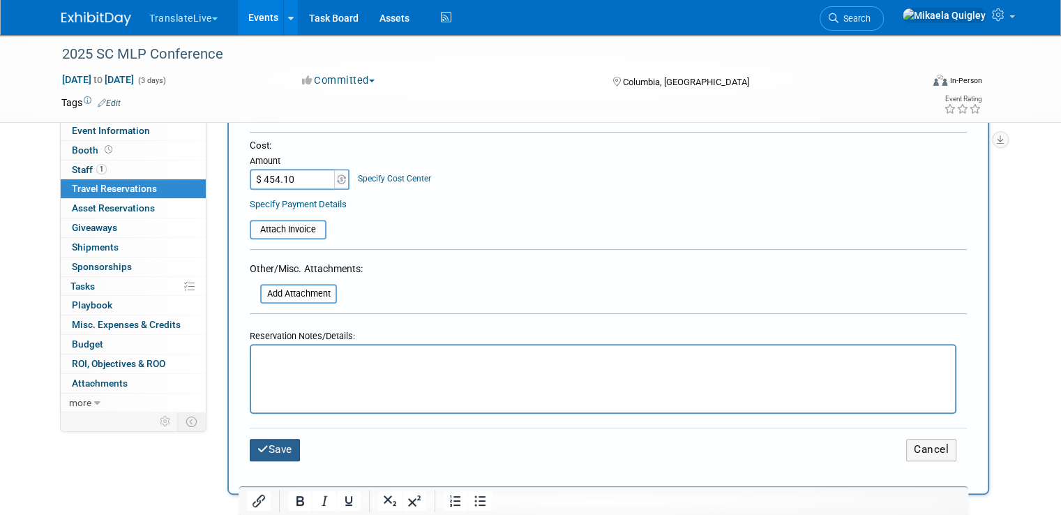
click at [268, 444] on button "Save" at bounding box center [275, 450] width 50 height 22
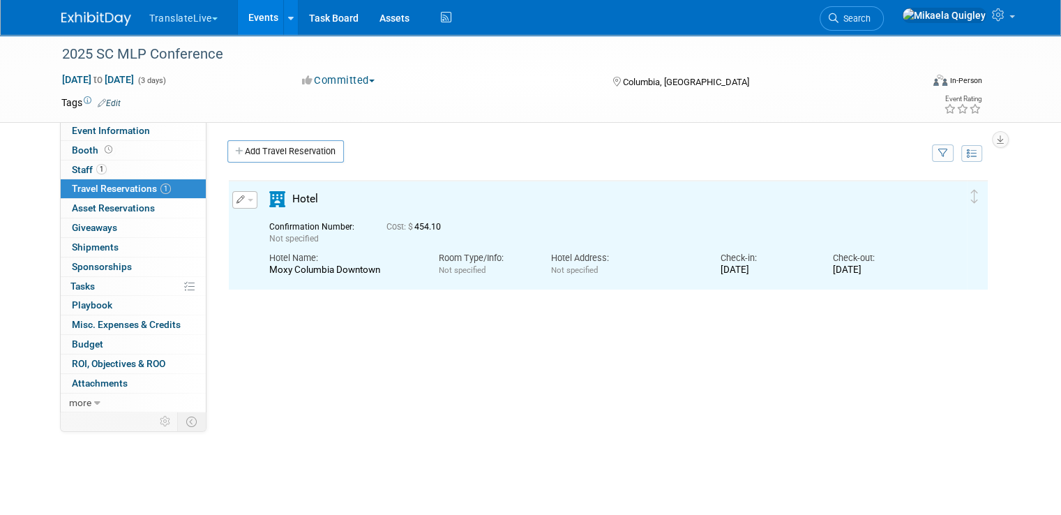
scroll to position [0, 0]
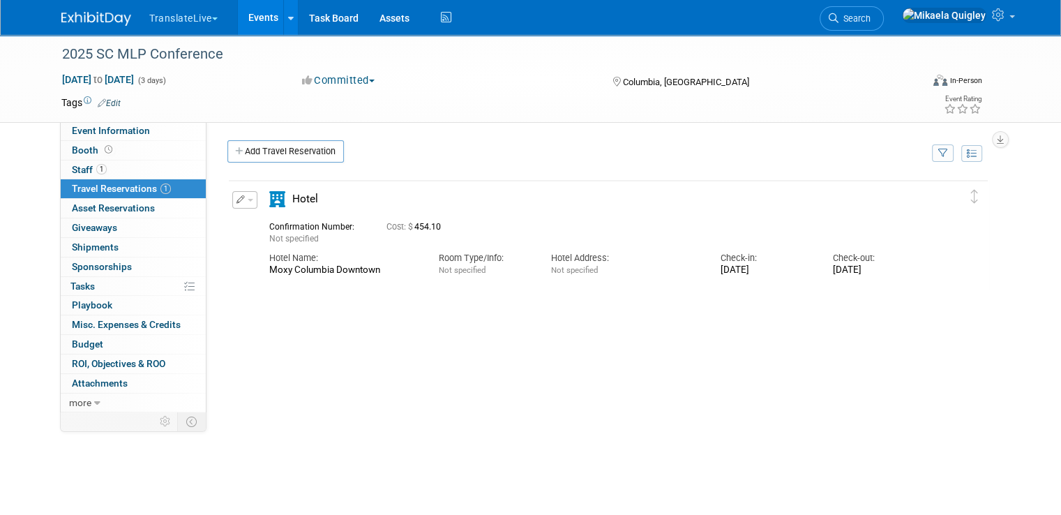
click at [248, 199] on span "button" at bounding box center [251, 200] width 6 height 3
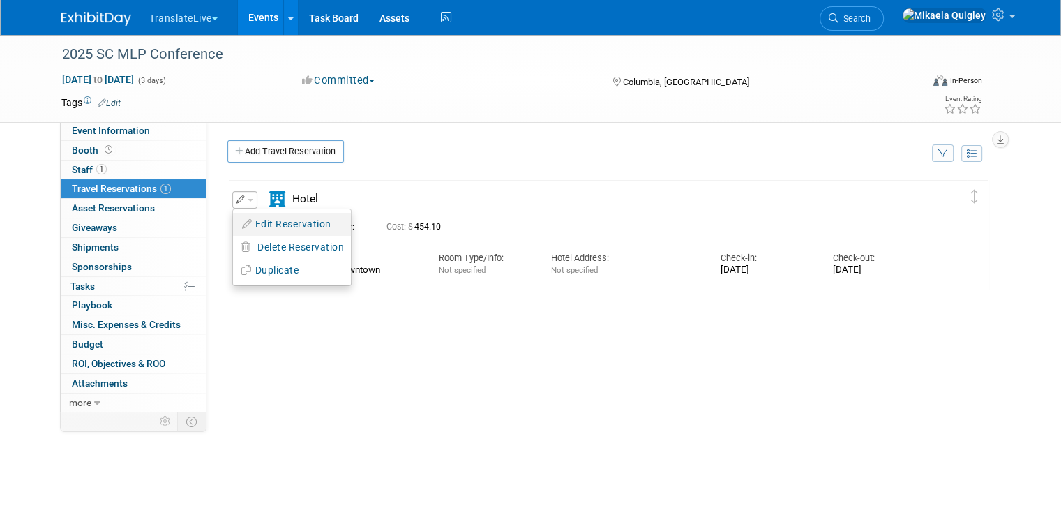
click at [303, 228] on button "Edit Reservation" at bounding box center [292, 224] width 118 height 20
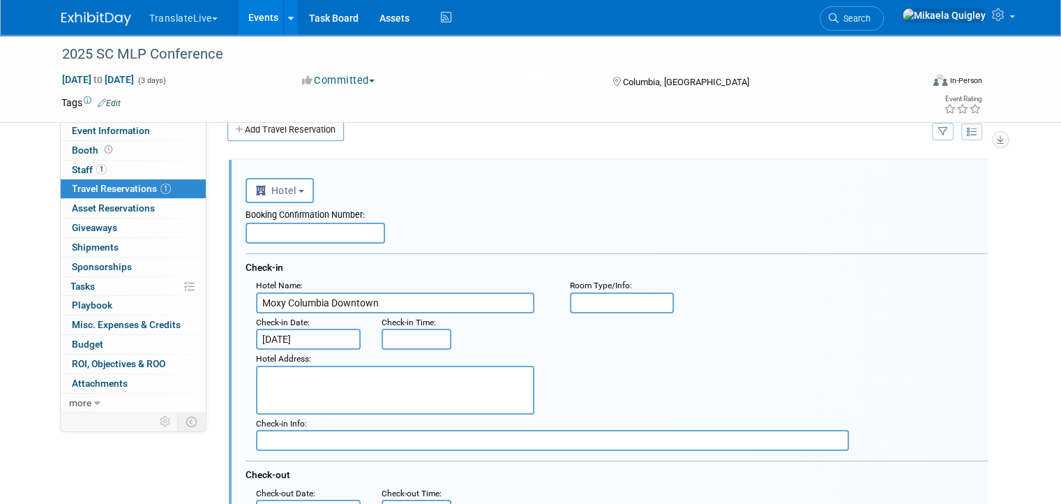
click at [360, 387] on textarea at bounding box center [395, 390] width 278 height 49
paste textarea "Moxy Columbia Downtown 1200 Main Street, Columbia, SC 29201"
drag, startPoint x: 320, startPoint y: 371, endPoint x: 205, endPoint y: 380, distance: 114.7
type textarea "1200 Main Street, Columbia, SC 29201"
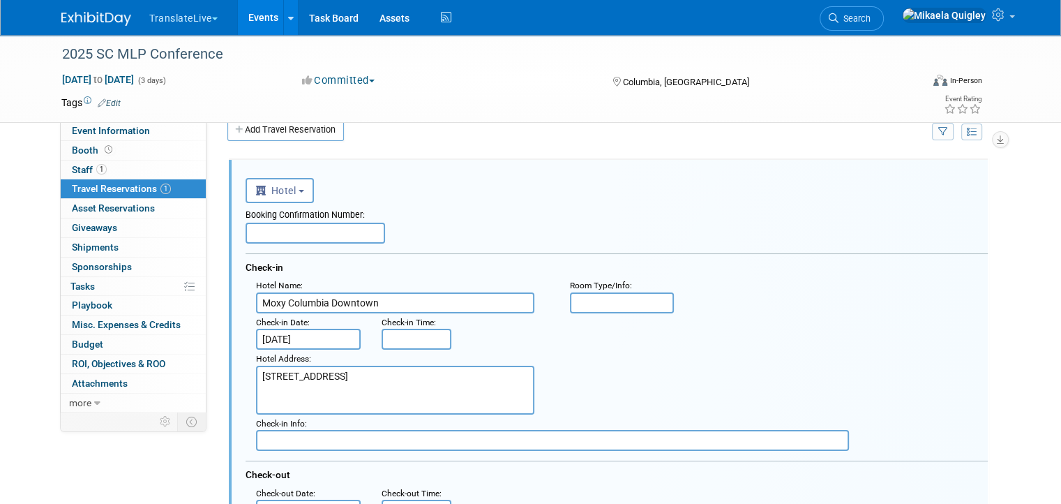
click at [936, 315] on div ": Check-in Date : Sep 14, 2025 Check-in Time :" at bounding box center [622, 331] width 753 height 37
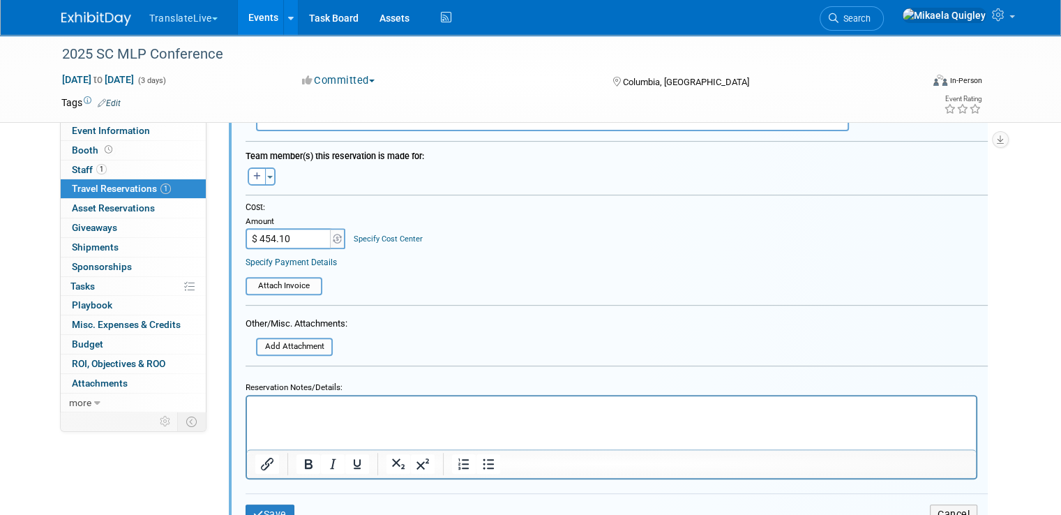
drag, startPoint x: 1060, startPoint y: 322, endPoint x: 1071, endPoint y: 372, distance: 50.8
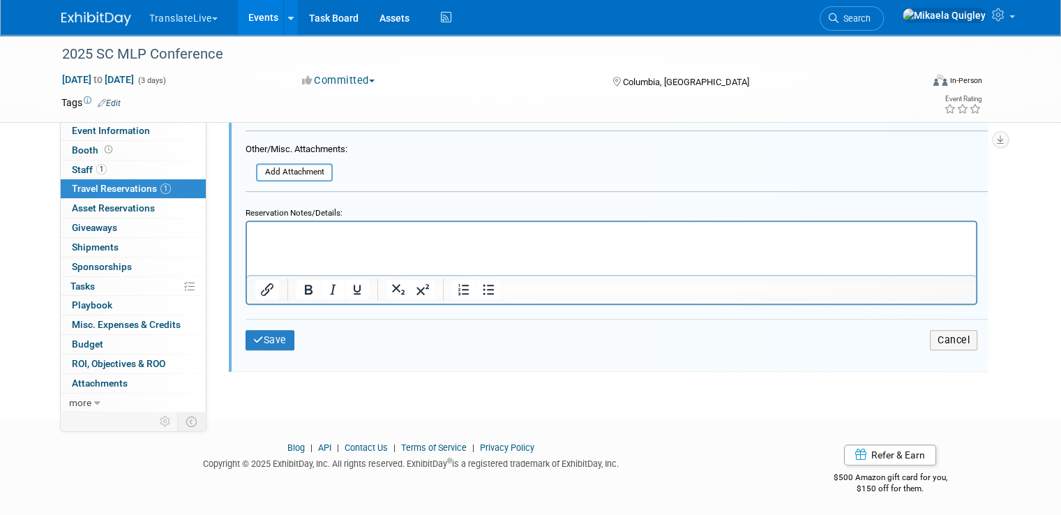
scroll to position [625, 0]
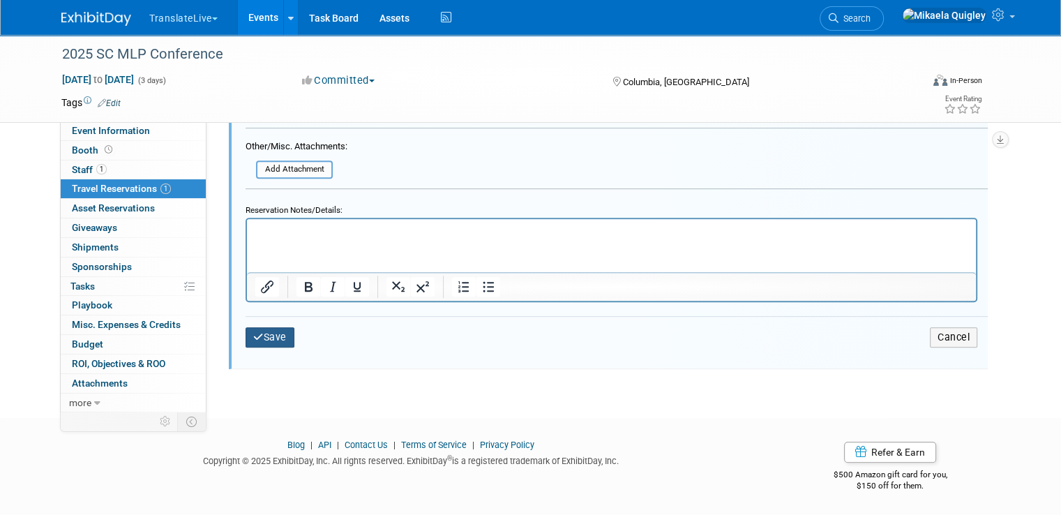
click at [253, 332] on icon "submit" at bounding box center [258, 337] width 10 height 10
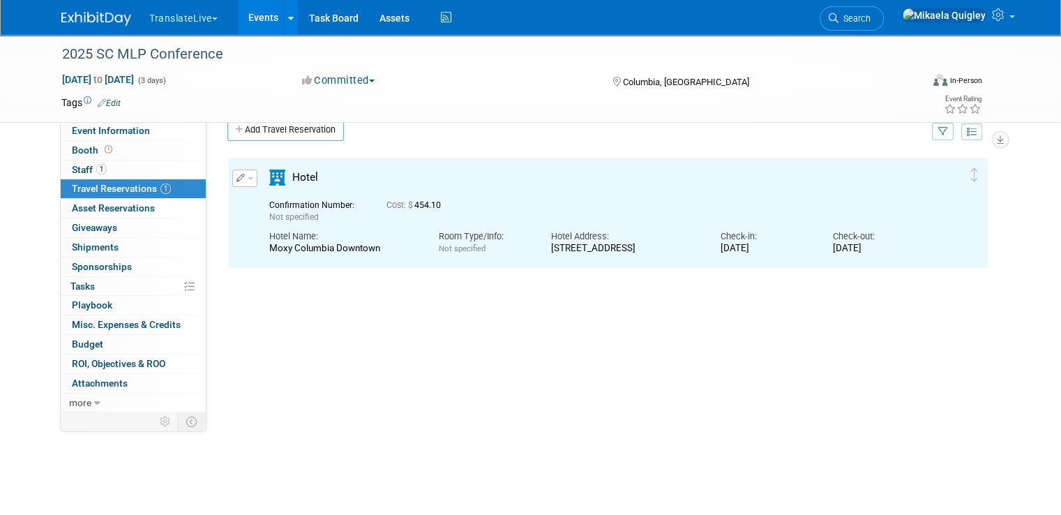
scroll to position [0, 0]
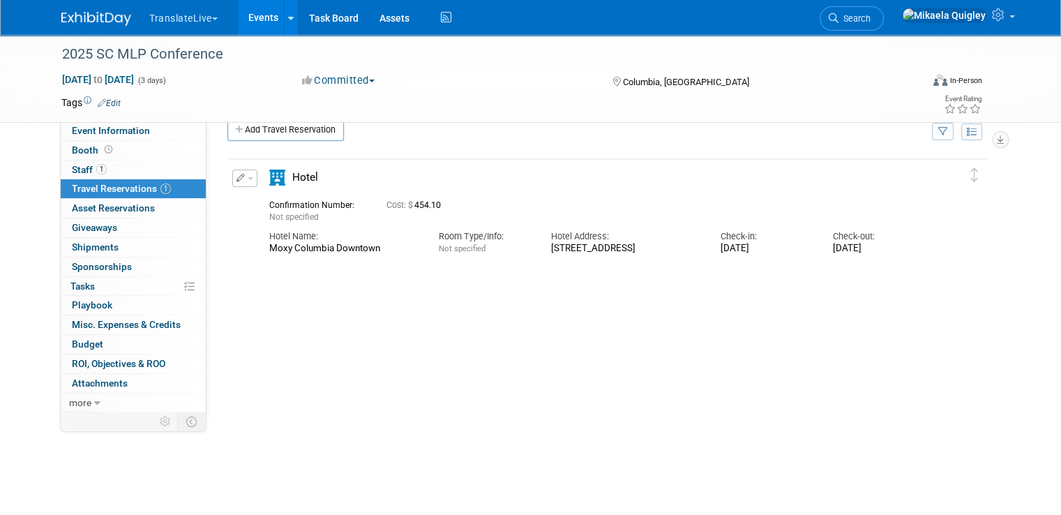
click at [258, 21] on link "Events" at bounding box center [263, 17] width 51 height 35
